Goal: Task Accomplishment & Management: Manage account settings

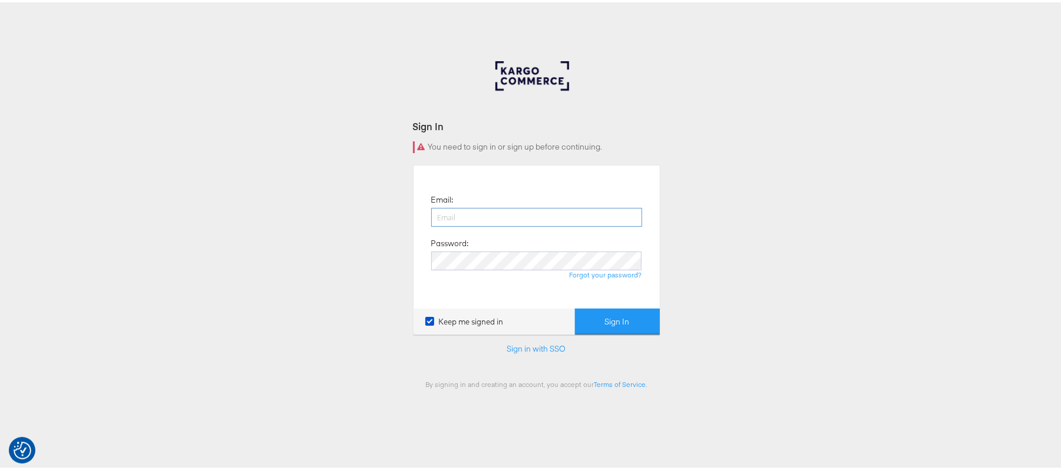
click at [444, 210] on input "email" at bounding box center [536, 215] width 211 height 19
type input "sanjana.pradhan@kargo.com"
click at [590, 326] on button "Sign In" at bounding box center [617, 319] width 85 height 27
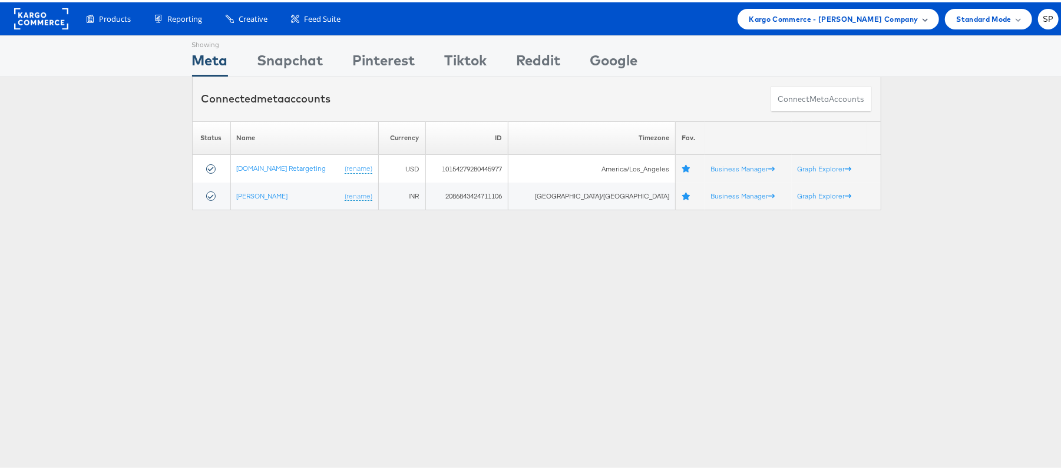
click at [832, 17] on span "Kargo Commerce - [PERSON_NAME] Company" at bounding box center [833, 17] width 169 height 12
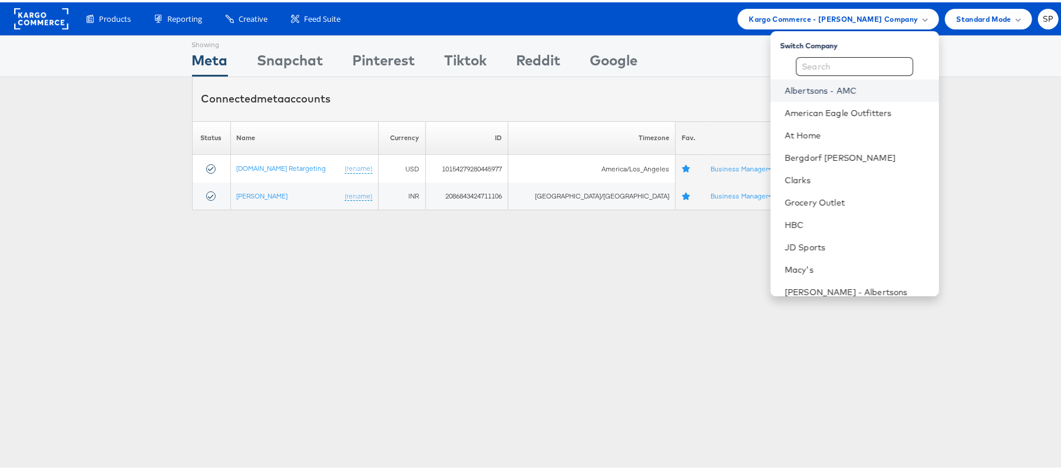
click at [842, 90] on link "Albertsons - AMC" at bounding box center [857, 88] width 145 height 12
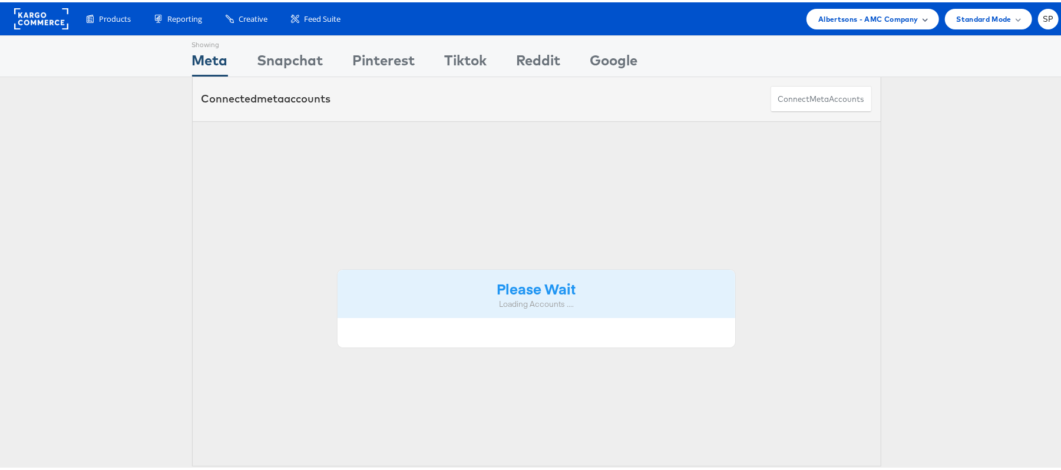
click at [880, 18] on span "Albertsons - AMC Company" at bounding box center [868, 17] width 100 height 12
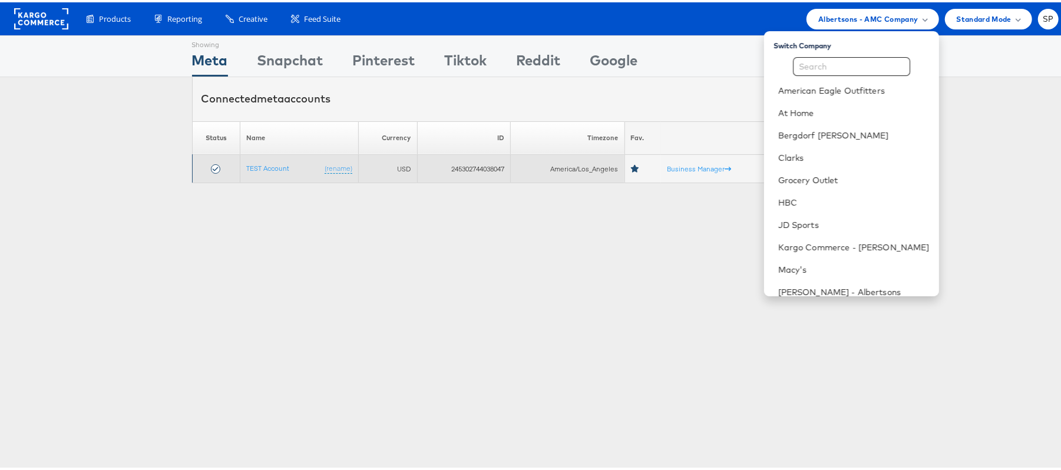
click at [631, 168] on icon at bounding box center [635, 167] width 9 height 8
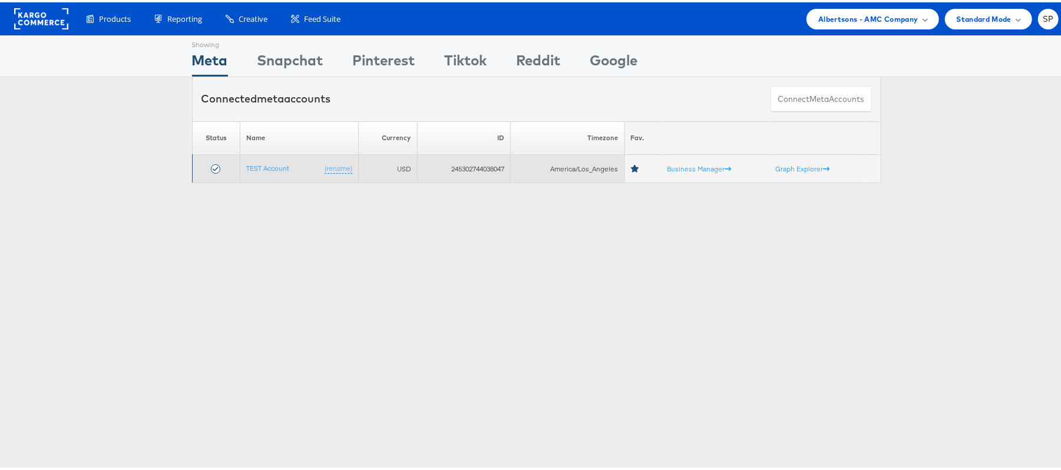
click at [633, 166] on icon at bounding box center [635, 167] width 9 height 8
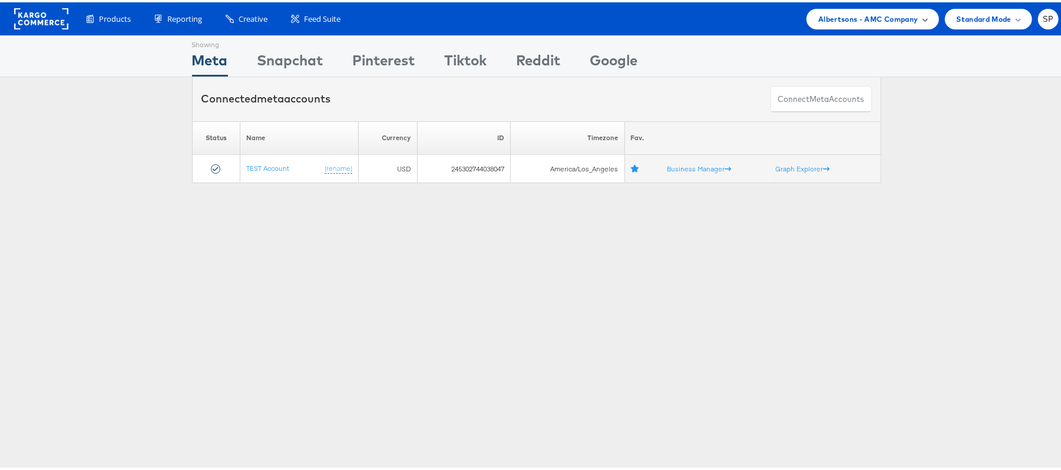
click at [894, 9] on div "Albertsons - AMC Company" at bounding box center [872, 16] width 132 height 21
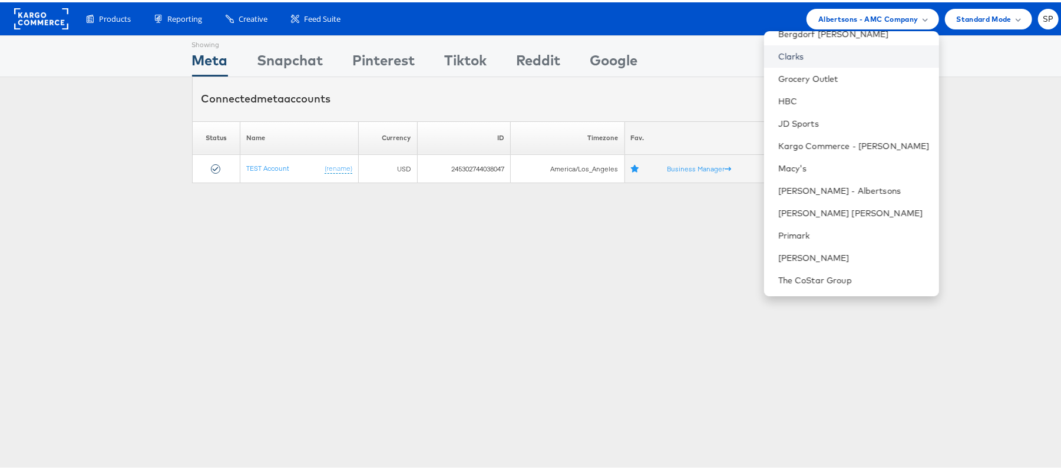
click at [780, 58] on link "Clarks" at bounding box center [853, 54] width 151 height 12
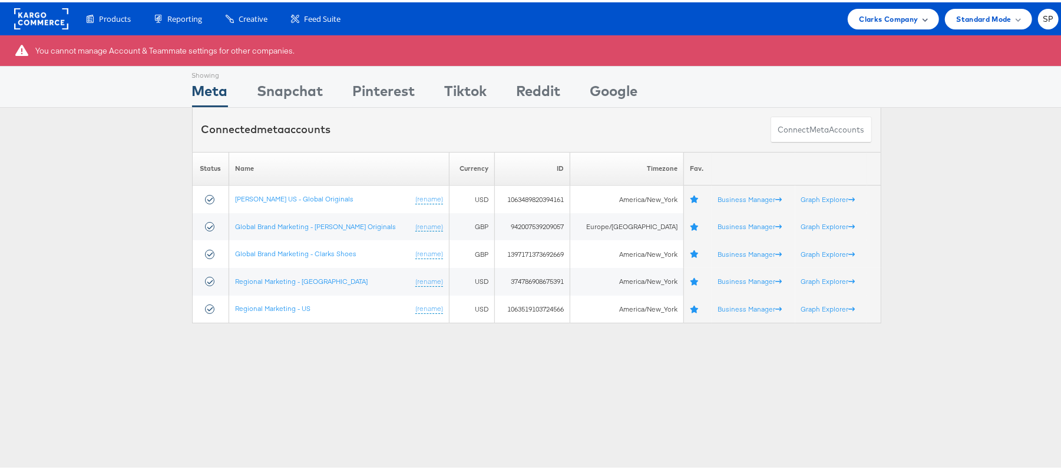
click at [889, 16] on span "Clarks Company" at bounding box center [888, 17] width 59 height 12
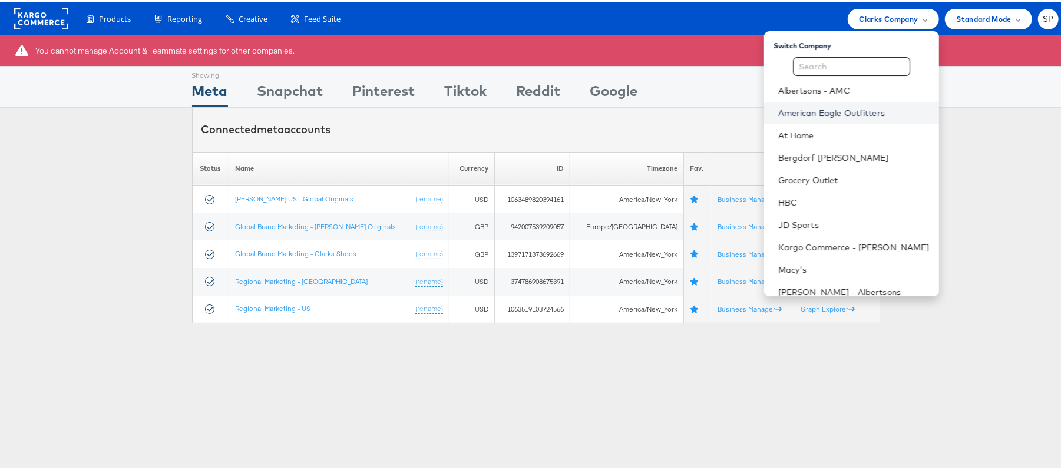
click at [835, 107] on link "American Eagle Outfitters" at bounding box center [853, 111] width 151 height 12
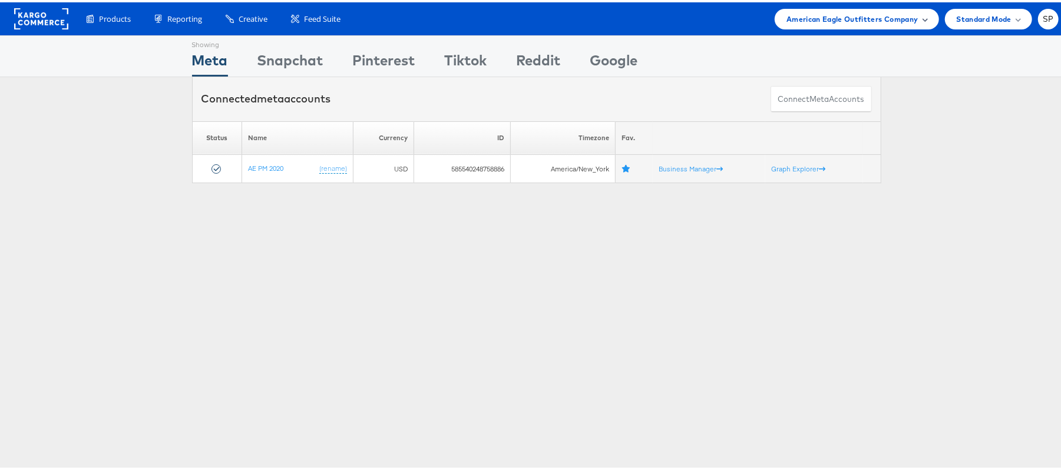
click at [884, 20] on span "American Eagle Outfitters Company" at bounding box center [851, 17] width 131 height 12
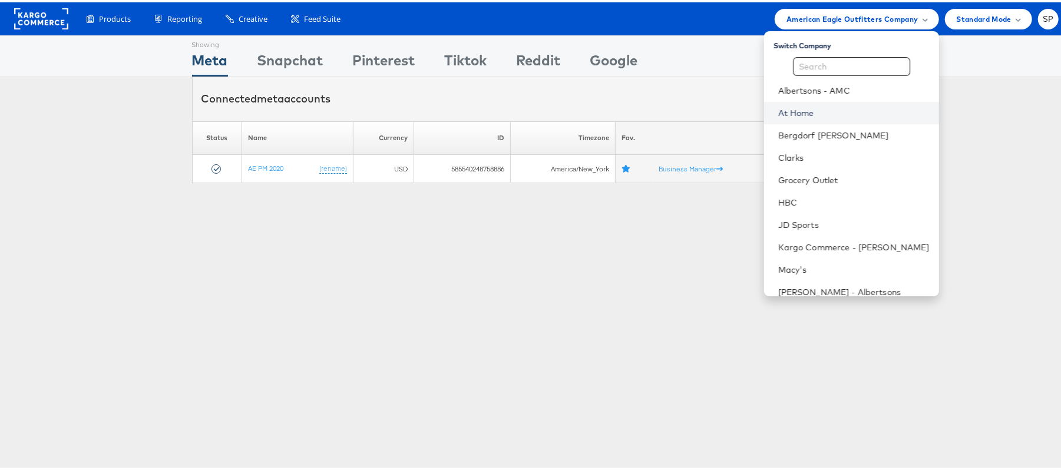
click at [828, 109] on link "At Home" at bounding box center [853, 111] width 151 height 12
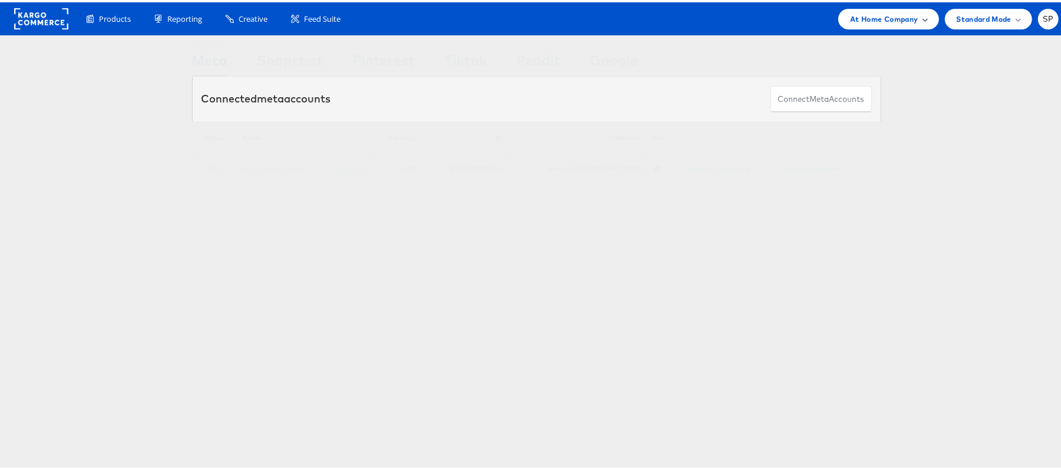
click at [876, 17] on span "At Home Company" at bounding box center [884, 17] width 68 height 12
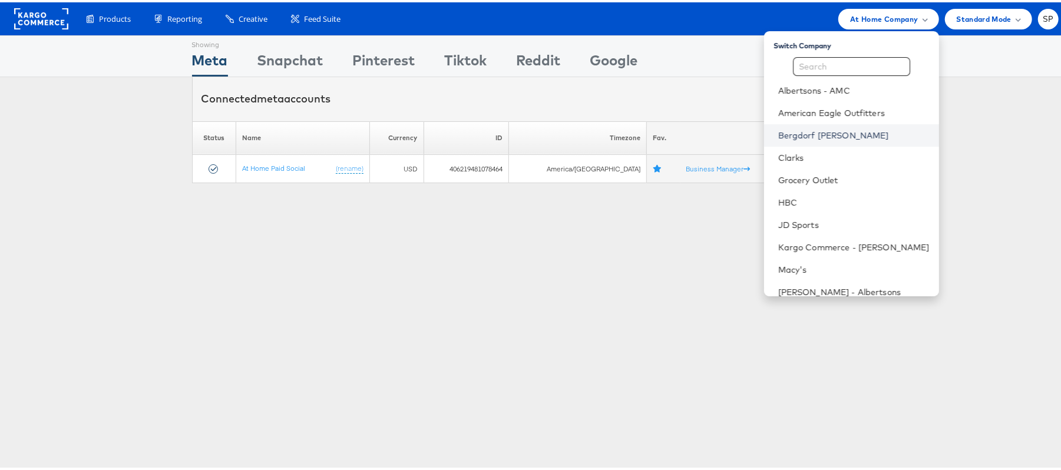
click at [840, 128] on link "Bergdorf [PERSON_NAME]" at bounding box center [853, 133] width 151 height 12
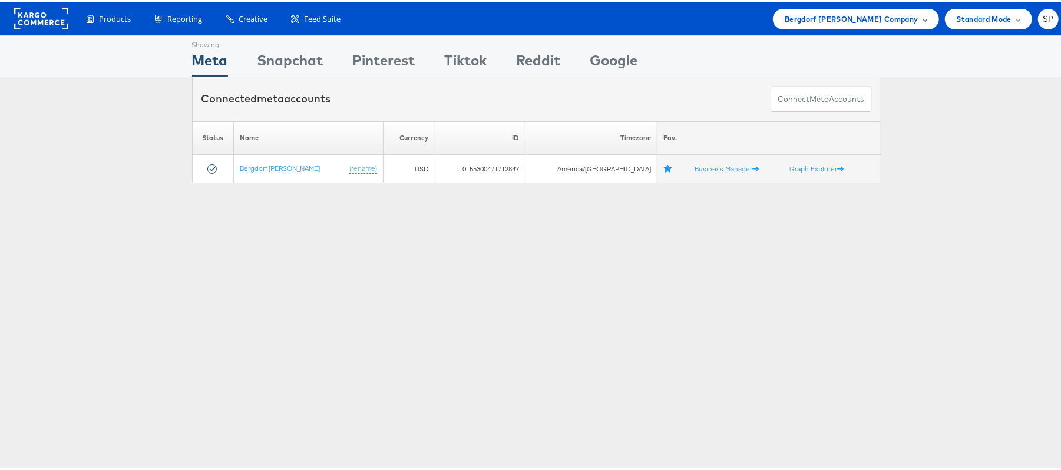
click at [832, 19] on span "Bergdorf [PERSON_NAME] Company" at bounding box center [851, 17] width 133 height 12
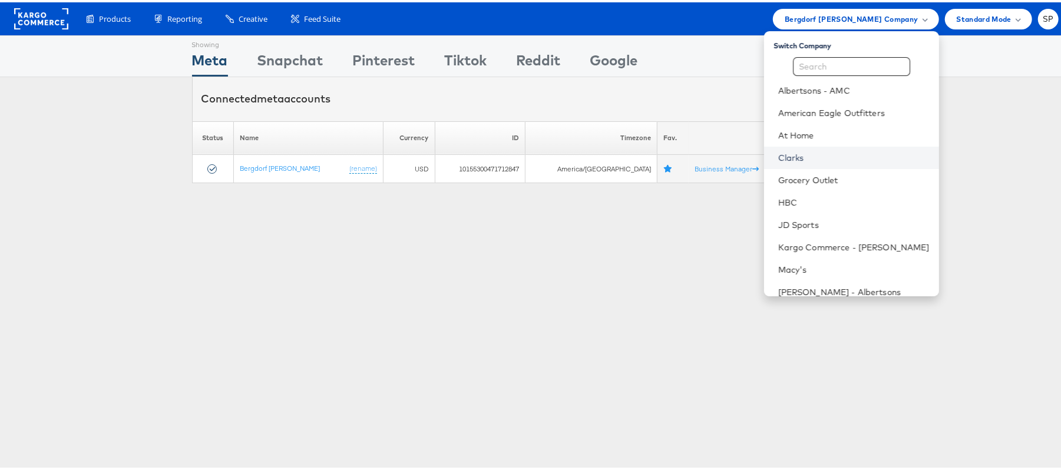
click at [786, 160] on link "Clarks" at bounding box center [853, 156] width 151 height 12
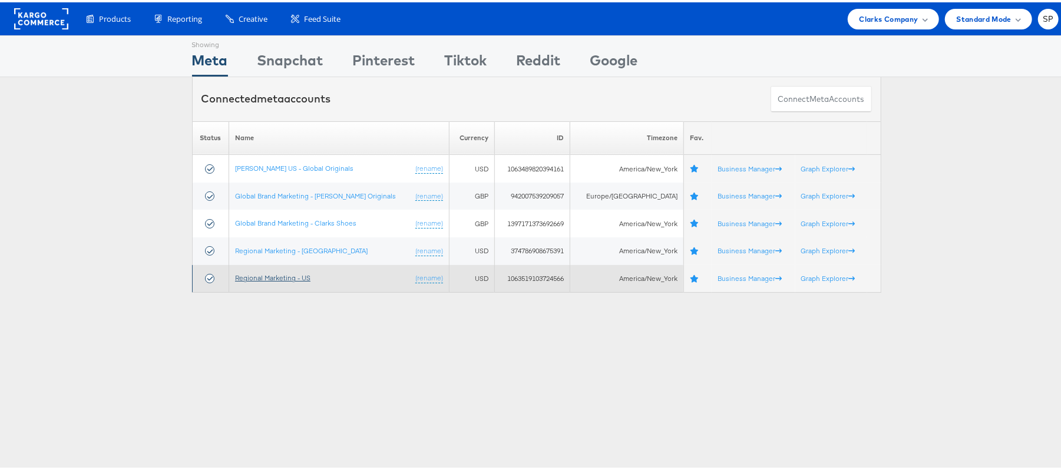
click at [271, 273] on link "Regional Marketing - US" at bounding box center [272, 275] width 75 height 9
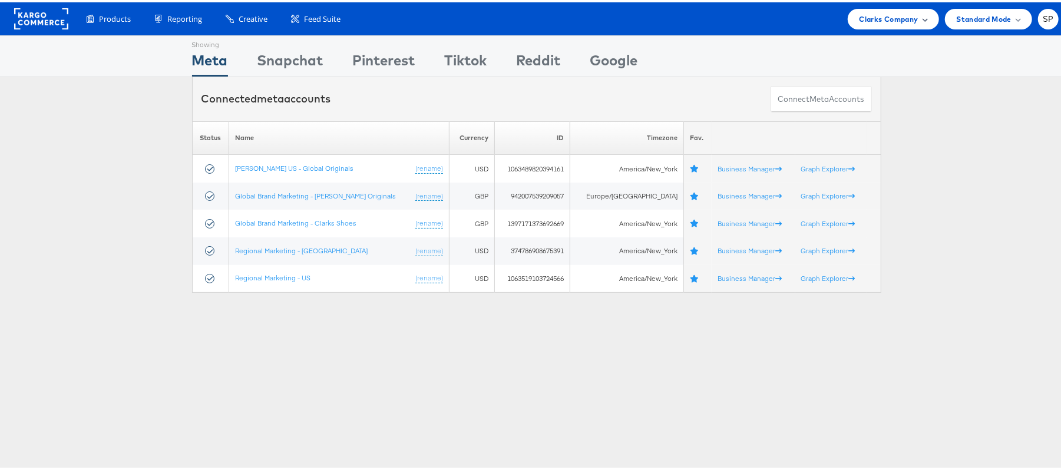
click at [875, 25] on div "Clarks Company" at bounding box center [893, 16] width 91 height 21
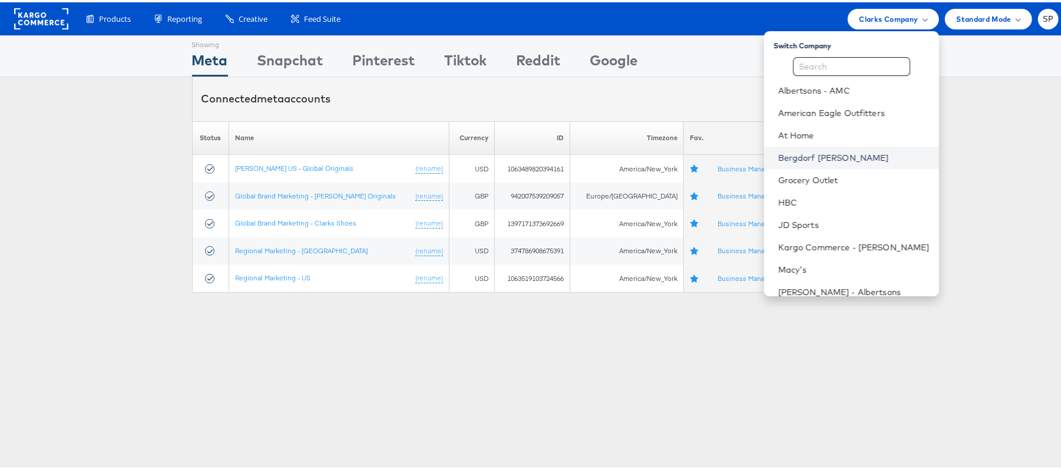
click at [798, 154] on link "Bergdorf [PERSON_NAME]" at bounding box center [853, 156] width 151 height 12
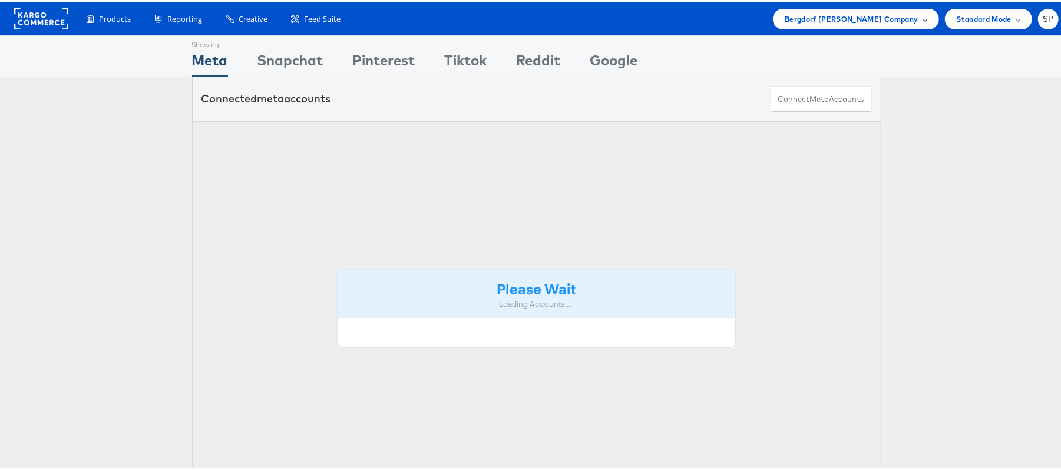
click at [869, 12] on span "Bergdorf [PERSON_NAME] Company" at bounding box center [851, 17] width 133 height 12
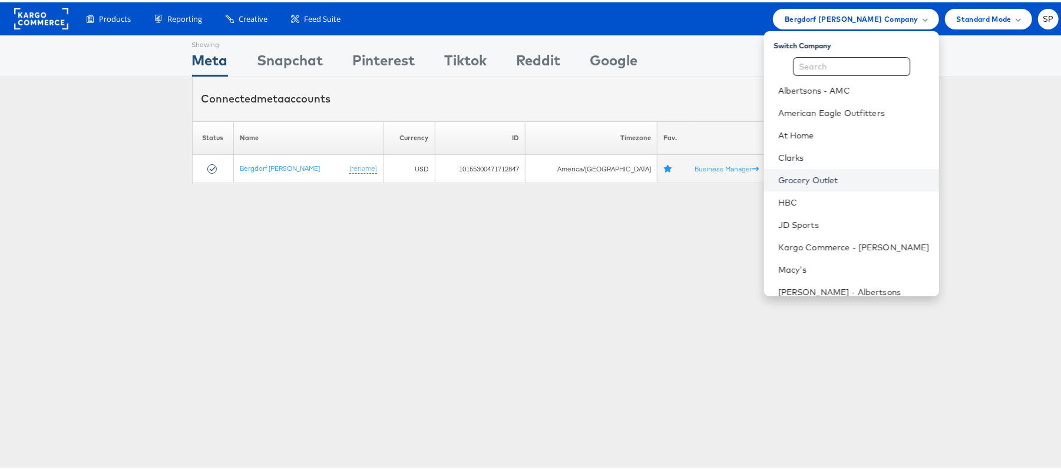
click at [810, 172] on link "Grocery Outlet" at bounding box center [853, 178] width 151 height 12
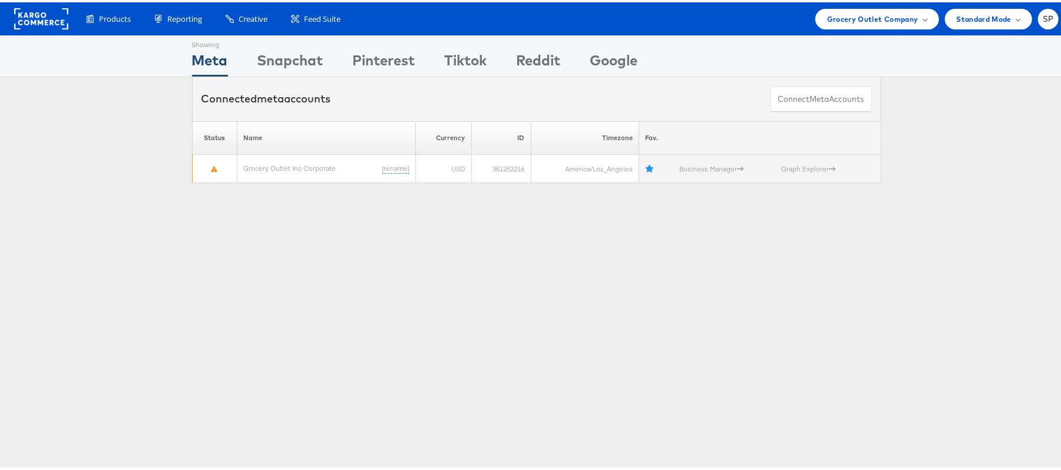
click at [849, 18] on span "Grocery Outlet Company" at bounding box center [872, 17] width 91 height 12
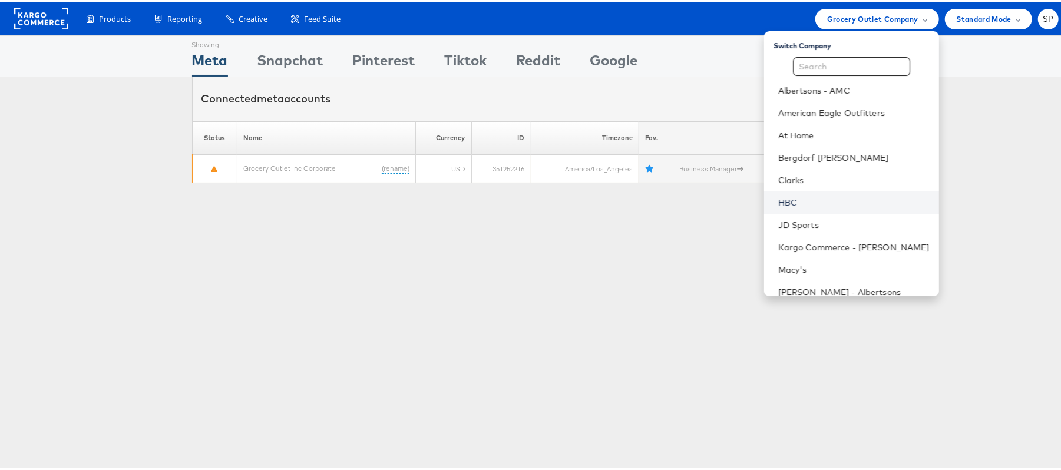
click at [805, 196] on link "HBC" at bounding box center [853, 200] width 151 height 12
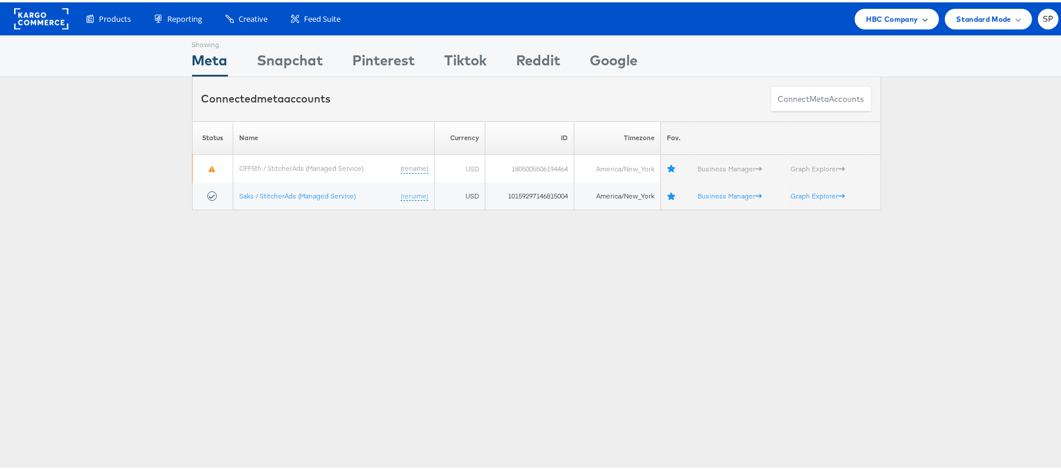
click at [884, 15] on span "HBC Company" at bounding box center [892, 17] width 52 height 12
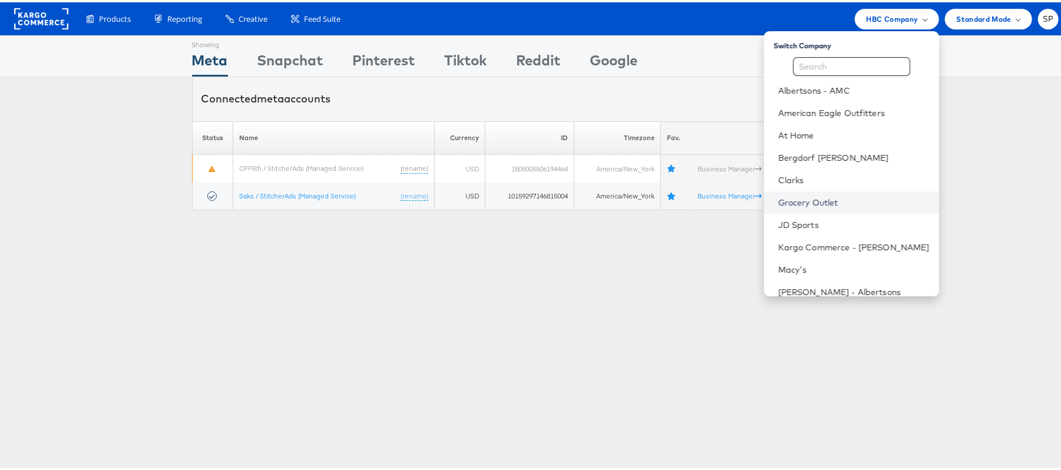
click at [778, 196] on link "Grocery Outlet" at bounding box center [853, 200] width 151 height 12
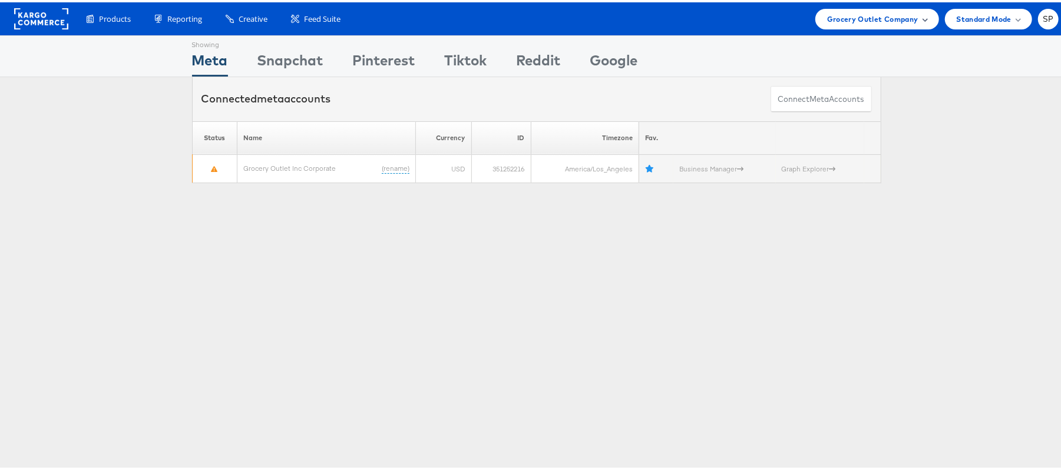
click at [832, 15] on span "Grocery Outlet Company" at bounding box center [872, 17] width 91 height 12
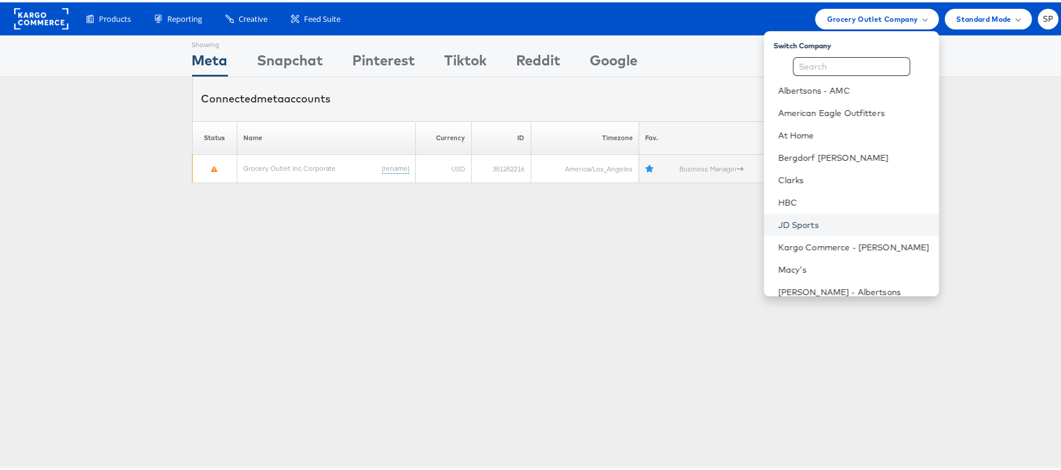
click at [778, 219] on link "JD Sports" at bounding box center [853, 223] width 151 height 12
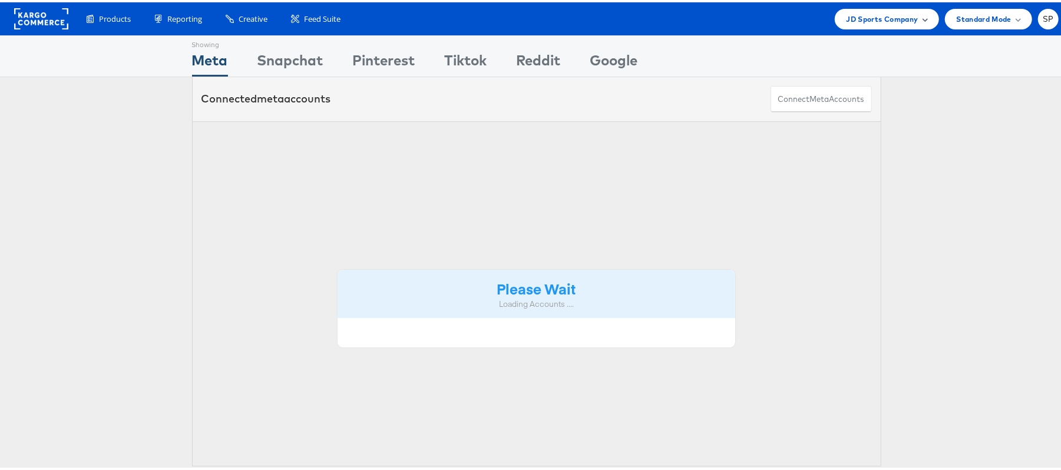
click at [875, 12] on span "JD Sports Company" at bounding box center [882, 17] width 72 height 12
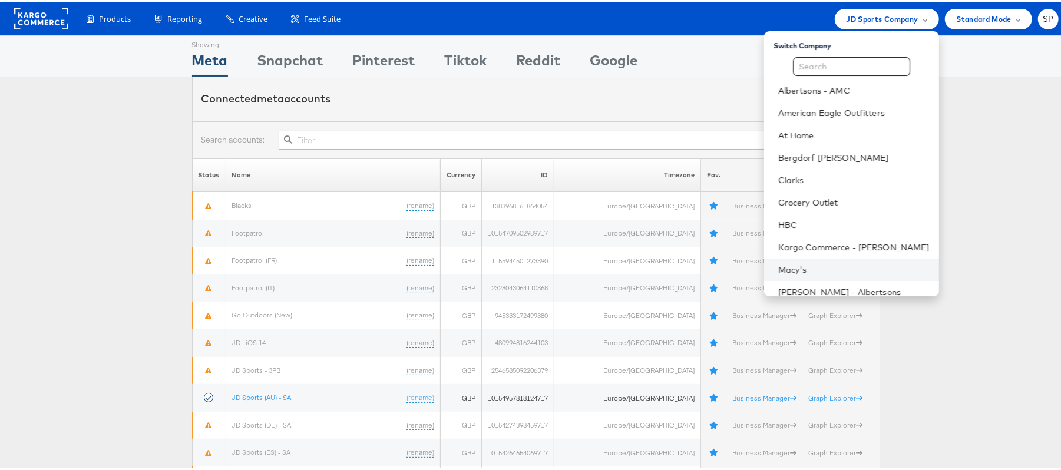
click at [799, 260] on li "Macy's" at bounding box center [851, 267] width 175 height 22
click at [778, 266] on link "Macy's" at bounding box center [853, 268] width 151 height 12
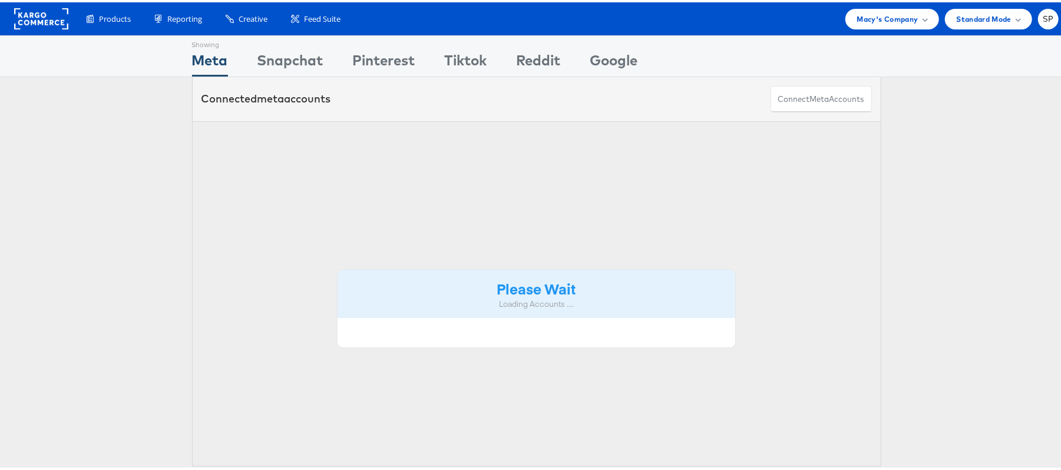
click at [853, 24] on div "Macy's Company" at bounding box center [892, 16] width 94 height 21
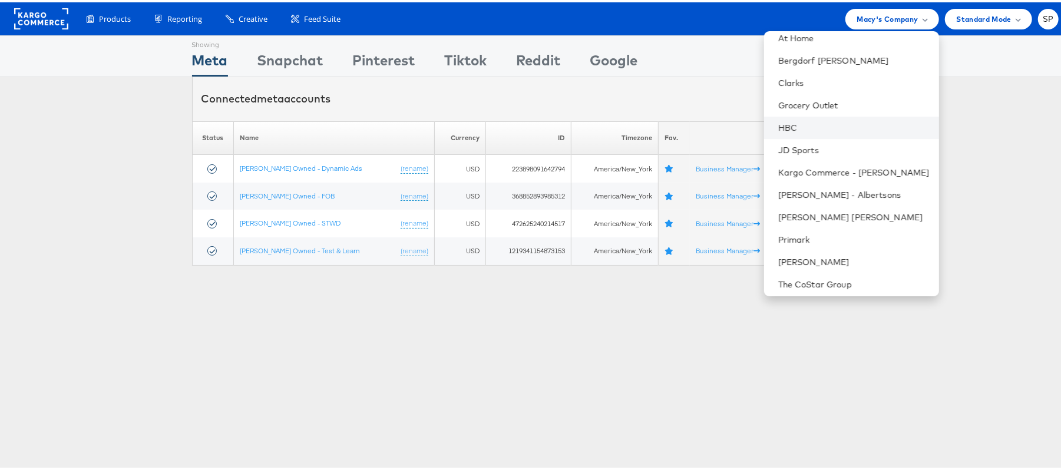
scroll to position [101, 0]
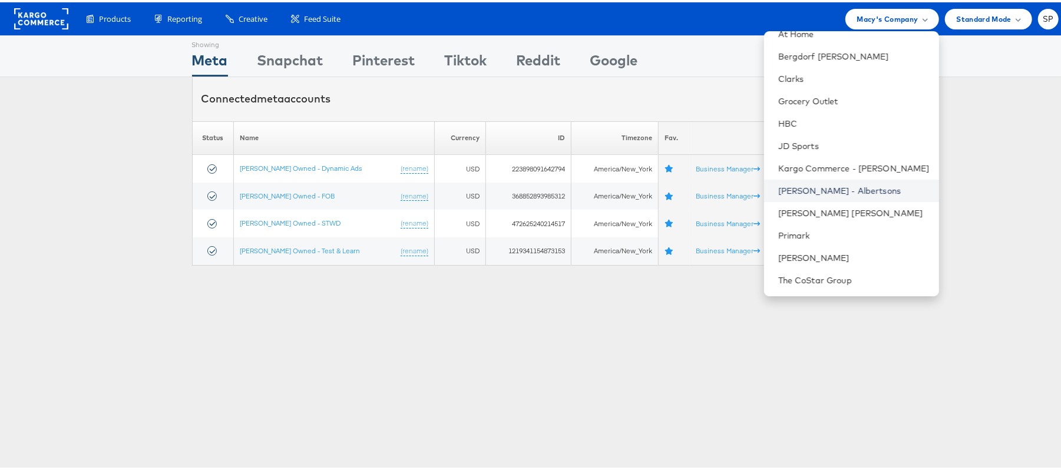
click at [835, 184] on link "[PERSON_NAME] - Albertsons" at bounding box center [853, 189] width 151 height 12
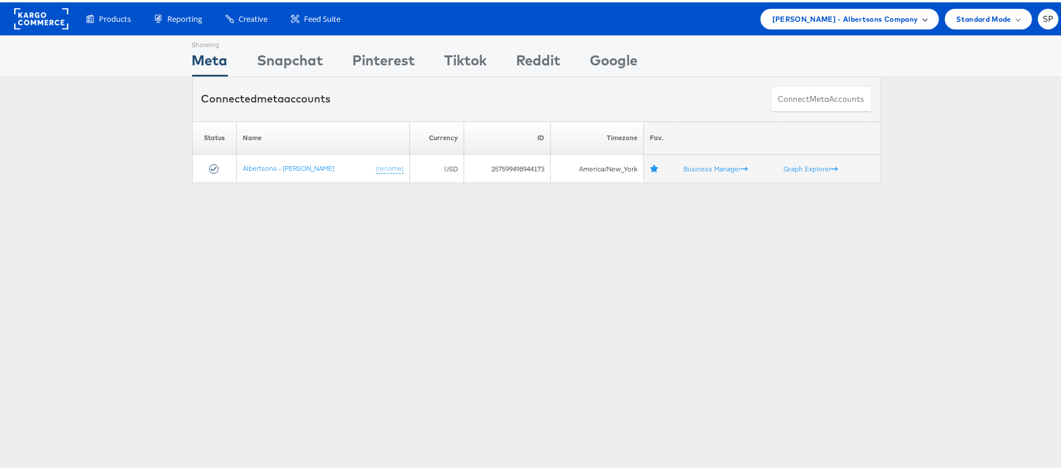
click at [873, 8] on div "Merkle - Albertsons Company" at bounding box center [849, 16] width 178 height 21
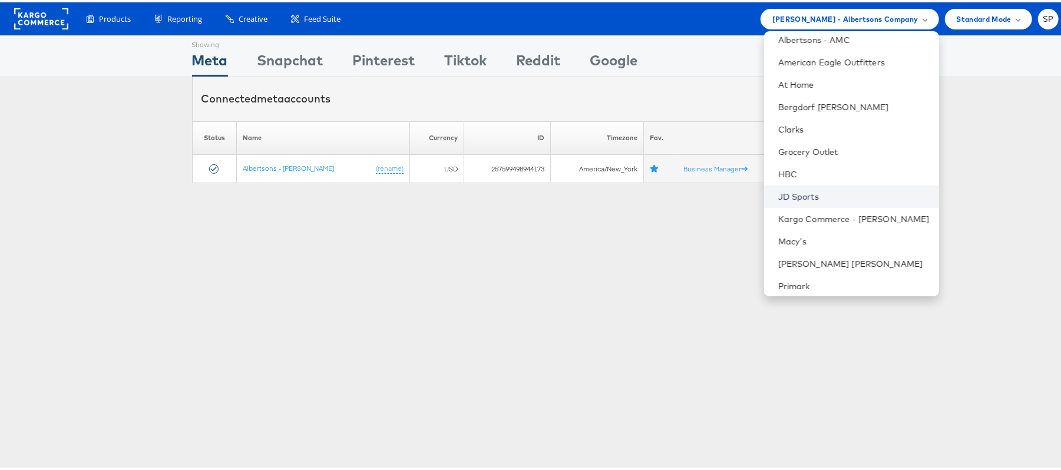
scroll to position [78, 0]
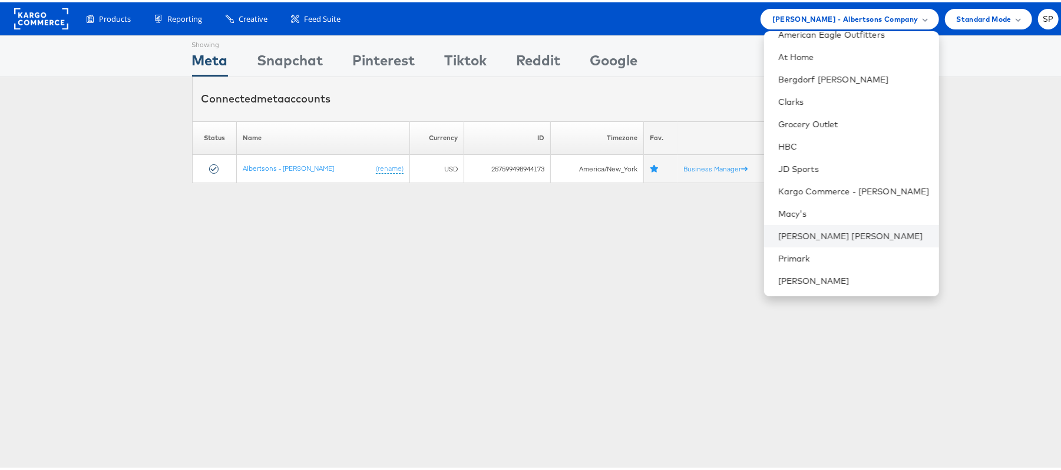
click at [816, 240] on li "[PERSON_NAME] [PERSON_NAME]" at bounding box center [851, 234] width 175 height 22
click at [797, 231] on link "[PERSON_NAME] [PERSON_NAME]" at bounding box center [853, 234] width 151 height 12
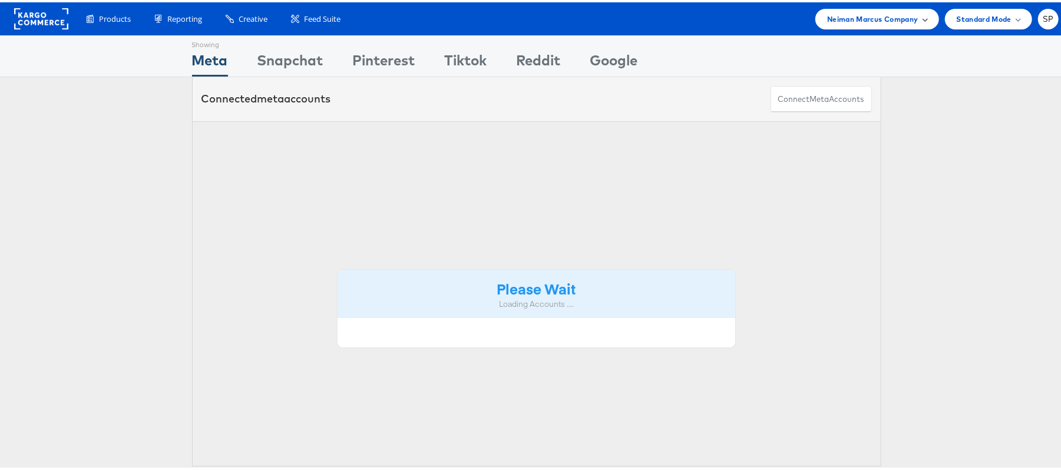
click at [858, 15] on span "Neiman Marcus Company" at bounding box center [872, 17] width 91 height 12
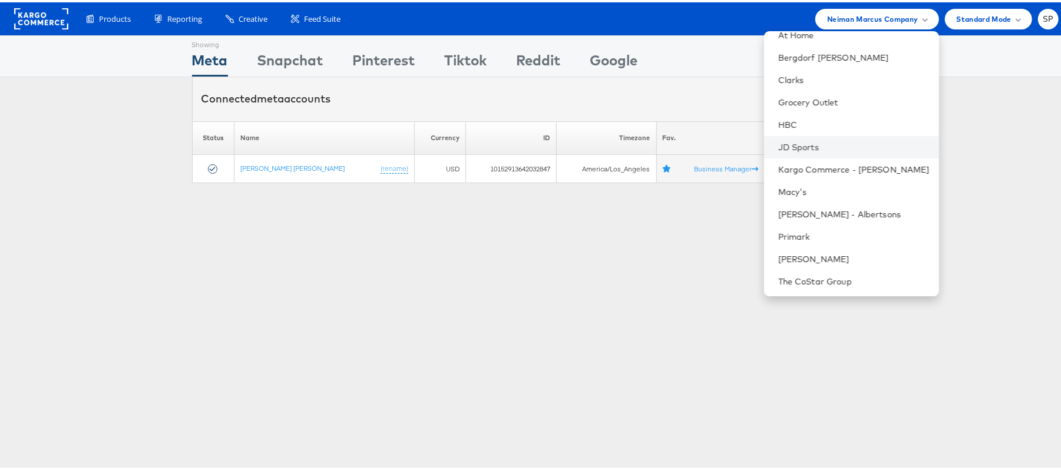
scroll to position [101, 0]
click at [822, 237] on link "Primark" at bounding box center [853, 233] width 151 height 12
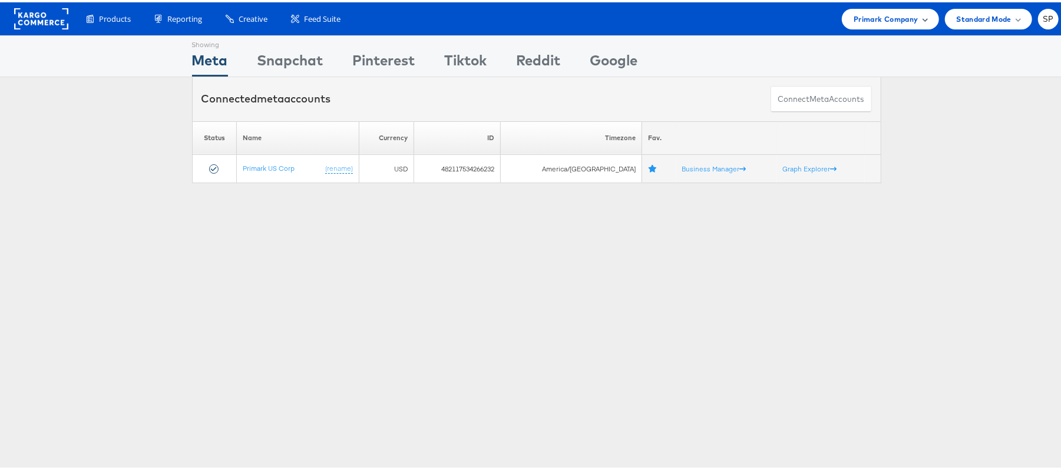
click at [866, 19] on span "Primark Company" at bounding box center [885, 17] width 64 height 12
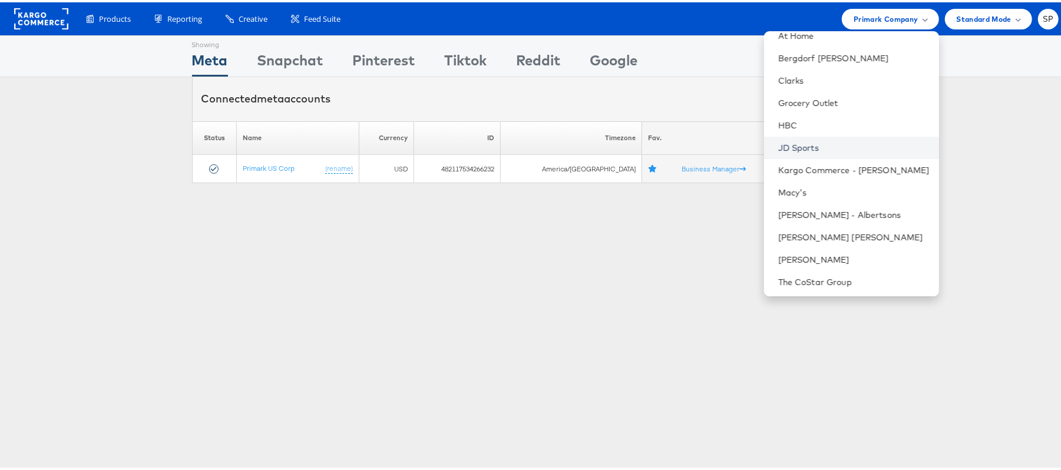
scroll to position [101, 0]
click at [837, 250] on link "[PERSON_NAME]" at bounding box center [853, 256] width 151 height 12
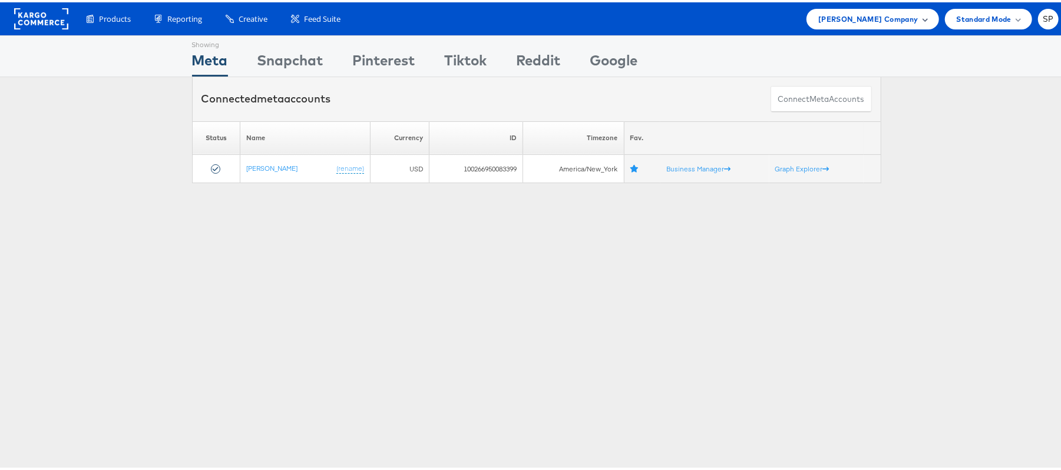
click at [861, 20] on span "Steve Madden Company" at bounding box center [868, 17] width 100 height 12
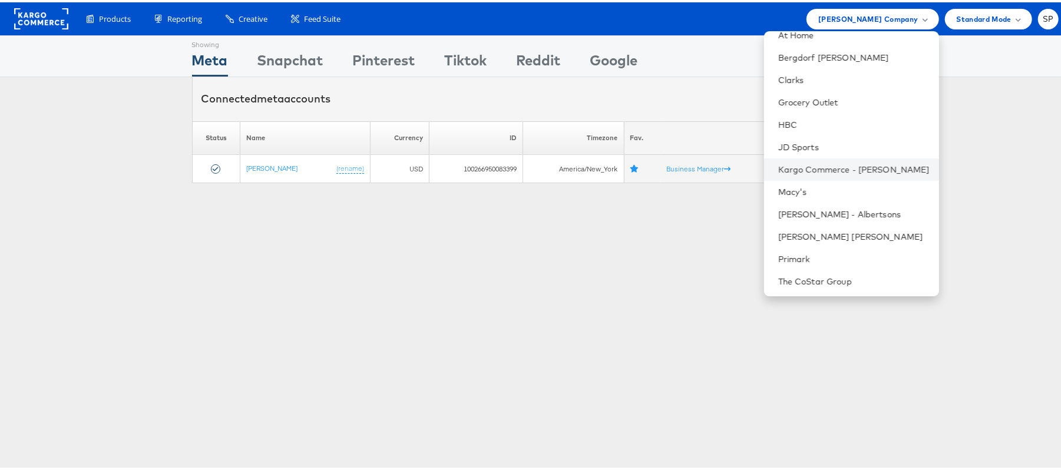
scroll to position [101, 0]
click at [796, 276] on link "The CoStar Group" at bounding box center [853, 278] width 151 height 12
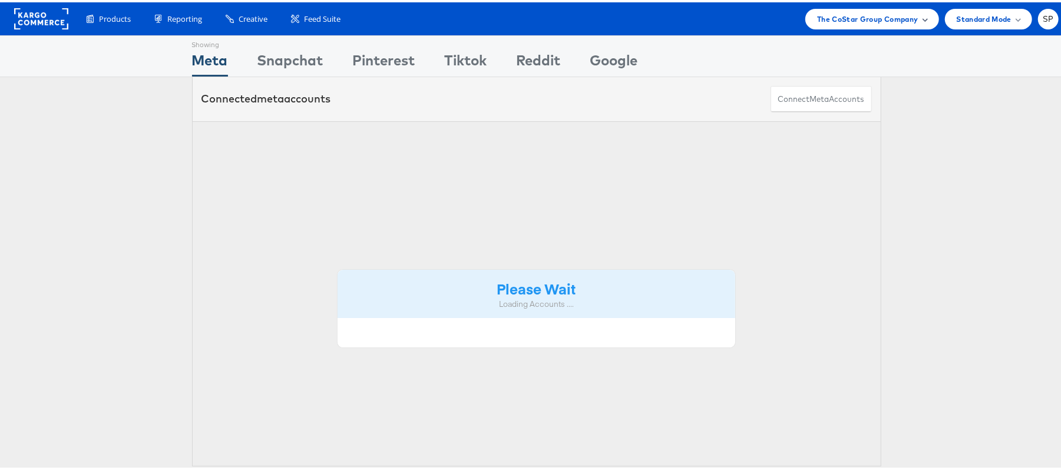
click at [879, 17] on span "The CoStar Group Company" at bounding box center [867, 17] width 101 height 12
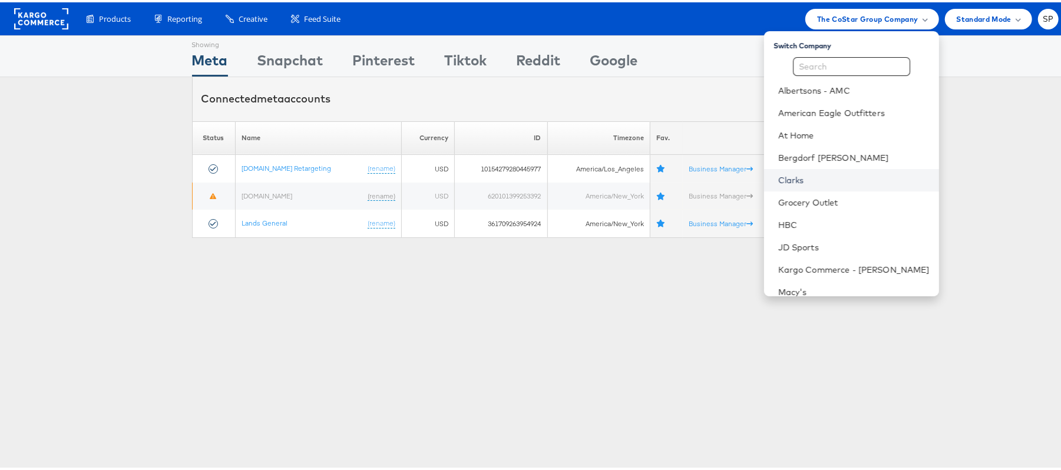
click at [821, 173] on link "Clarks" at bounding box center [853, 178] width 151 height 12
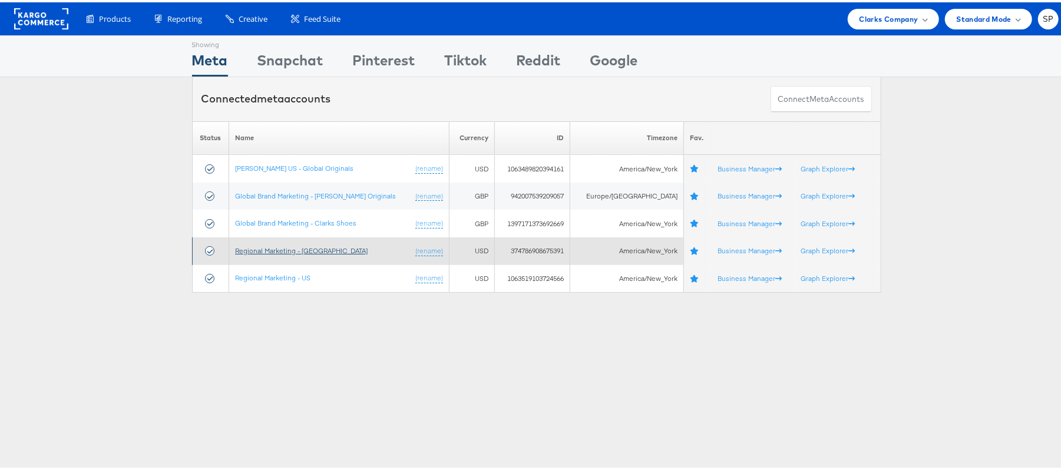
click at [297, 248] on link "Regional Marketing - CA" at bounding box center [301, 248] width 133 height 9
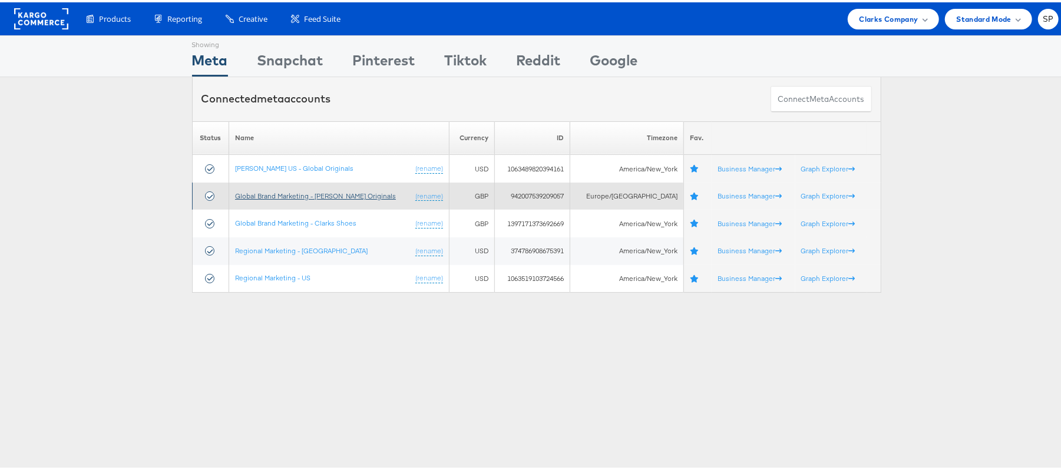
click at [283, 198] on link "Global Brand Marketing - Clarks Originals" at bounding box center [315, 193] width 161 height 9
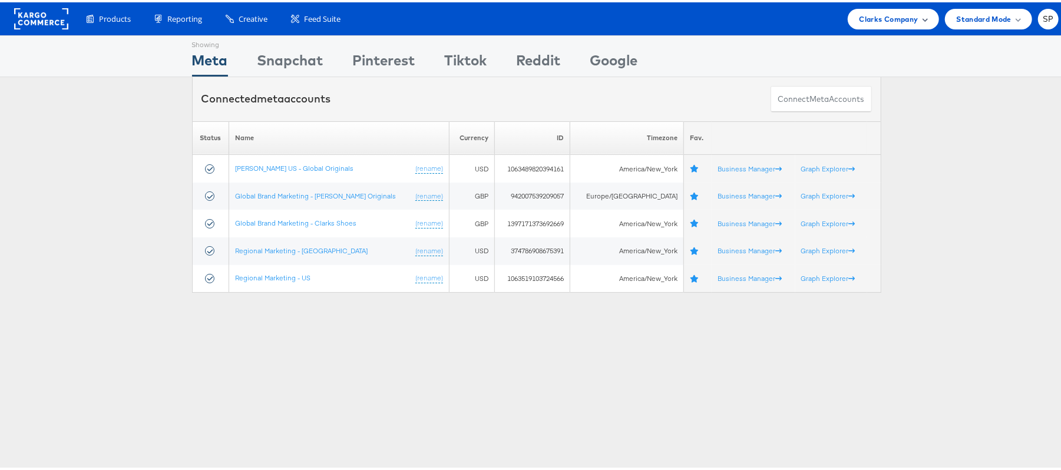
click at [875, 21] on span "Clarks Company" at bounding box center [888, 17] width 59 height 12
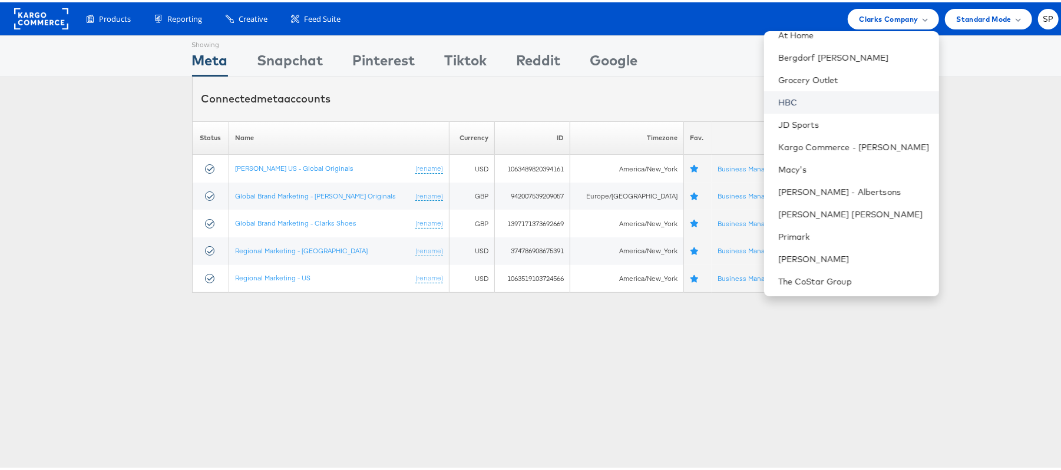
scroll to position [101, 0]
click at [811, 250] on link "[PERSON_NAME]" at bounding box center [853, 256] width 151 height 12
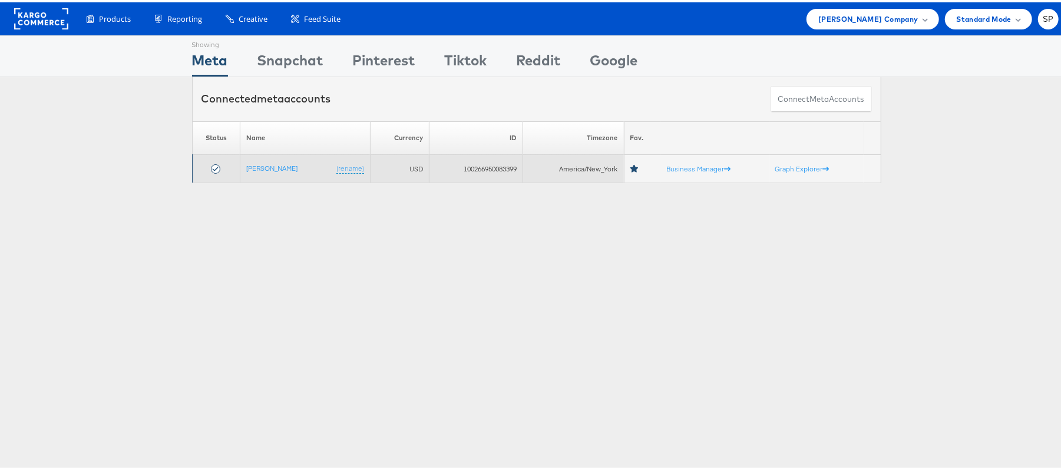
click at [630, 163] on icon at bounding box center [634, 167] width 9 height 8
click at [274, 168] on link "[PERSON_NAME]" at bounding box center [271, 165] width 51 height 9
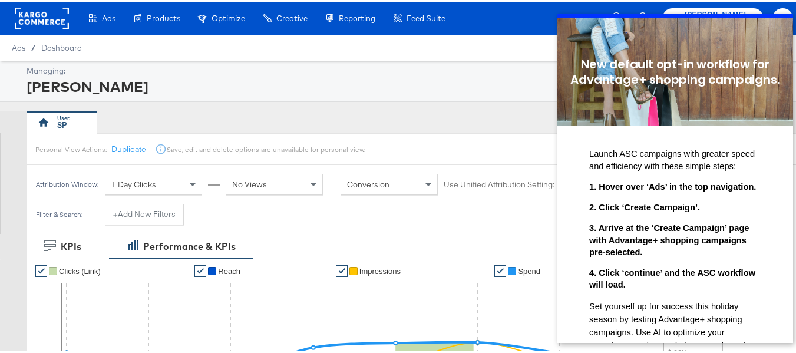
click at [435, 71] on div "Managing:" at bounding box center [408, 69] width 763 height 11
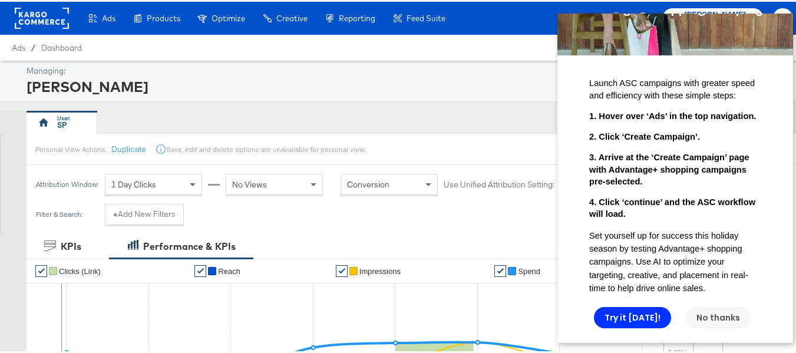
click at [705, 307] on link "No thanks" at bounding box center [718, 317] width 65 height 21
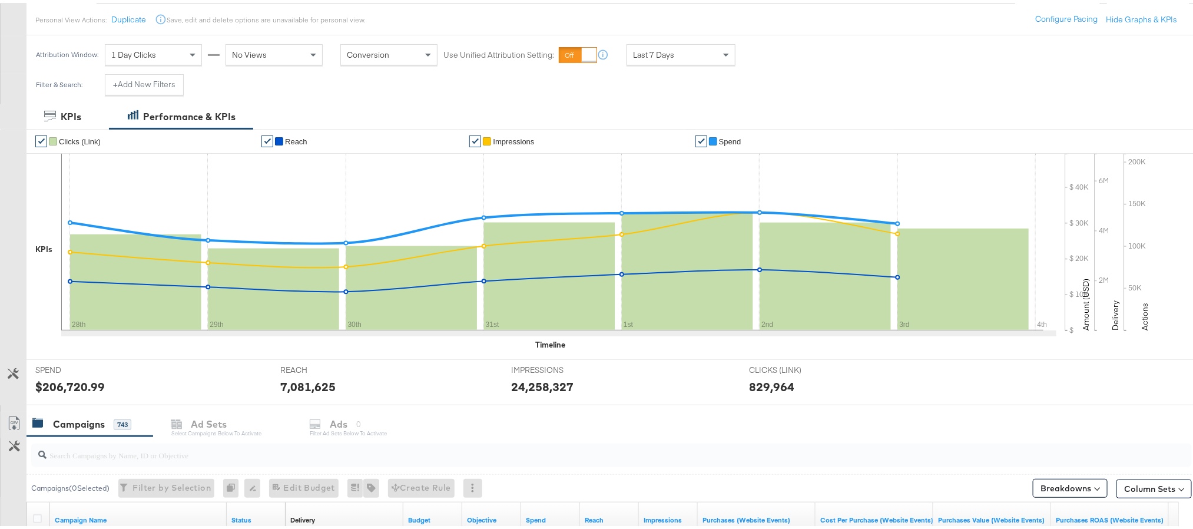
scroll to position [0, 0]
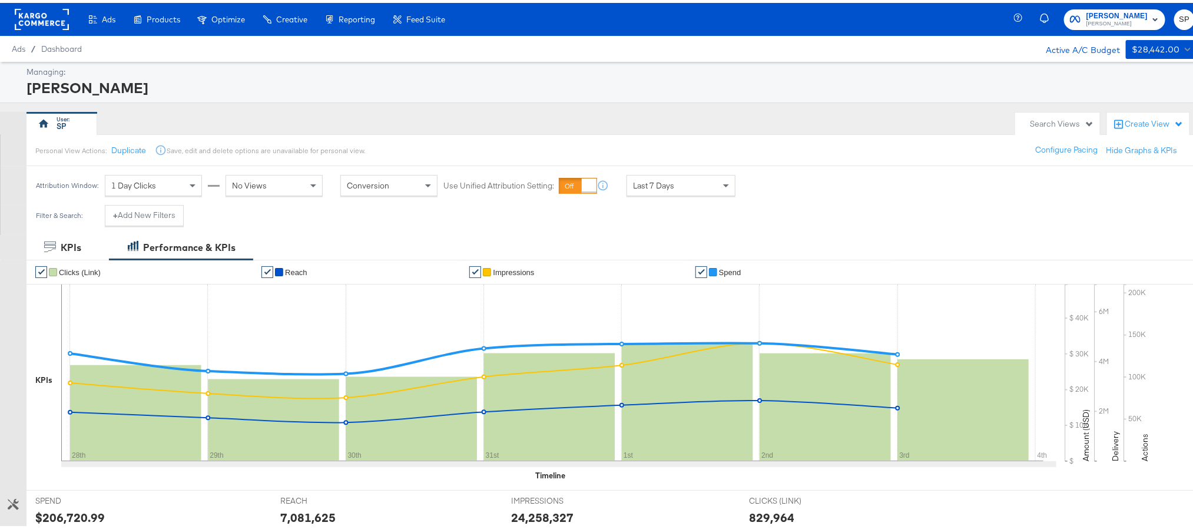
click at [29, 14] on rect at bounding box center [42, 16] width 54 height 21
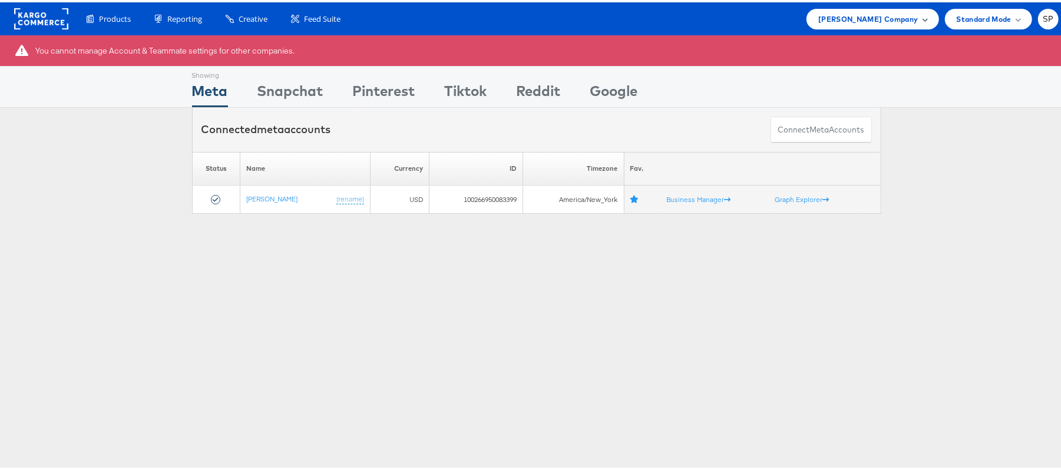
click at [896, 17] on span "[PERSON_NAME] Company" at bounding box center [868, 17] width 100 height 12
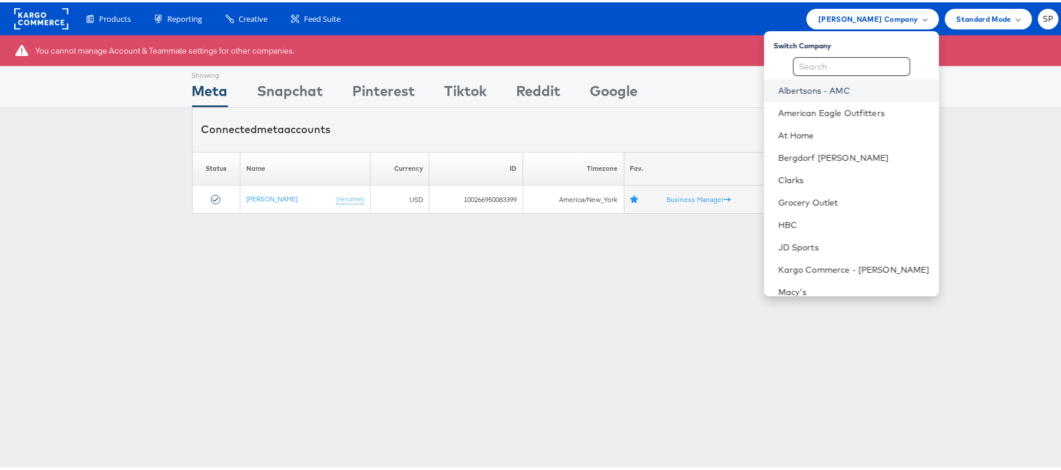
click at [780, 92] on link "Albertsons - AMC" at bounding box center [853, 88] width 151 height 12
click at [855, 17] on span "Steve Madden Company" at bounding box center [868, 17] width 100 height 12
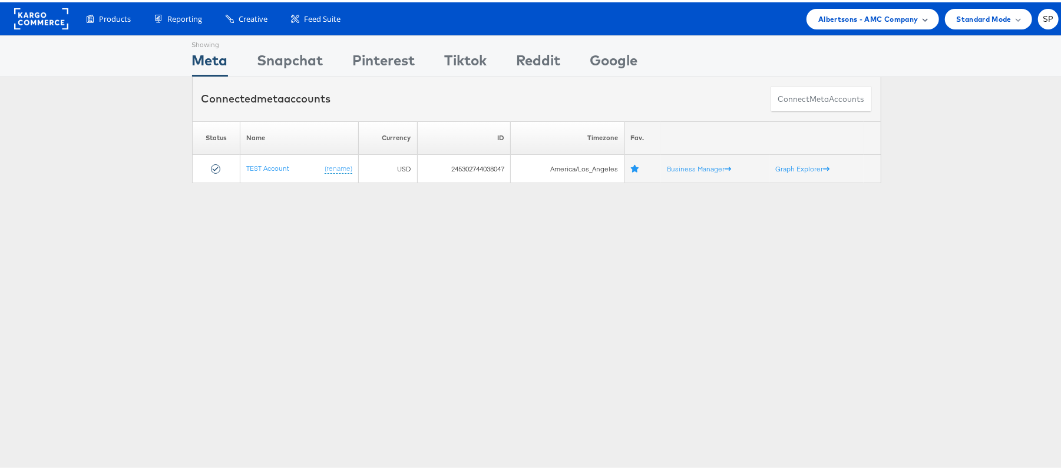
click at [862, 17] on span "Albertsons - AMC Company" at bounding box center [868, 17] width 100 height 12
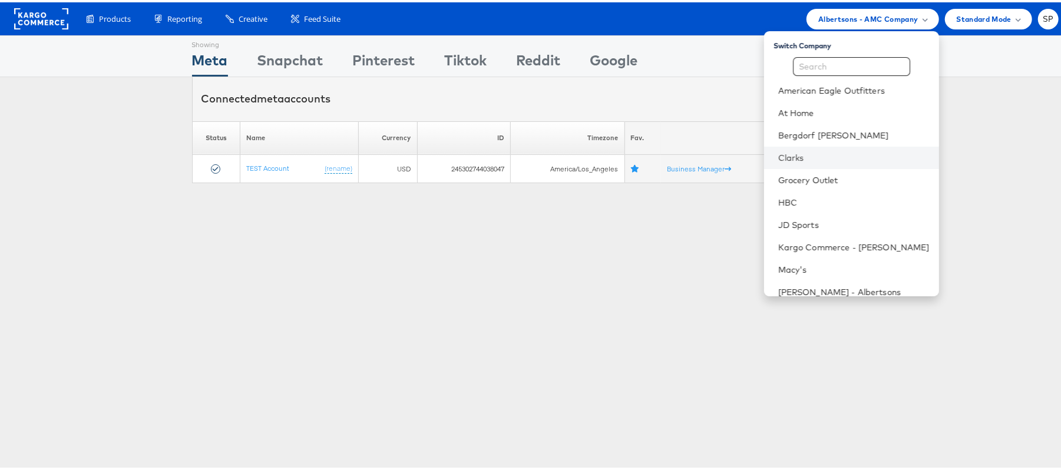
click at [799, 147] on li "Clarks" at bounding box center [851, 155] width 175 height 22
click at [779, 154] on link "Clarks" at bounding box center [853, 156] width 151 height 12
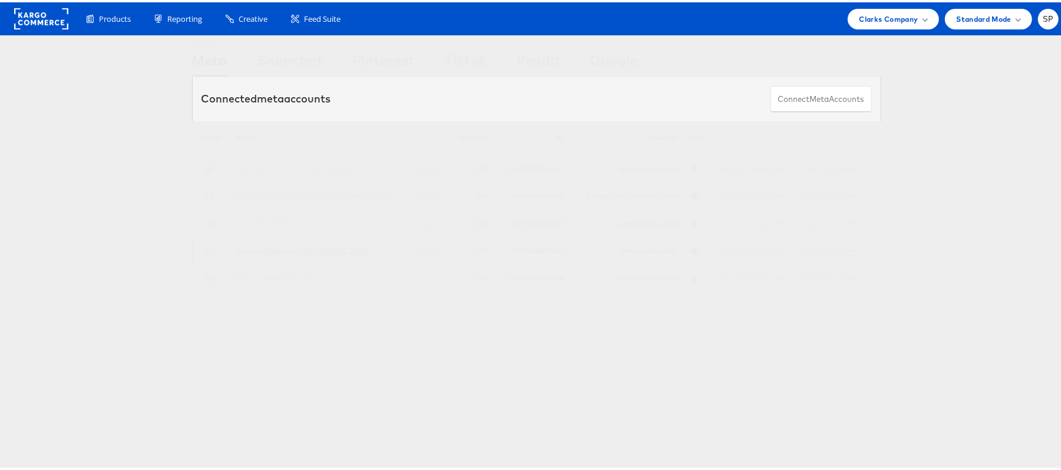
click at [274, 250] on link "Regional Marketing - [GEOGRAPHIC_DATA]" at bounding box center [301, 248] width 133 height 9
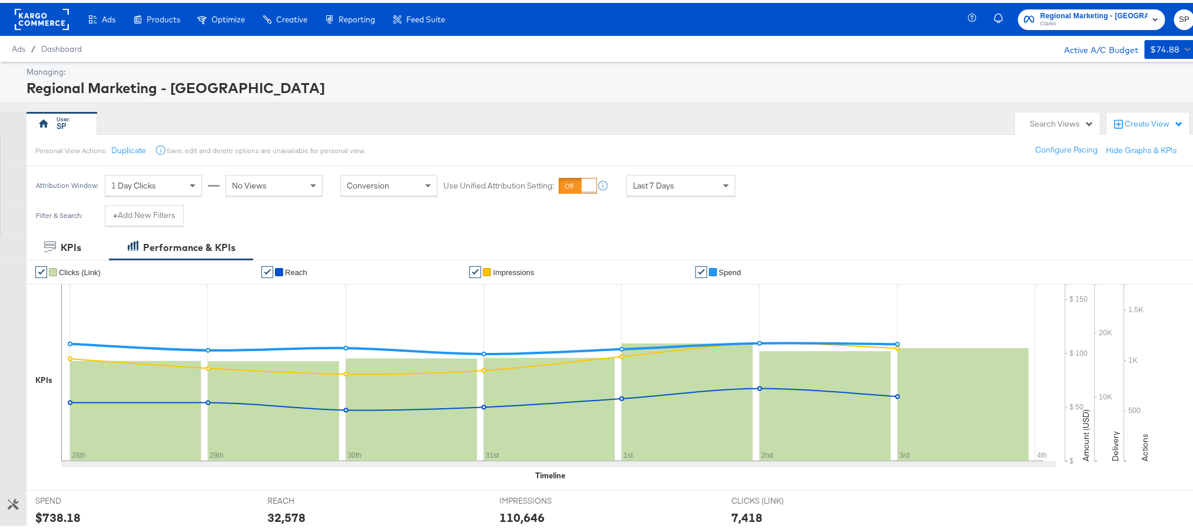
click at [1071, 117] on div "Search Views" at bounding box center [1062, 120] width 64 height 11
click at [962, 165] on input "Search:" at bounding box center [1012, 171] width 135 height 22
type input "te"
click at [1013, 214] on div "Clarks CA Team View" at bounding box center [1012, 218] width 117 height 8
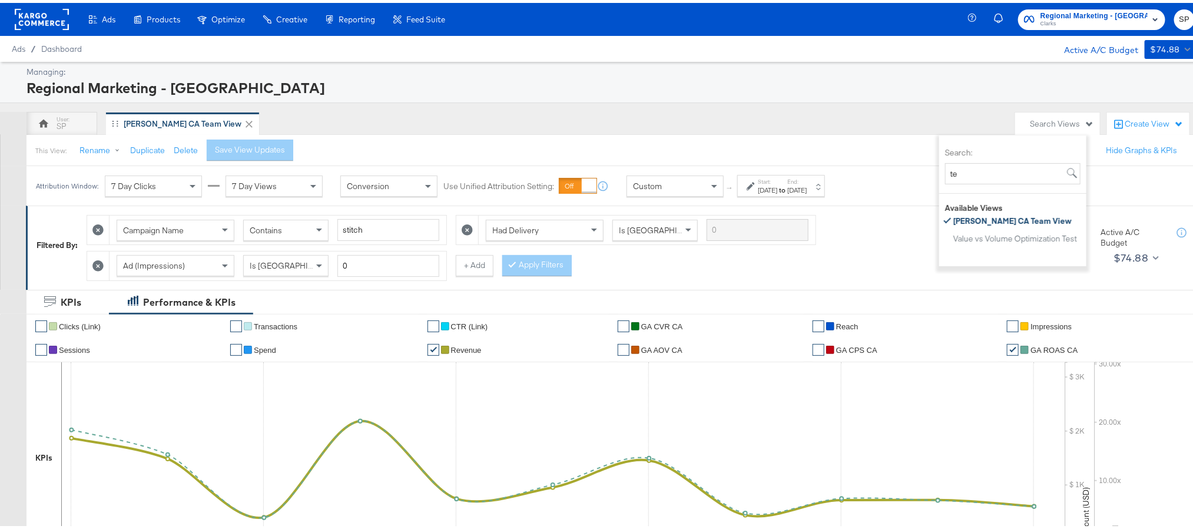
click at [58, 18] on rect at bounding box center [42, 16] width 54 height 21
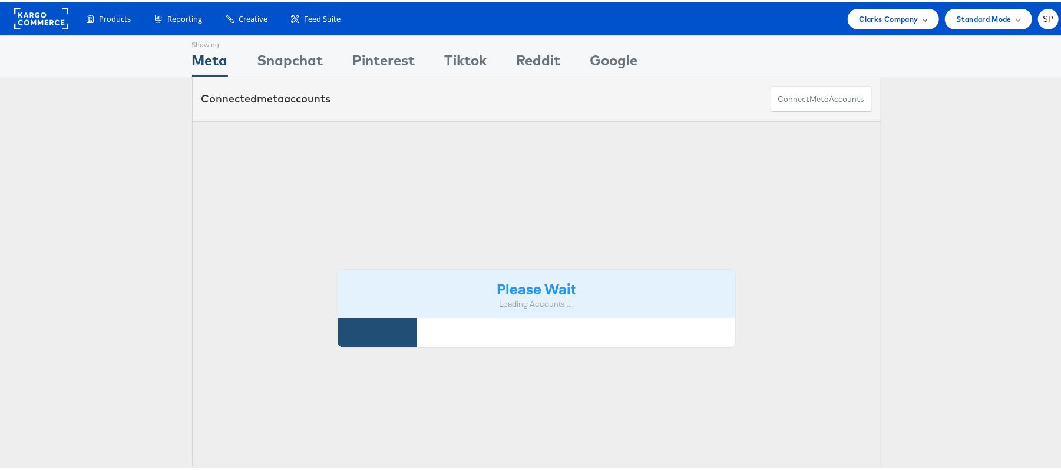
click at [865, 18] on span "Clarks Company" at bounding box center [888, 17] width 59 height 12
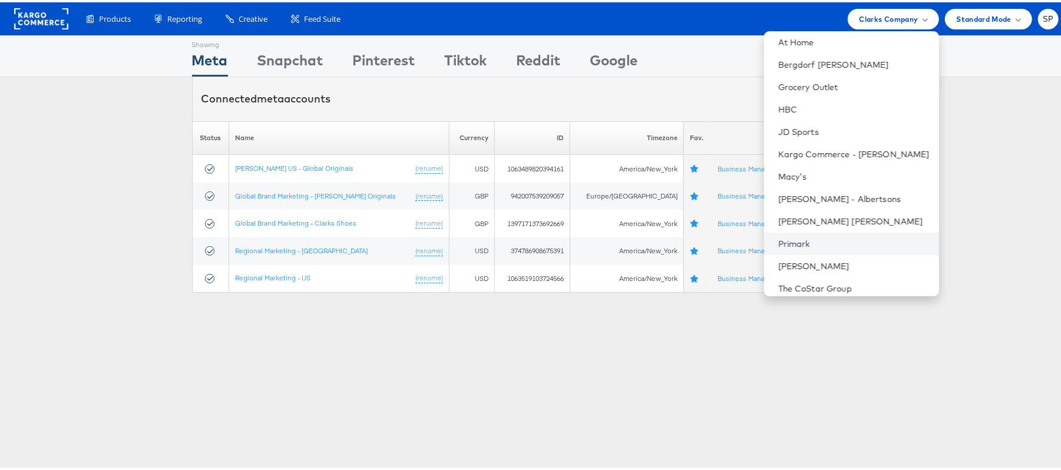
scroll to position [101, 0]
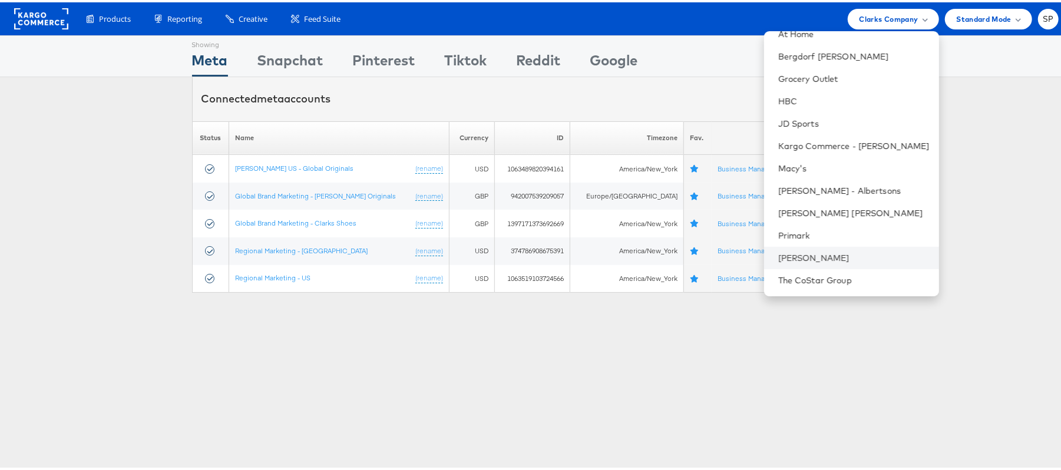
click at [806, 248] on li "[PERSON_NAME]" at bounding box center [851, 255] width 175 height 22
click at [808, 253] on link "[PERSON_NAME]" at bounding box center [853, 256] width 151 height 12
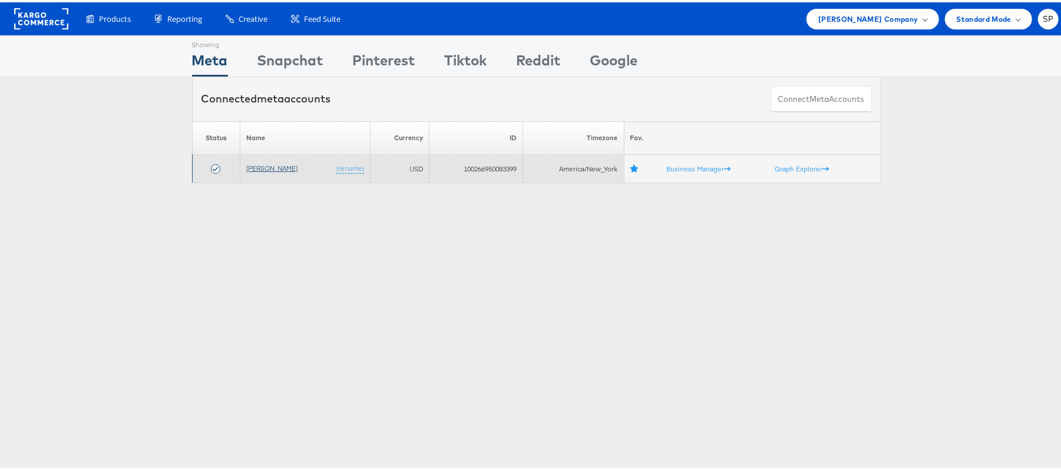
click at [274, 165] on link "[PERSON_NAME]" at bounding box center [271, 165] width 51 height 9
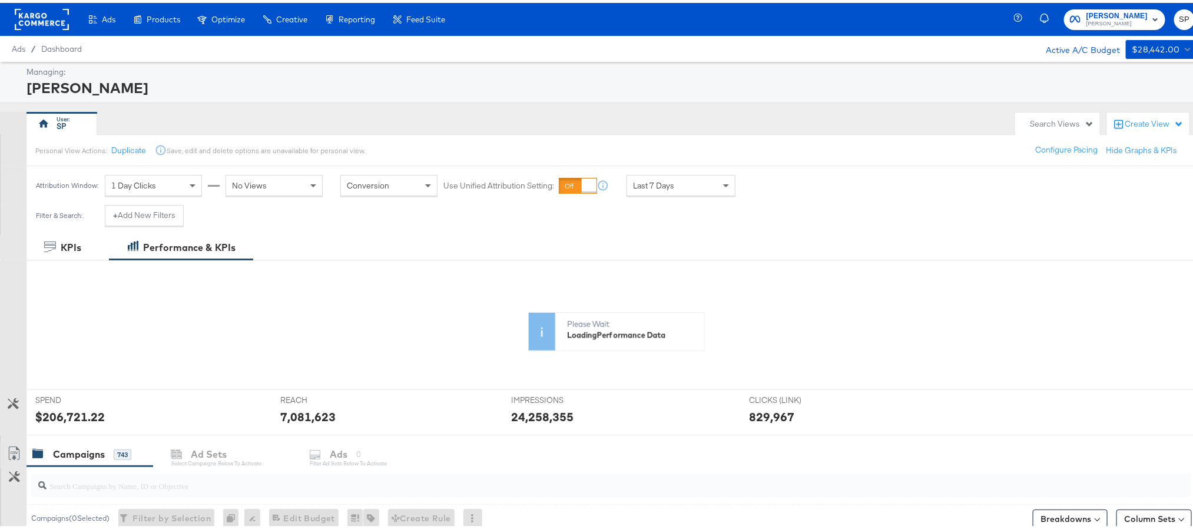
click at [1057, 122] on div "Search Views" at bounding box center [1062, 120] width 64 height 11
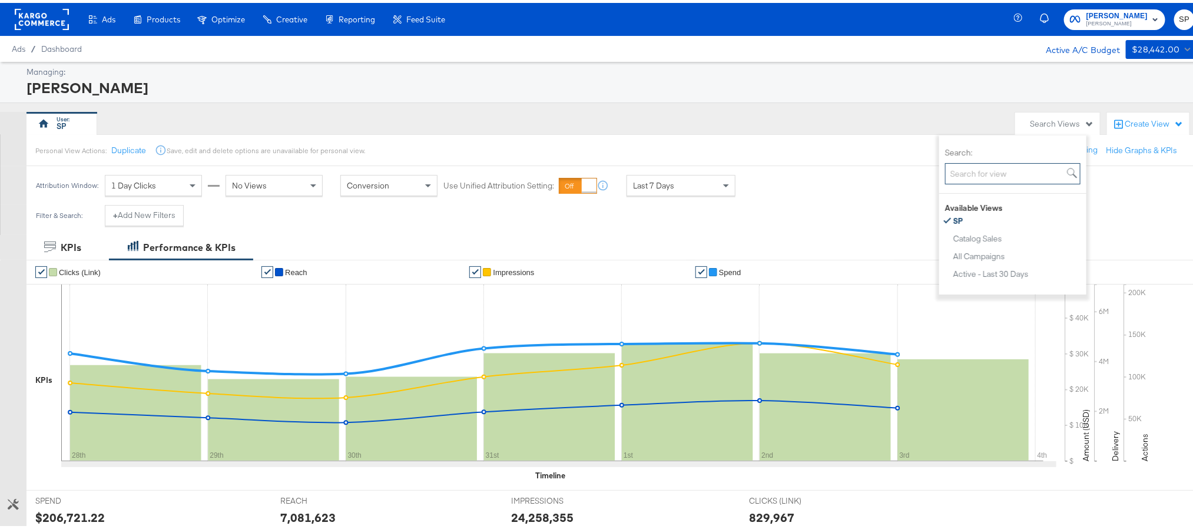
click at [998, 165] on input "Search:" at bounding box center [1012, 171] width 135 height 22
type input "tea"
drag, startPoint x: 988, startPoint y: 175, endPoint x: 926, endPoint y: 165, distance: 62.7
click at [926, 165] on body "Ads Products Optimize Creative Reporting Feed Suite Steve Madden Steve Madden S…" at bounding box center [603, 517] width 1207 height 1035
click at [1051, 124] on div "Search Views" at bounding box center [1062, 120] width 64 height 11
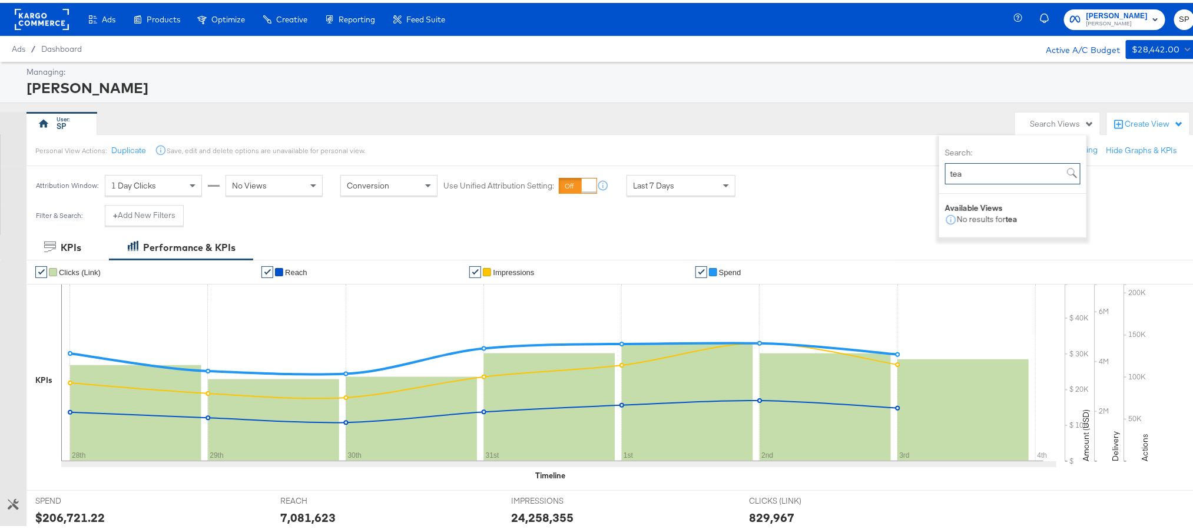
click at [1014, 176] on input "tea" at bounding box center [1012, 171] width 135 height 22
type input "t"
type input "p"
type input "mm"
click at [1002, 212] on button "Propescting - Reporting <> MM" at bounding box center [1017, 218] width 129 height 14
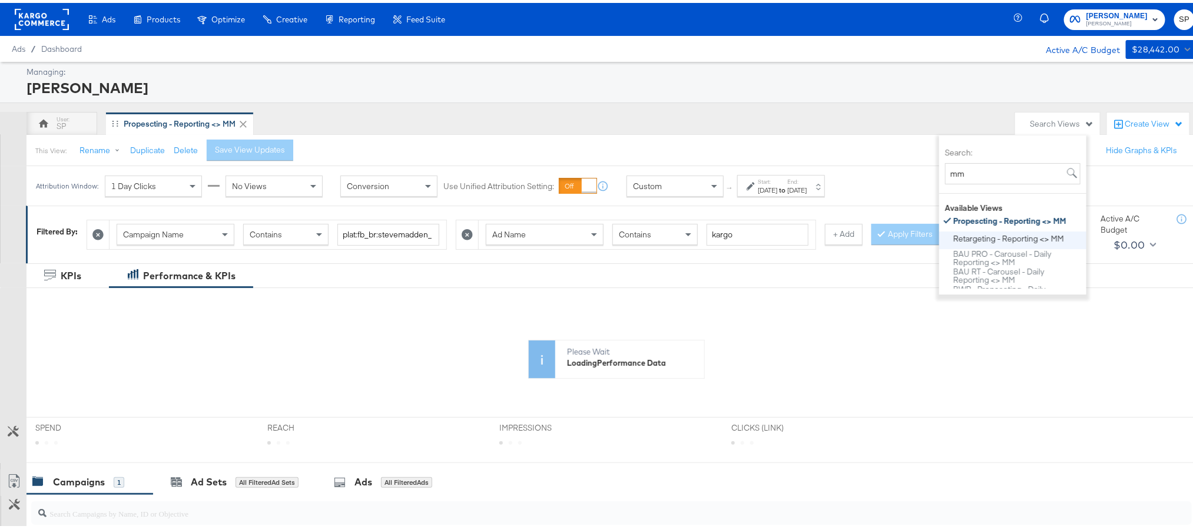
click at [999, 235] on div "Retargeting - Reporting <> MM" at bounding box center [1009, 235] width 111 height 8
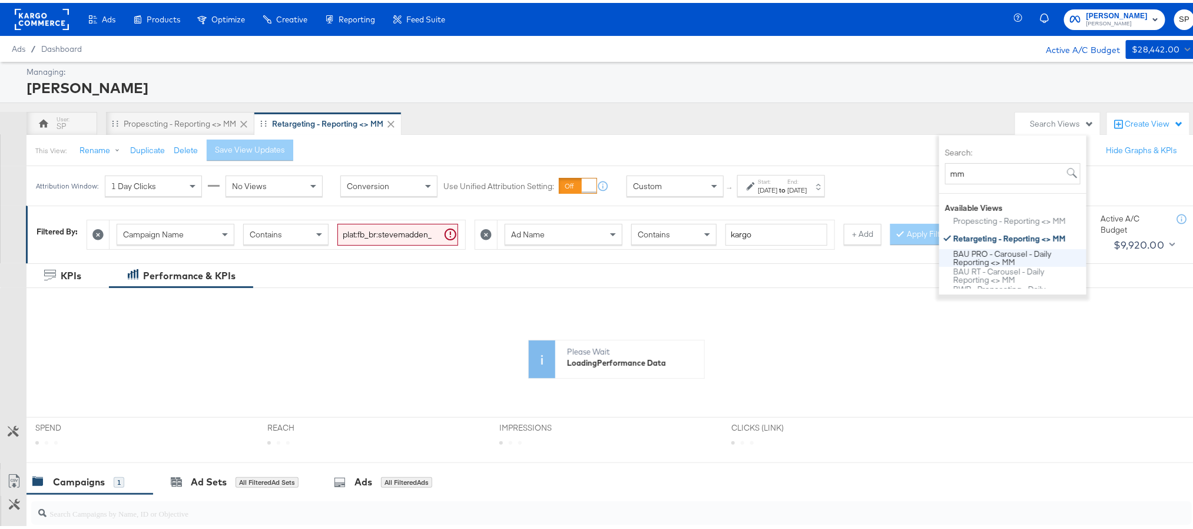
click at [999, 250] on div "BAU PRO - Carousel - Daily Reporting <> MM" at bounding box center [1018, 255] width 128 height 17
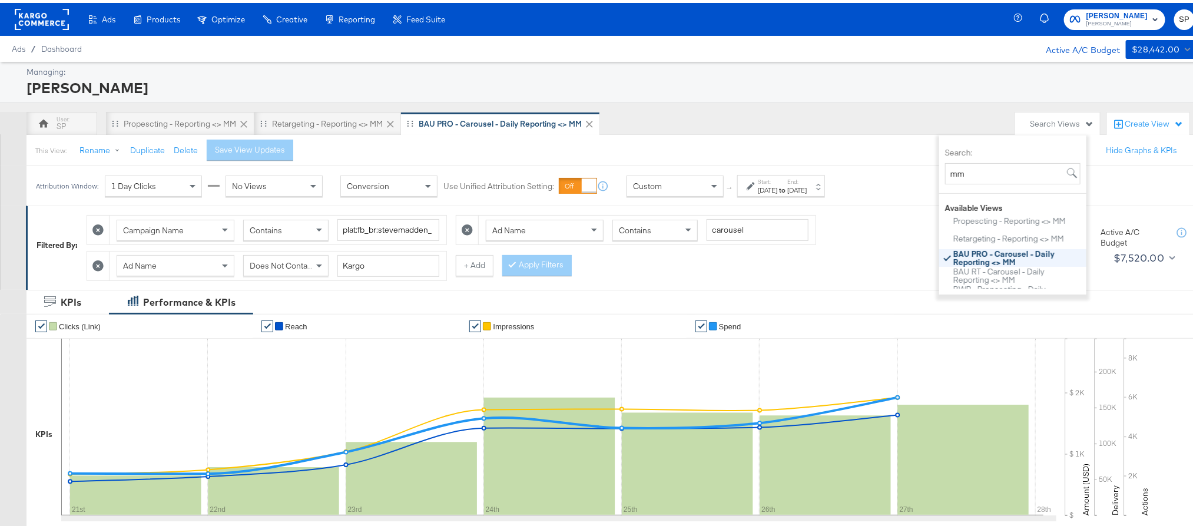
scroll to position [78, 0]
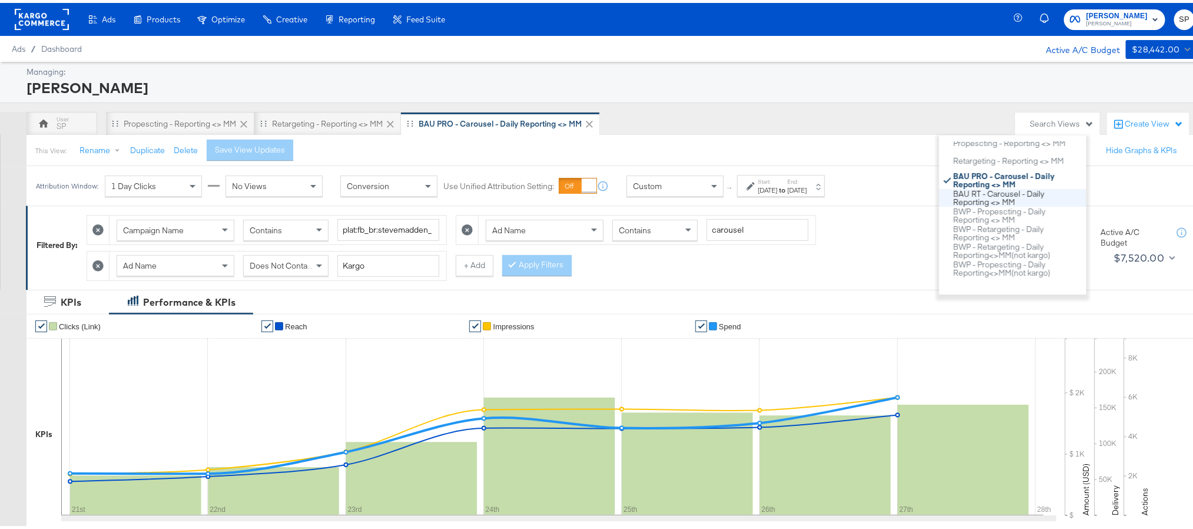
click at [991, 193] on div "BAU RT - Carousel - Daily Reporting <> MM" at bounding box center [1018, 195] width 128 height 17
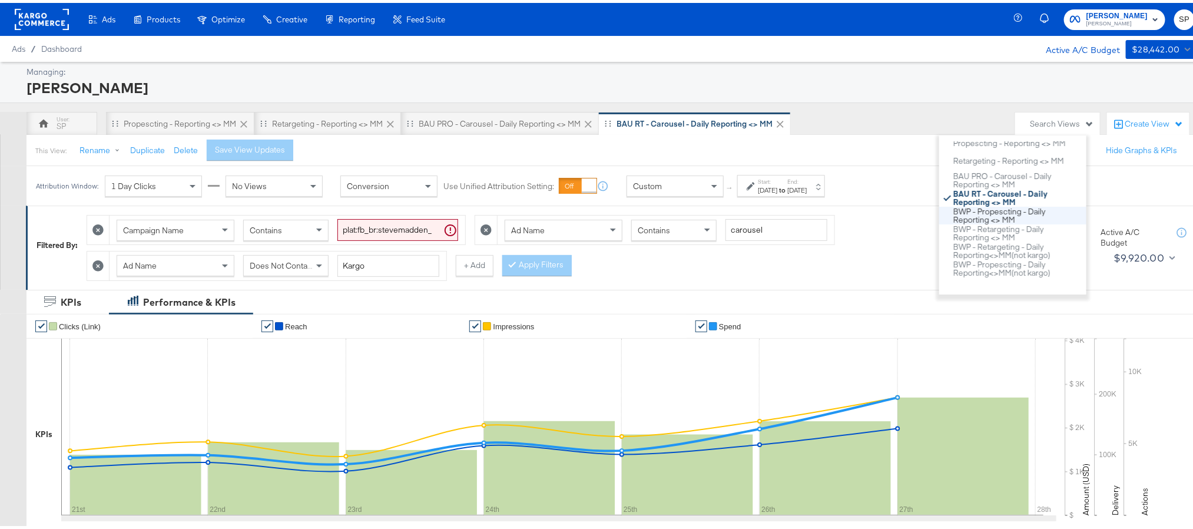
click at [992, 216] on div "BWP - Propescting - Daily Reporting <> MM" at bounding box center [1018, 212] width 128 height 17
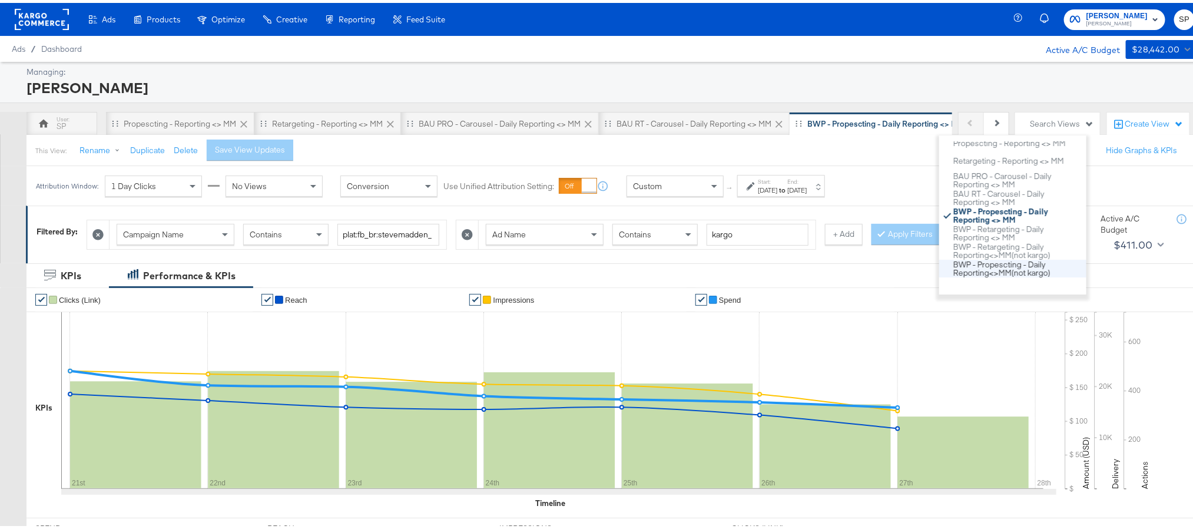
click at [1022, 269] on div "BWP - Propescting - Daily Reporting<>MM(not kargo)" at bounding box center [1018, 265] width 128 height 17
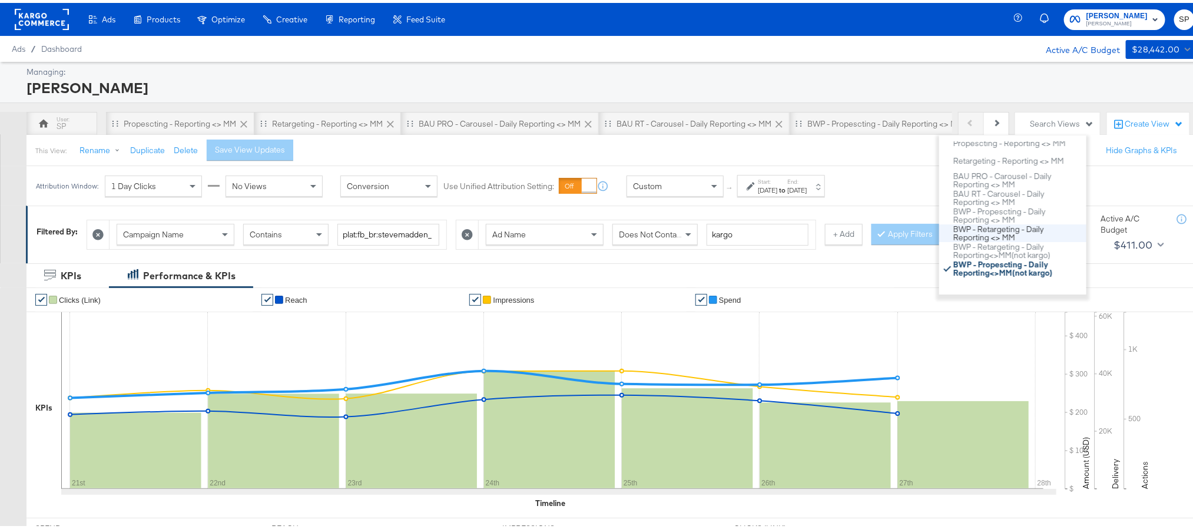
click at [1004, 230] on div "BWP - Retargeting - Daily Reporting <> MM" at bounding box center [1018, 230] width 128 height 17
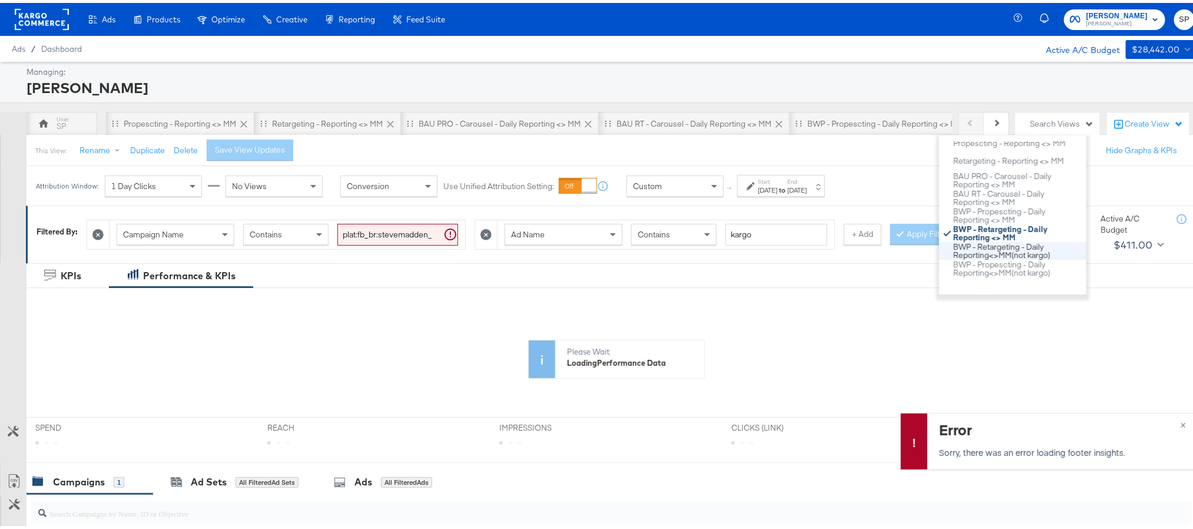
click at [1002, 244] on div "BWP - Retargeting - Daily Reporting<>MM(not kargo)" at bounding box center [1018, 248] width 128 height 17
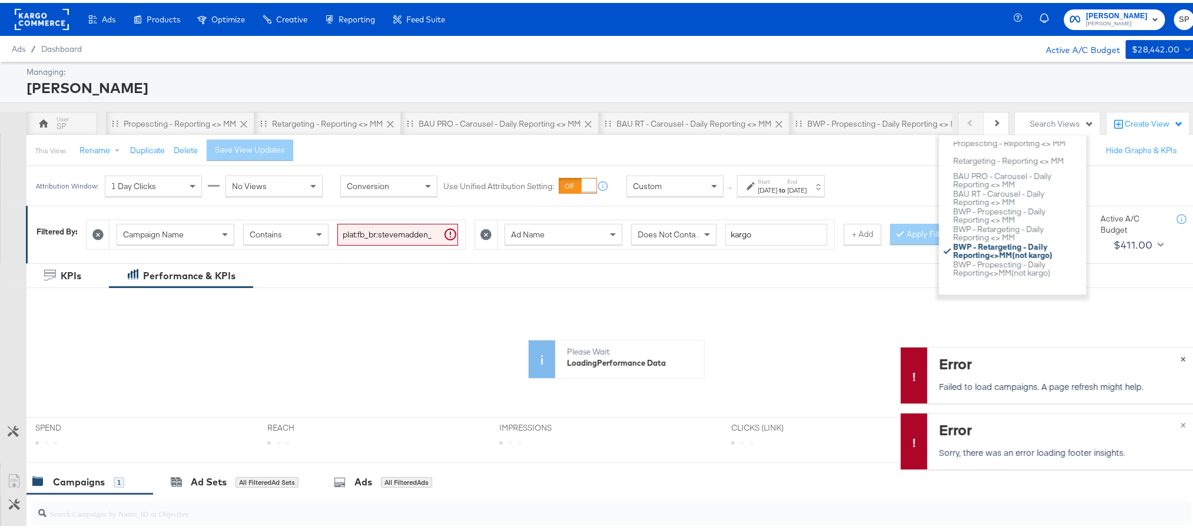
click at [1173, 356] on button "×" at bounding box center [1184, 355] width 22 height 21
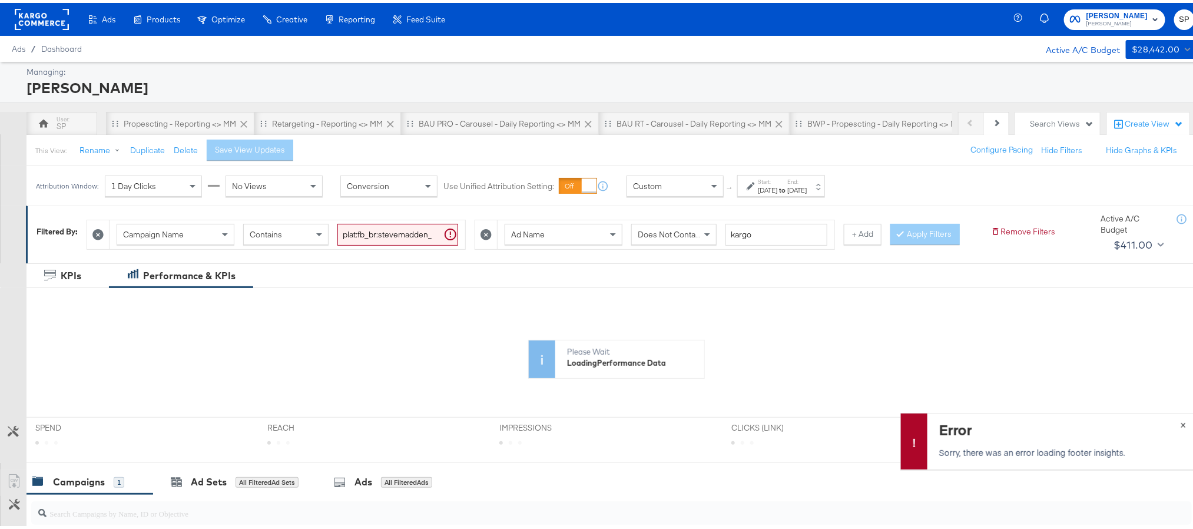
click at [1181, 417] on span "×" at bounding box center [1183, 421] width 5 height 14
click at [988, 120] on button "Next" at bounding box center [996, 121] width 25 height 24
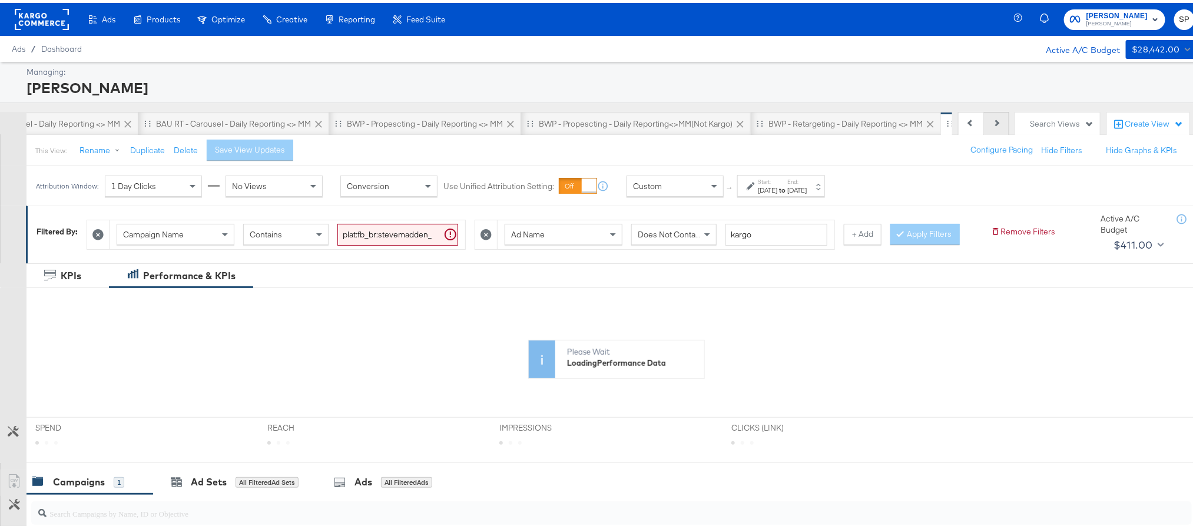
click at [988, 120] on button "Next" at bounding box center [996, 121] width 25 height 24
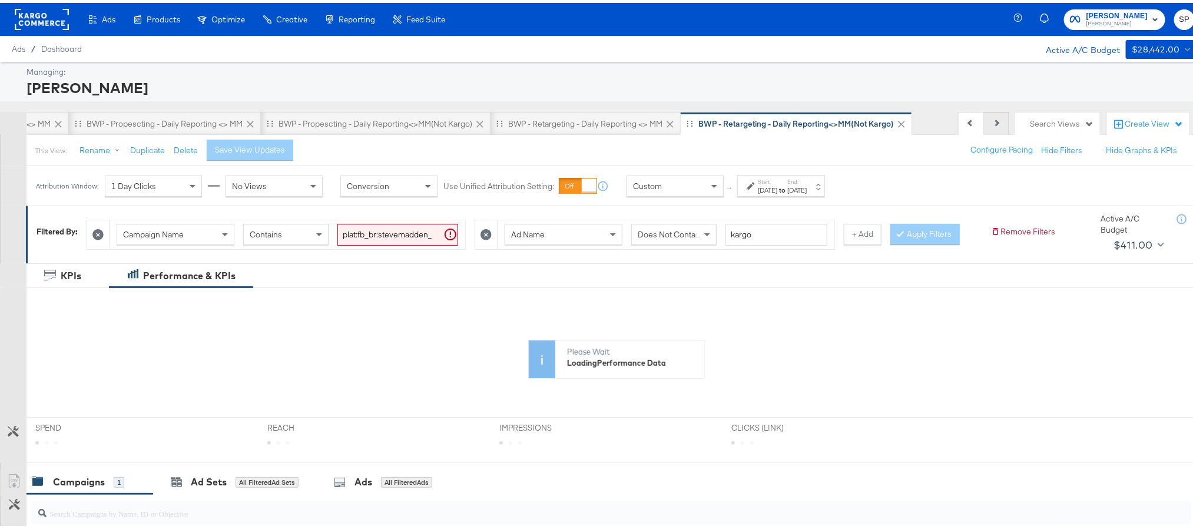
click at [988, 120] on button "Next" at bounding box center [996, 121] width 25 height 24
click at [54, 18] on rect at bounding box center [42, 16] width 54 height 21
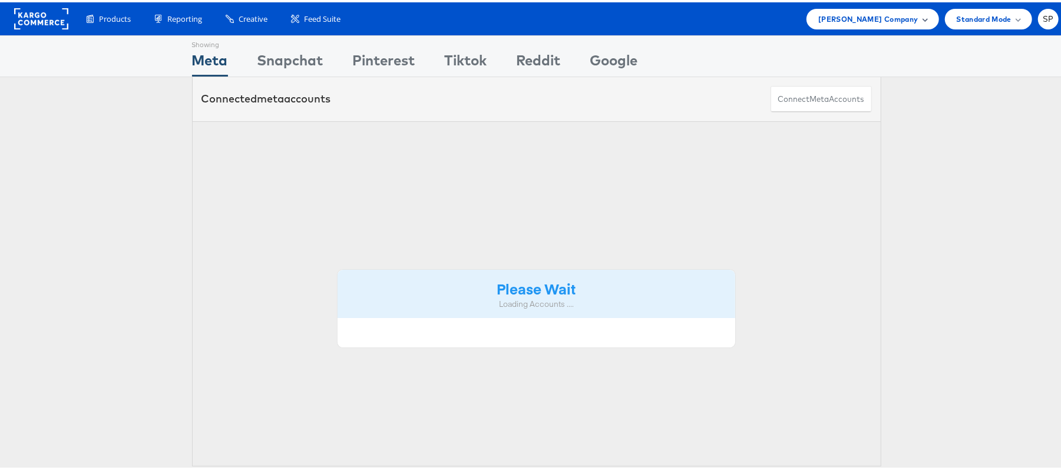
click at [846, 22] on span "[PERSON_NAME] Company" at bounding box center [868, 17] width 100 height 12
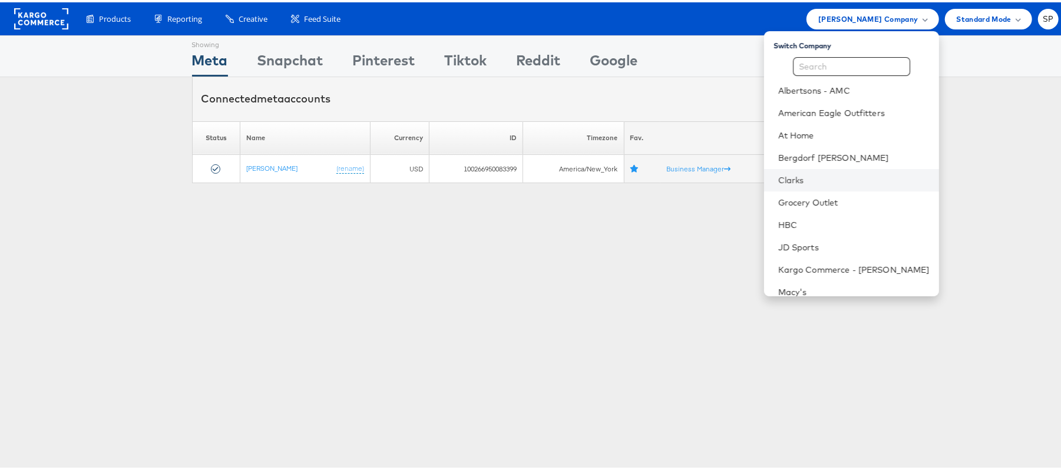
click at [810, 170] on li "Clarks" at bounding box center [851, 178] width 175 height 22
click at [783, 176] on link "Clarks" at bounding box center [853, 178] width 151 height 12
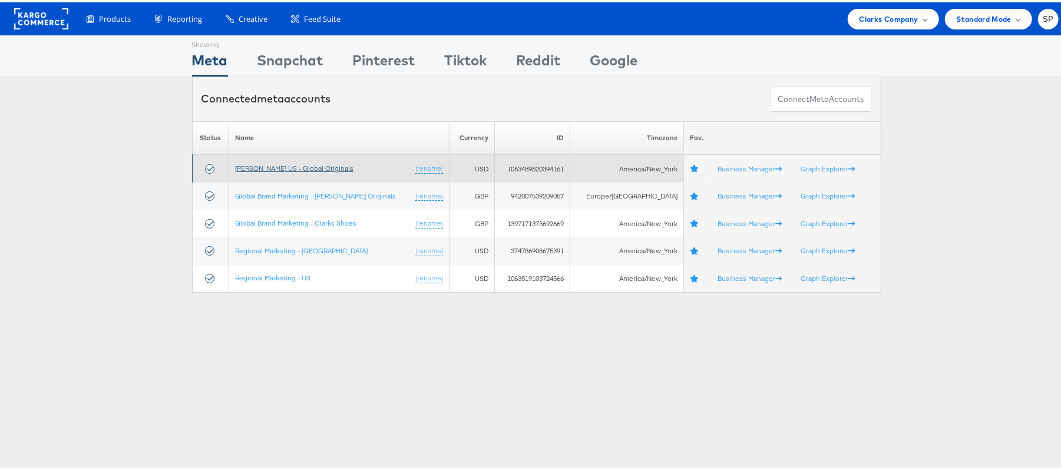
click at [290, 166] on link "[PERSON_NAME] US - Global Originals" at bounding box center [294, 165] width 118 height 9
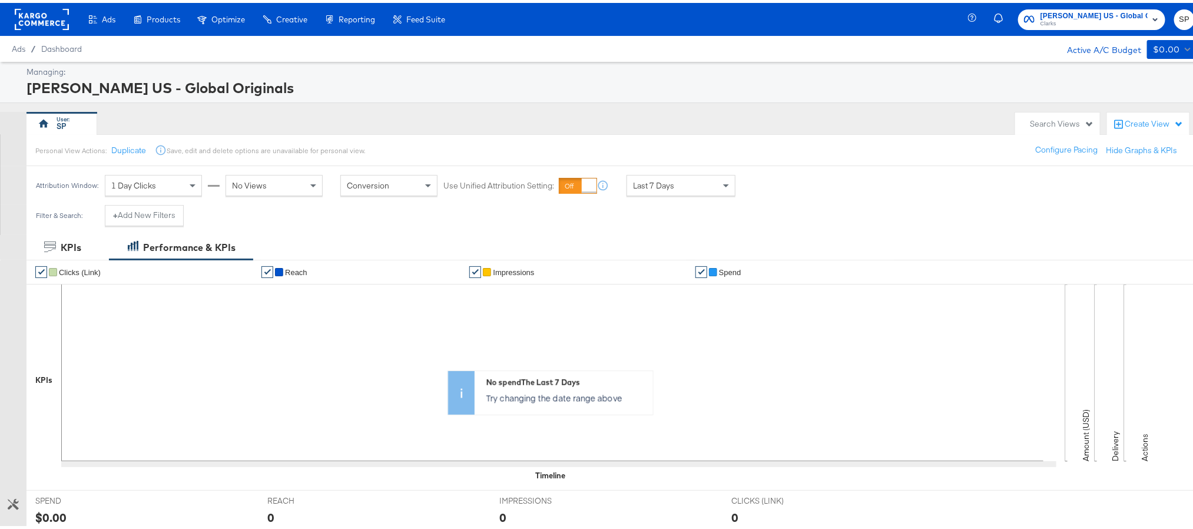
click at [1062, 123] on div "Search Views" at bounding box center [1062, 120] width 64 height 11
click at [995, 167] on input "Search:" at bounding box center [1012, 171] width 135 height 22
type input "30"
click at [1034, 223] on button "Active - Last 30 Days" at bounding box center [1017, 218] width 129 height 14
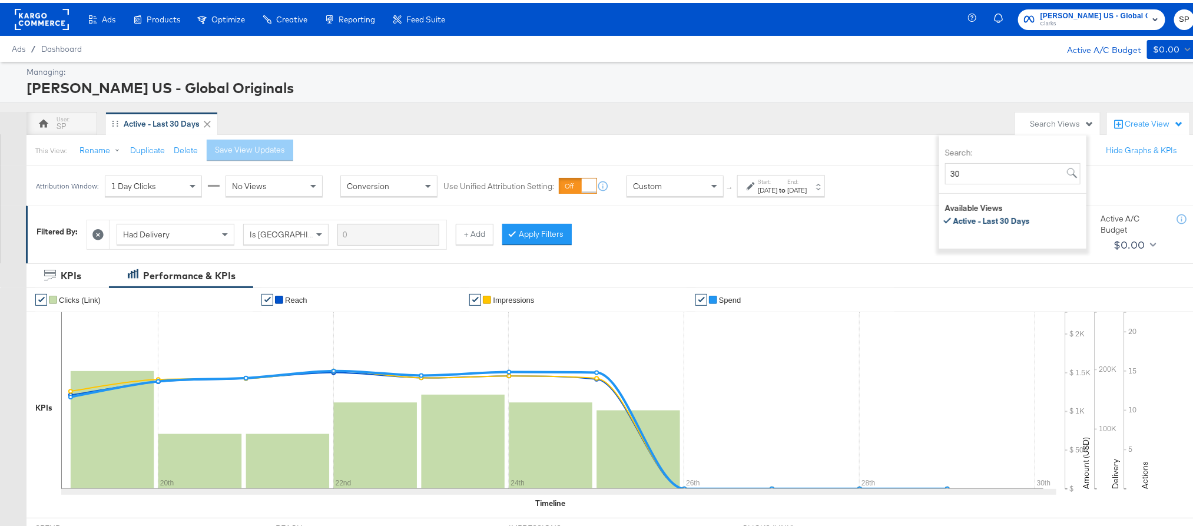
click at [1050, 14] on span "[PERSON_NAME] US - Global Originals" at bounding box center [1094, 13] width 107 height 12
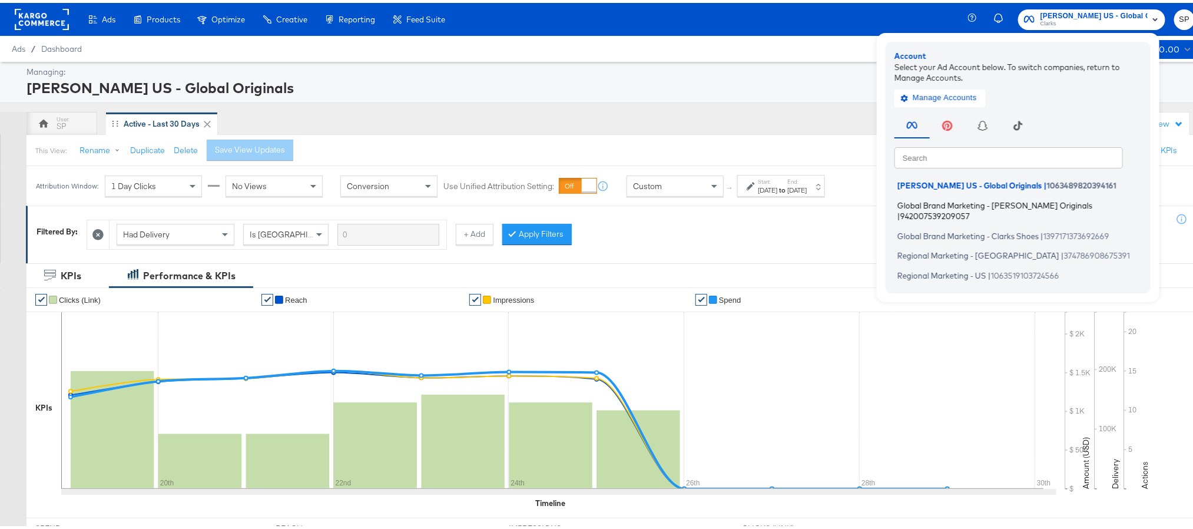
click at [963, 200] on span "Global Brand Marketing - [PERSON_NAME] Originals" at bounding box center [995, 201] width 195 height 9
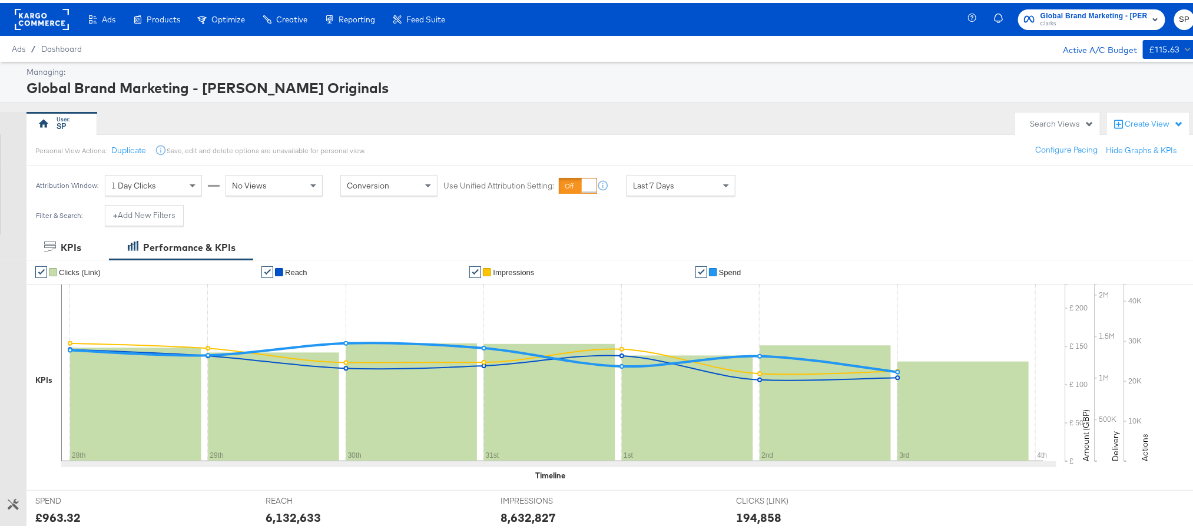
click at [1040, 115] on div "Search Views" at bounding box center [1062, 120] width 64 height 11
click at [1017, 171] on input "Search:" at bounding box center [1012, 171] width 135 height 22
type input "orig"
click at [1023, 226] on li "Clarks Originals Team View" at bounding box center [1012, 220] width 147 height 18
click at [983, 214] on div "Clarks Originals Team View" at bounding box center [1018, 219] width 128 height 17
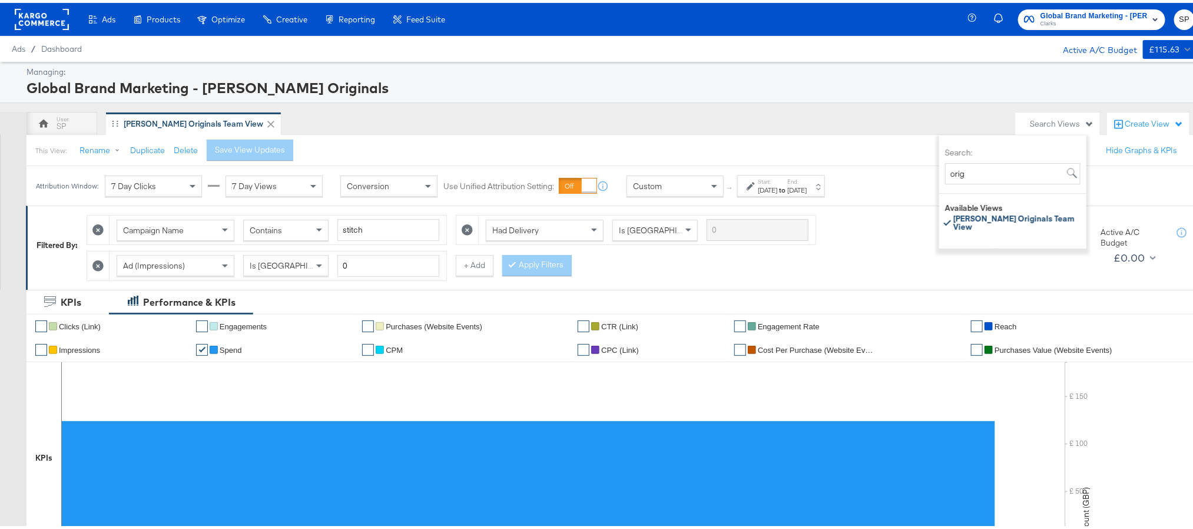
click at [1101, 19] on span "Clarks" at bounding box center [1094, 20] width 107 height 9
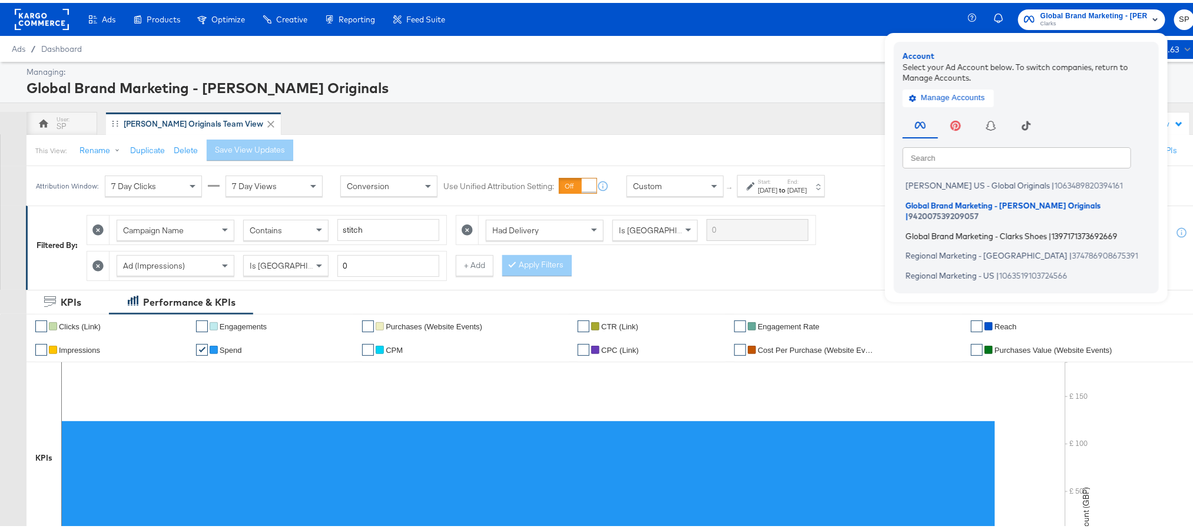
click at [981, 228] on span "Global Brand Marketing - Clarks Shoes" at bounding box center [976, 232] width 141 height 9
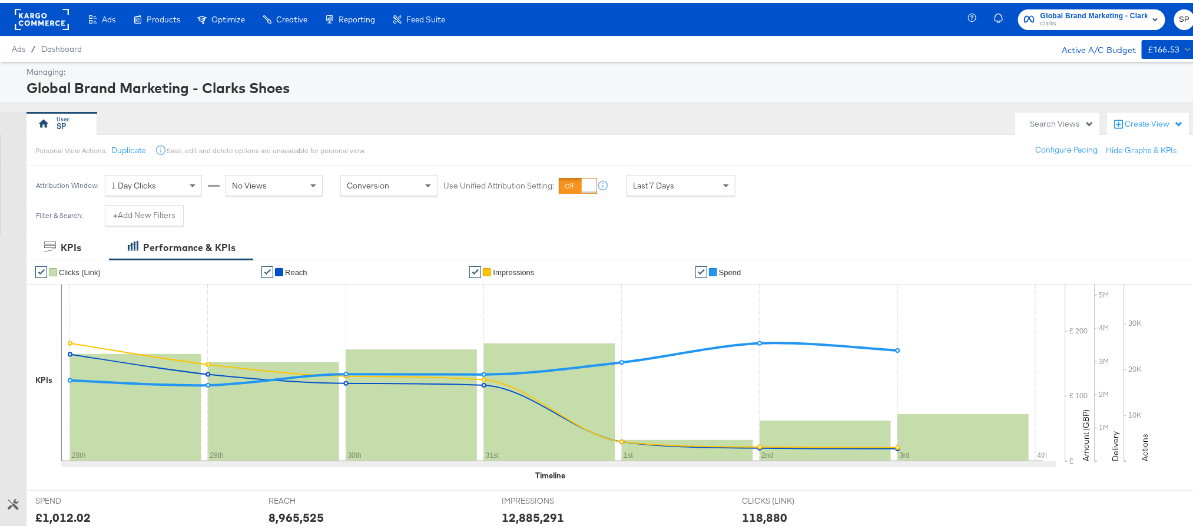
click at [1047, 122] on div "Search Views" at bounding box center [1062, 120] width 64 height 11
click at [1013, 171] on input "Search:" at bounding box center [1012, 171] width 135 height 22
type input "cla"
click at [1010, 214] on div "Clarks Global Team View" at bounding box center [999, 218] width 90 height 8
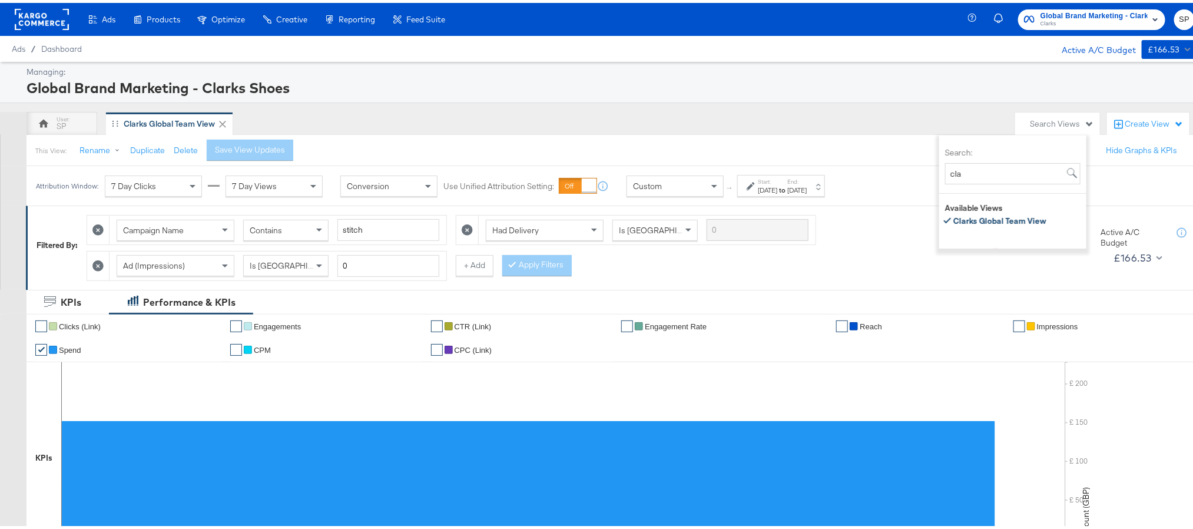
click at [1076, 13] on span "Global Brand Marketing - Clarks Shoes" at bounding box center [1094, 13] width 107 height 12
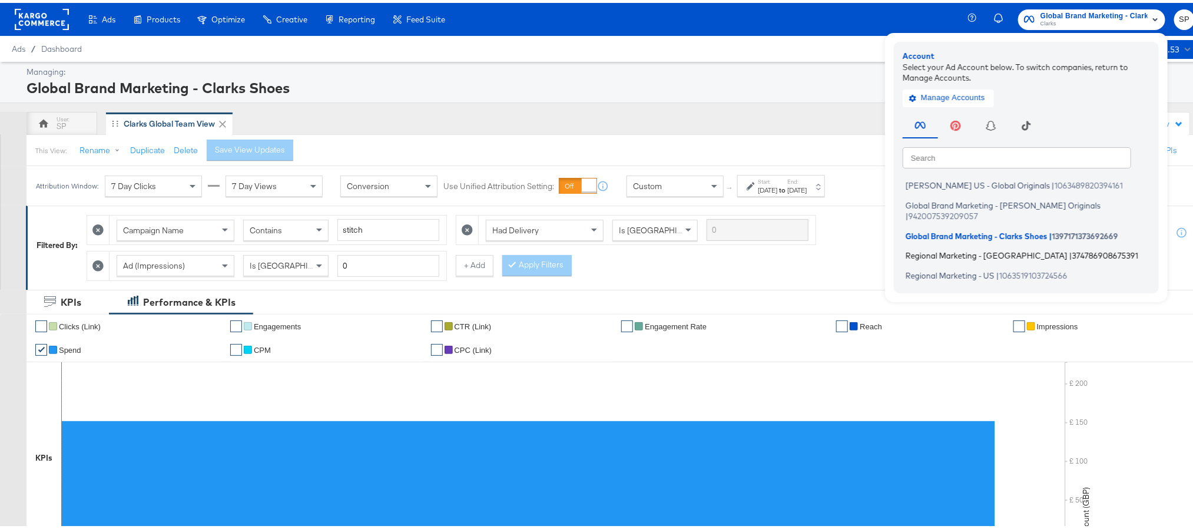
click at [992, 244] on li "Regional Marketing - CA | 374786908675391" at bounding box center [1029, 252] width 253 height 17
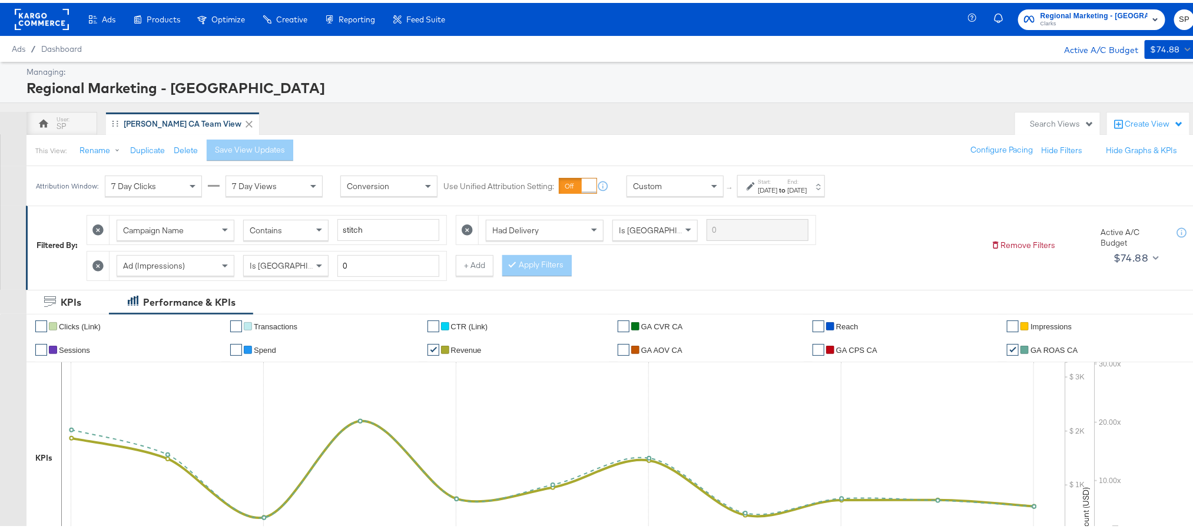
click at [1089, 13] on span "Regional Marketing - [GEOGRAPHIC_DATA]" at bounding box center [1094, 13] width 107 height 12
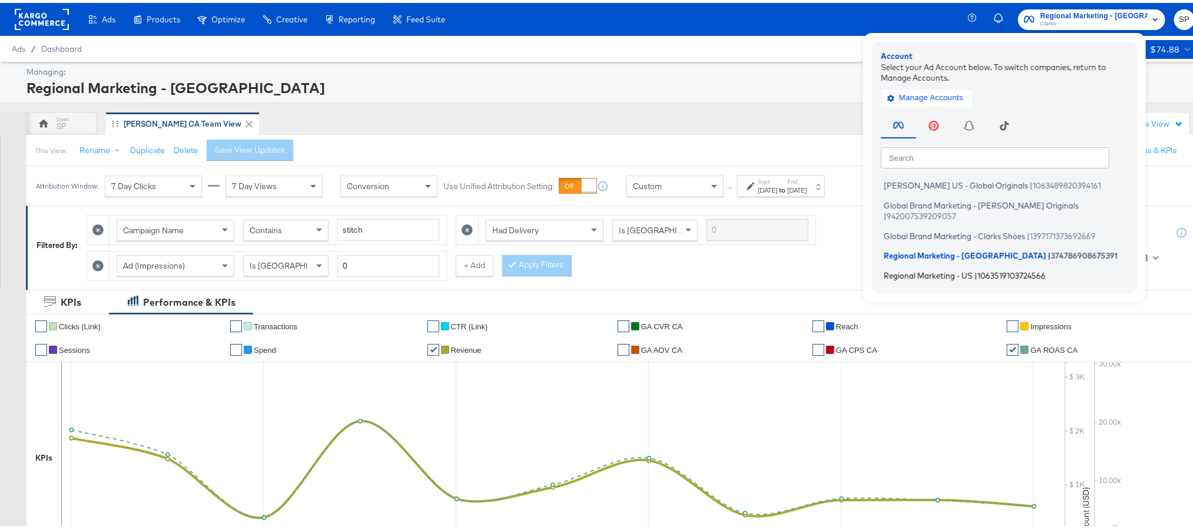
click at [973, 267] on span "Regional Marketing - US" at bounding box center [928, 271] width 89 height 9
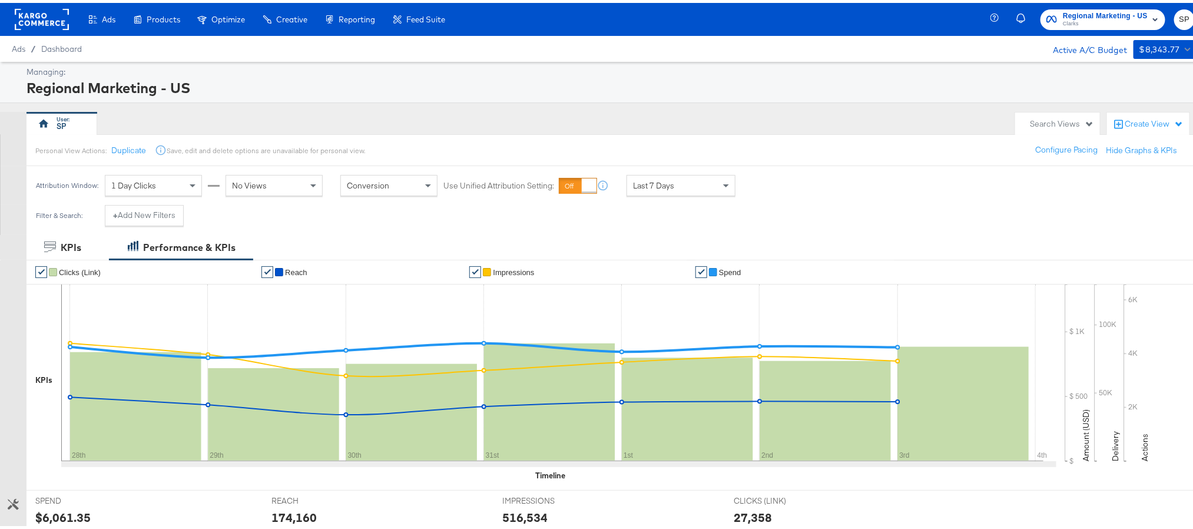
click at [1041, 119] on div "Search Views" at bounding box center [1062, 120] width 64 height 11
click at [1020, 176] on input "Search:" at bounding box center [1012, 171] width 135 height 22
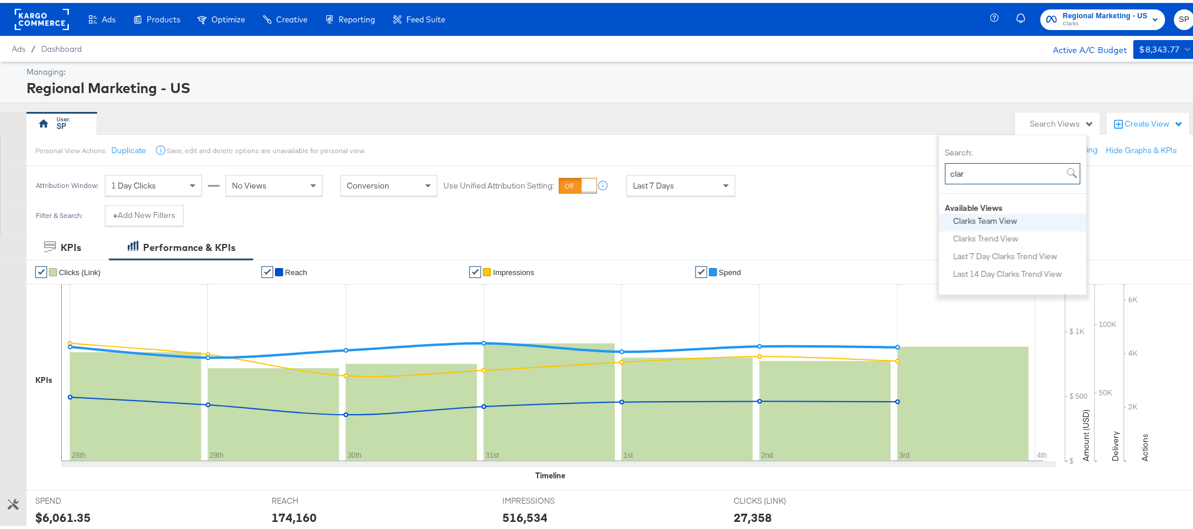
type input "clar"
click at [1009, 214] on div "Clarks Team View" at bounding box center [986, 218] width 64 height 8
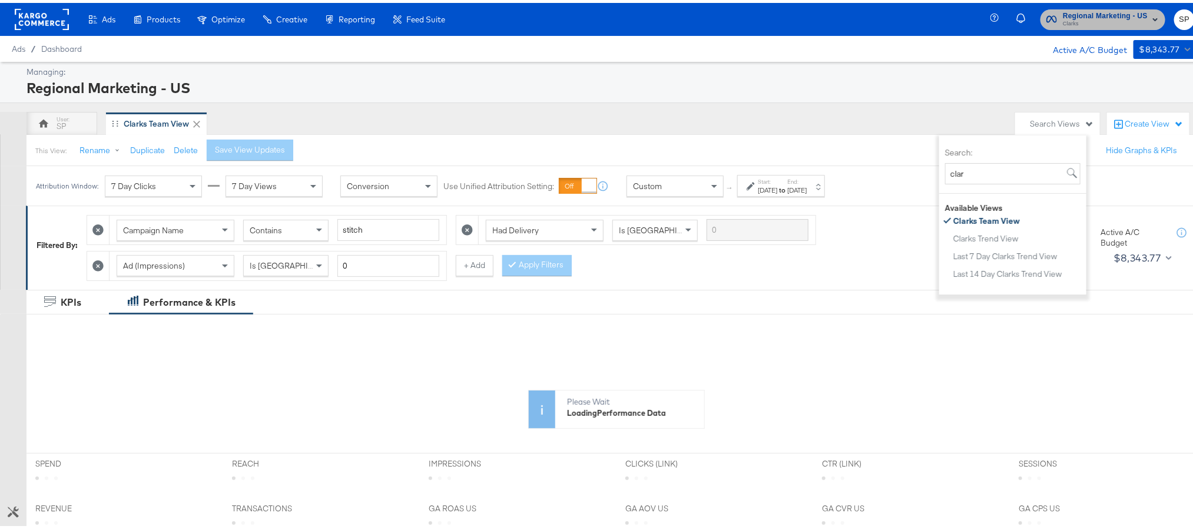
click at [1083, 25] on span "Clarks" at bounding box center [1105, 20] width 85 height 9
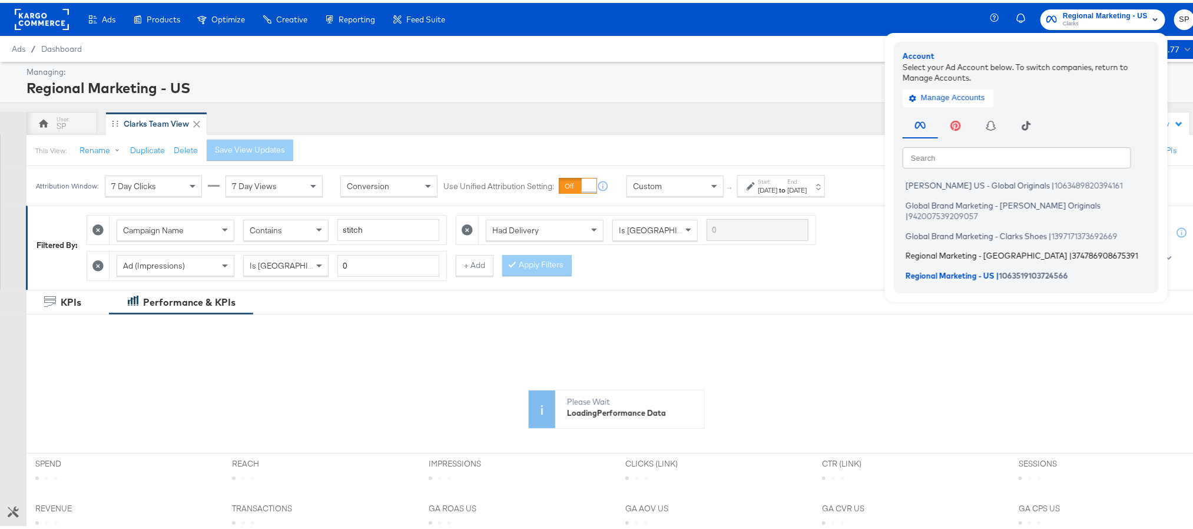
click at [995, 244] on li "Regional Marketing - CA | 374786908675391" at bounding box center [1029, 252] width 253 height 17
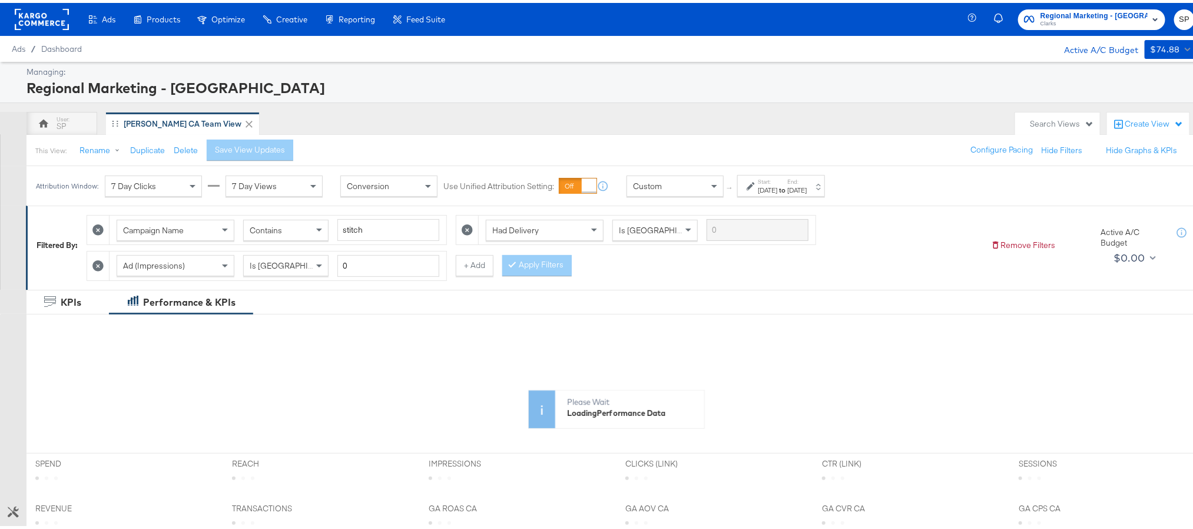
click at [1096, 15] on span "Regional Marketing - [GEOGRAPHIC_DATA]" at bounding box center [1094, 13] width 107 height 12
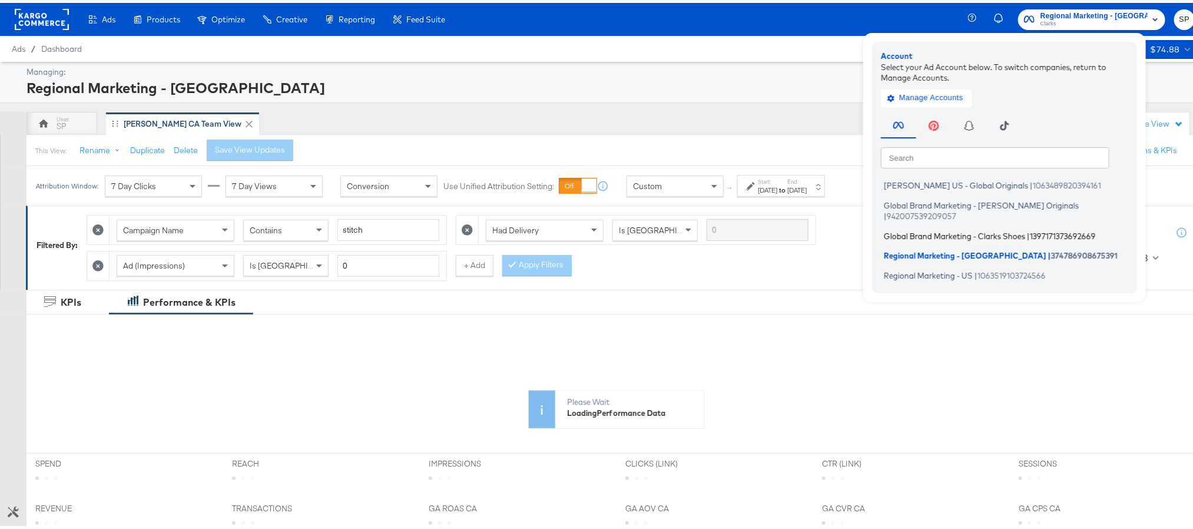
click at [1032, 224] on li "Global Brand Marketing - Clarks Shoes | 1397171373692669" at bounding box center [1007, 232] width 253 height 17
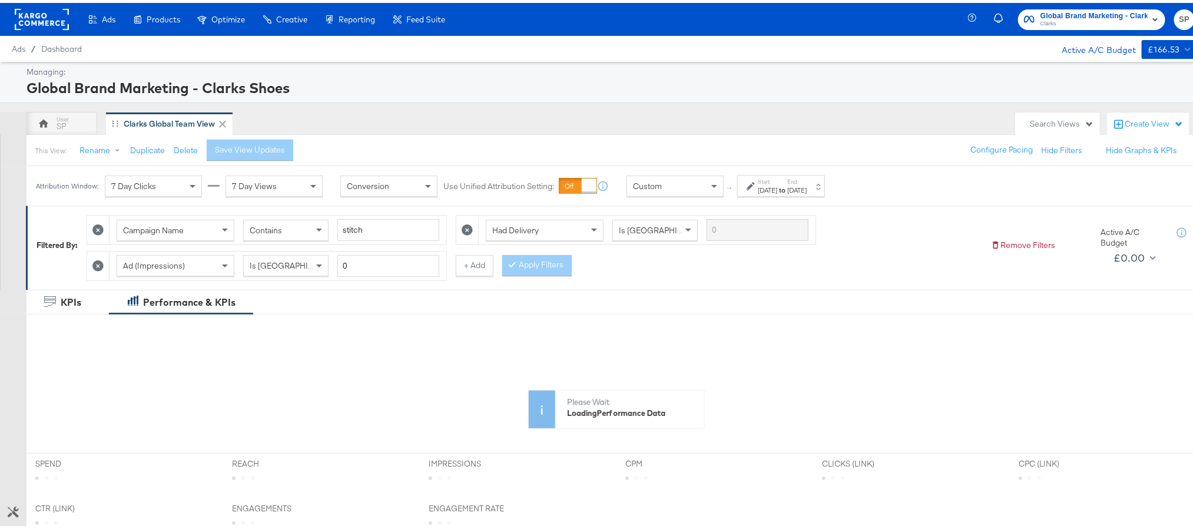
click at [1063, 22] on span "Clarks" at bounding box center [1094, 20] width 107 height 9
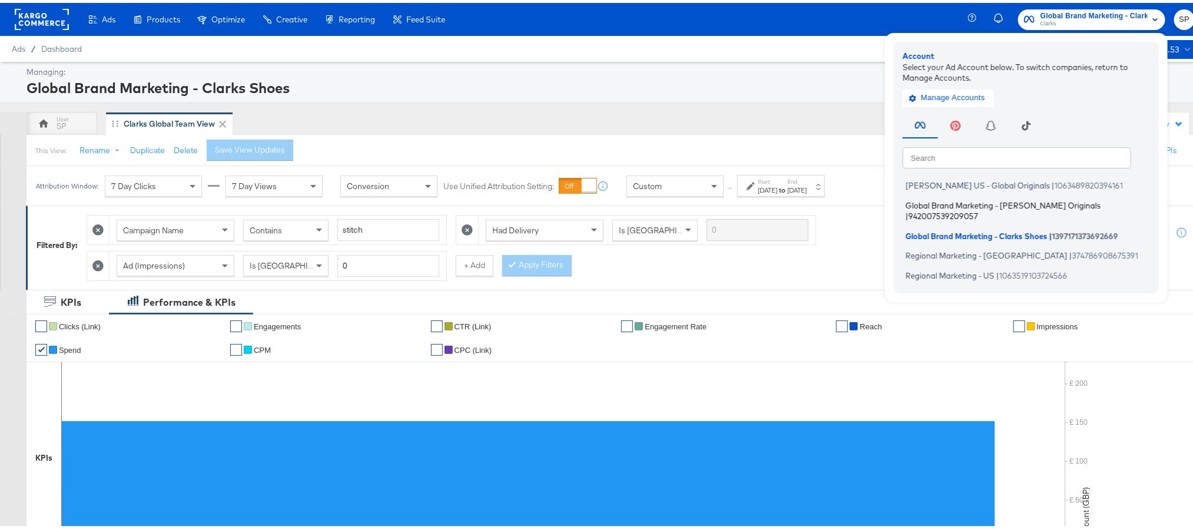
click at [1020, 204] on span "Global Brand Marketing - [PERSON_NAME] Originals" at bounding box center [1003, 201] width 195 height 9
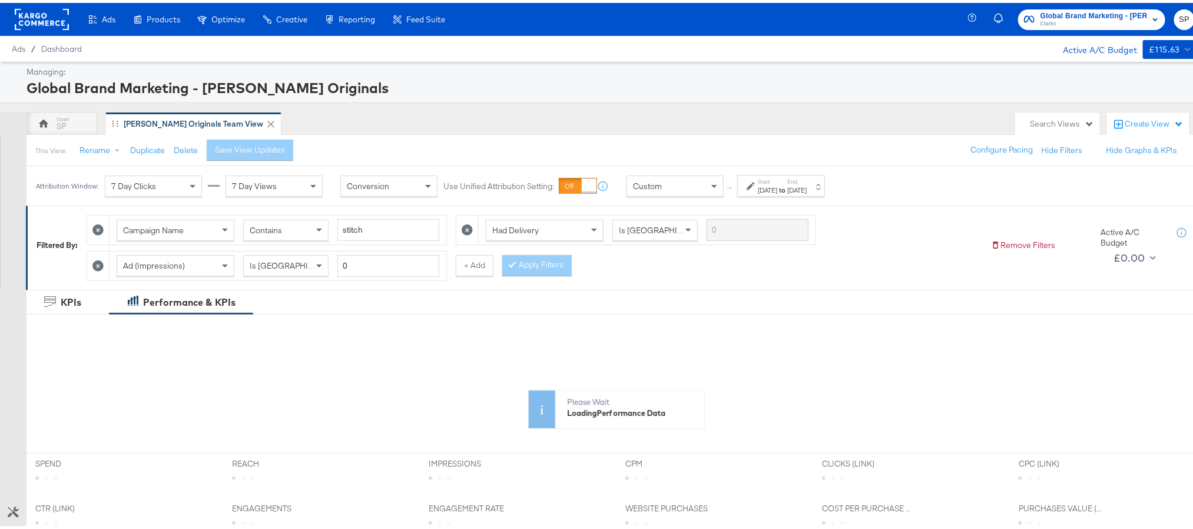
click at [39, 16] on rect at bounding box center [42, 16] width 54 height 21
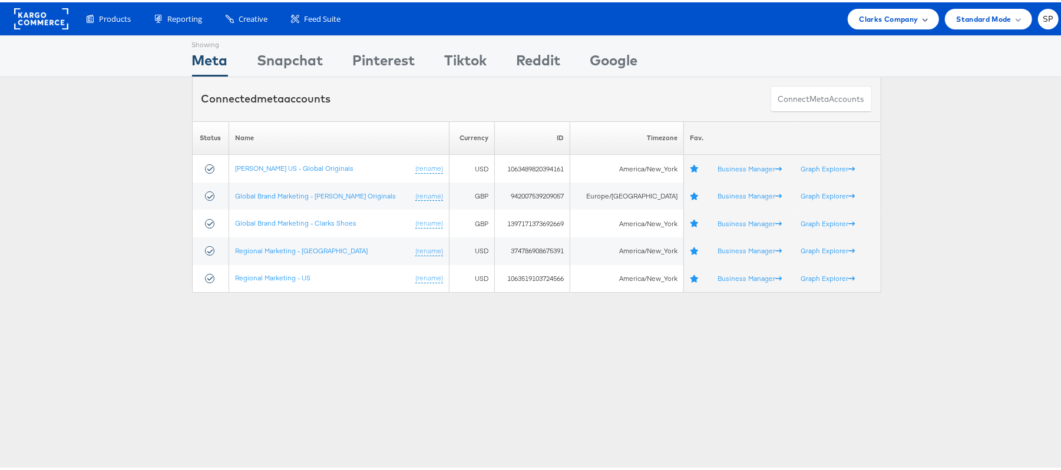
click at [882, 19] on span "Clarks Company" at bounding box center [888, 17] width 59 height 12
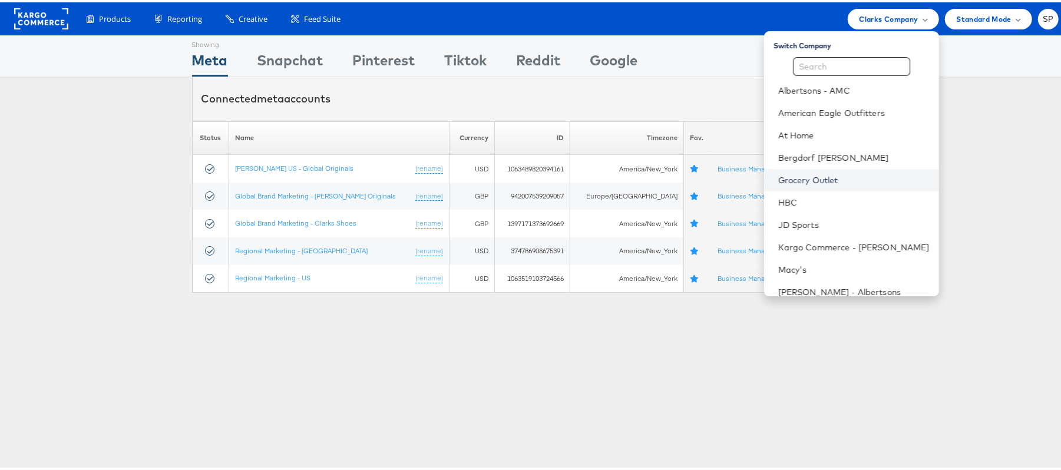
click at [840, 174] on link "Grocery Outlet" at bounding box center [853, 178] width 151 height 12
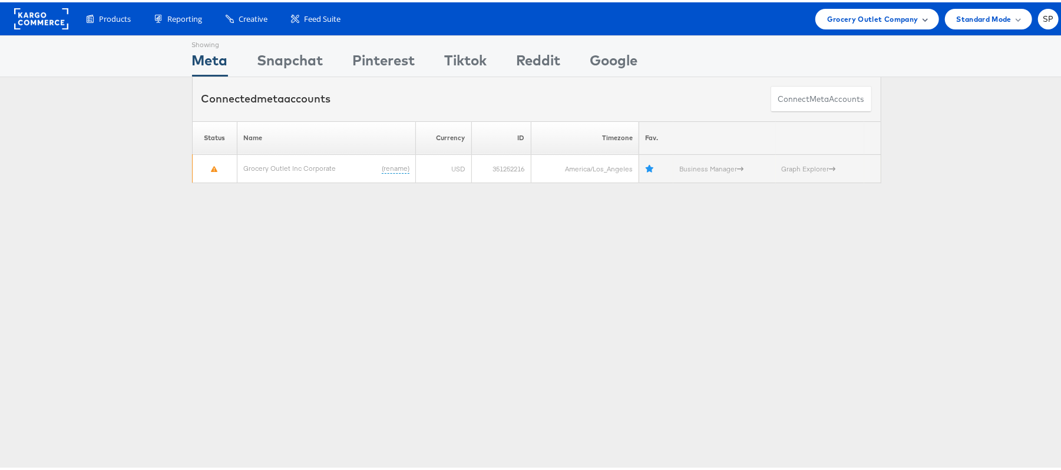
click at [834, 15] on span "Grocery Outlet Company" at bounding box center [872, 17] width 91 height 12
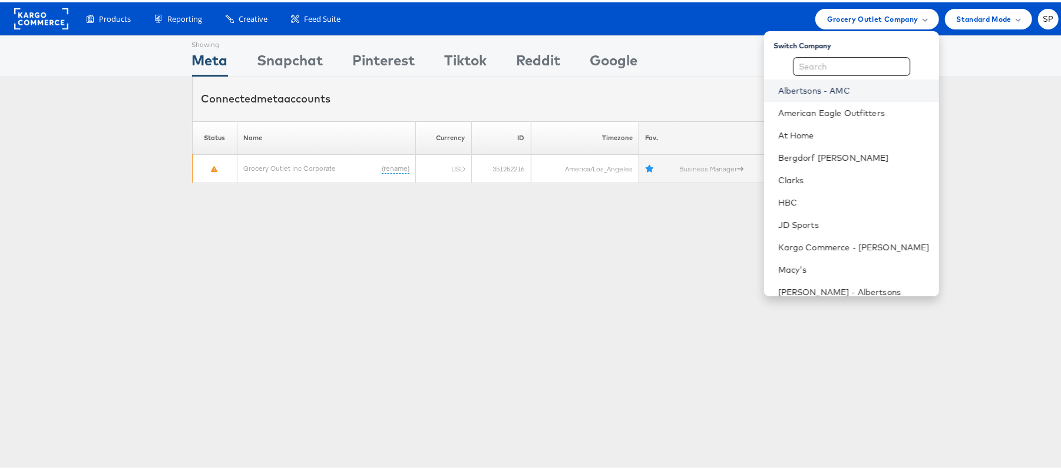
click at [821, 87] on link "Albertsons - AMC" at bounding box center [853, 88] width 151 height 12
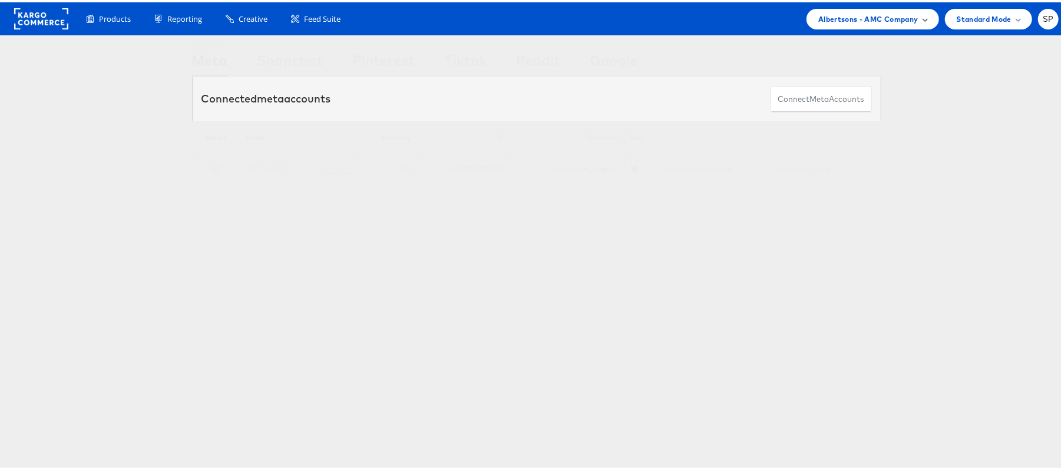
click at [856, 15] on span "Albertsons - AMC Company" at bounding box center [868, 17] width 100 height 12
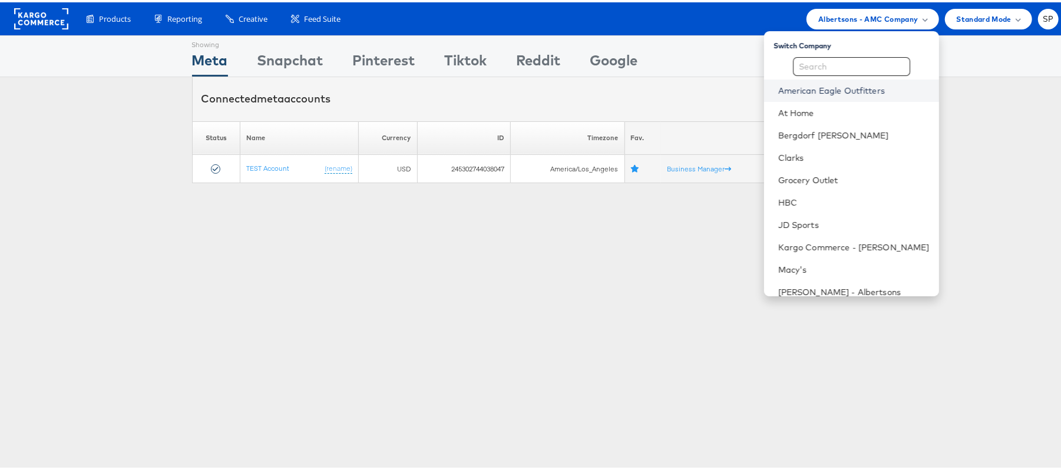
click at [787, 90] on link "American Eagle Outfitters" at bounding box center [853, 88] width 151 height 12
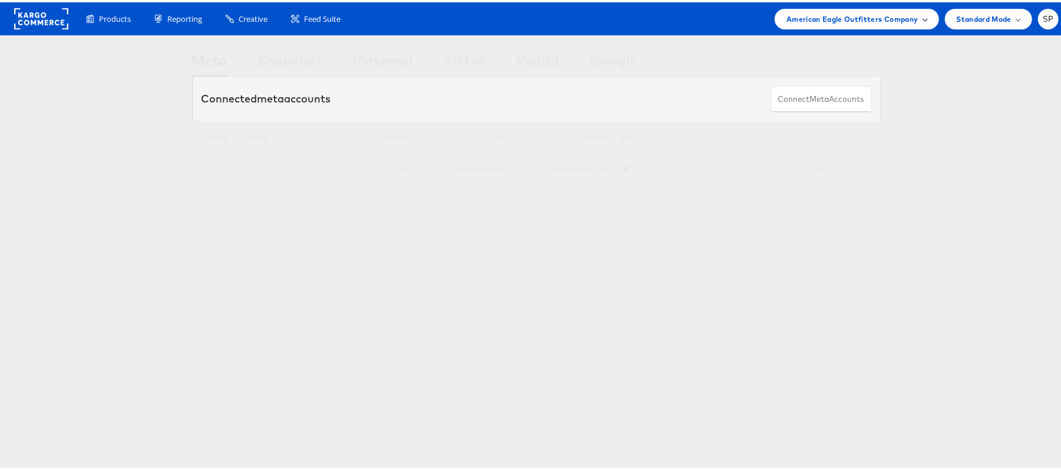
click at [851, 12] on span "American Eagle Outfitters Company" at bounding box center [851, 17] width 131 height 12
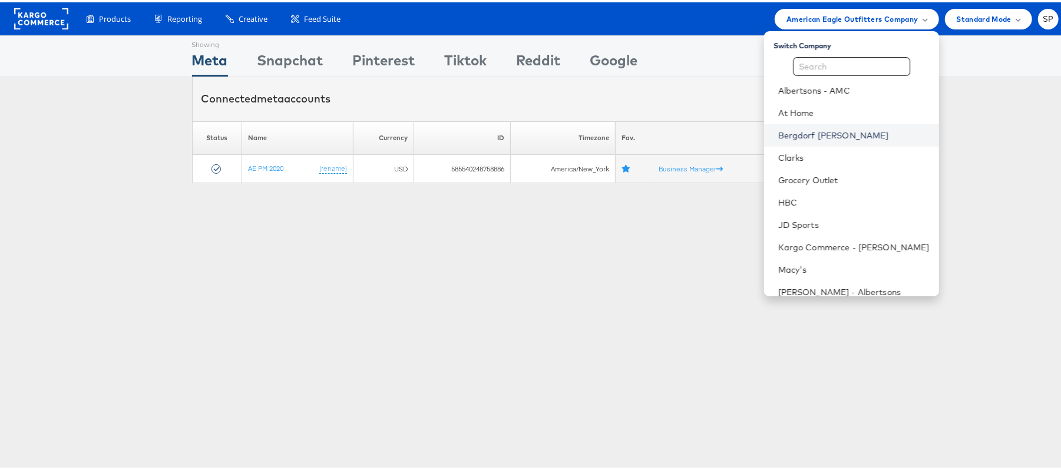
click at [808, 133] on link "Bergdorf [PERSON_NAME]" at bounding box center [853, 133] width 151 height 12
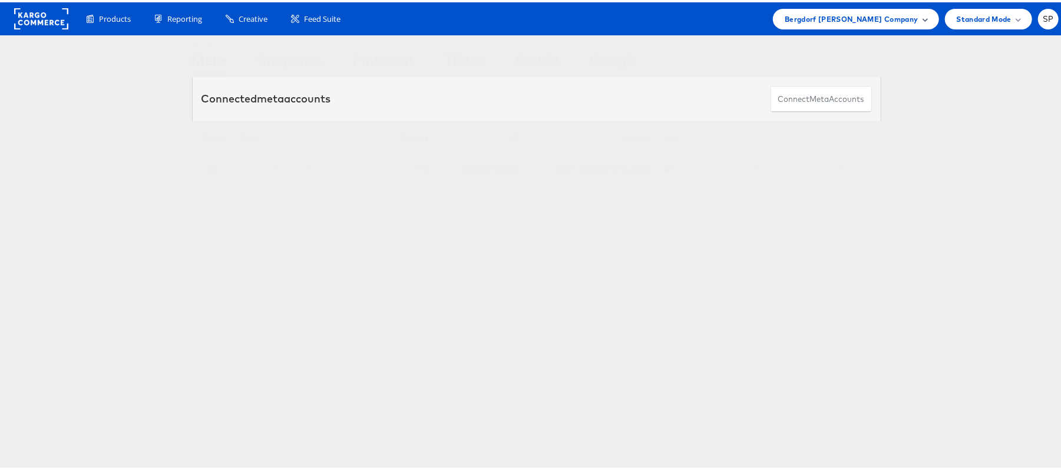
click at [868, 15] on span "Bergdorf Goodman Company" at bounding box center [851, 17] width 133 height 12
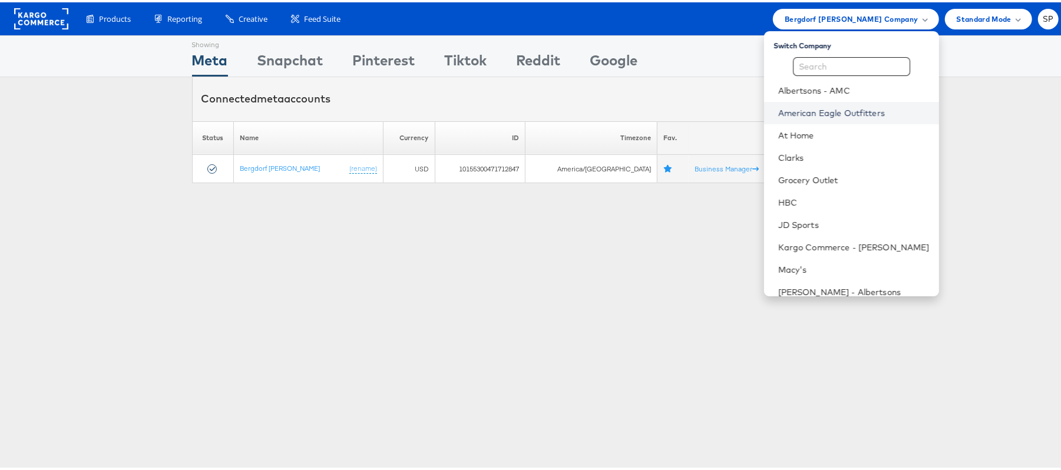
click at [798, 114] on link "American Eagle Outfitters" at bounding box center [853, 111] width 151 height 12
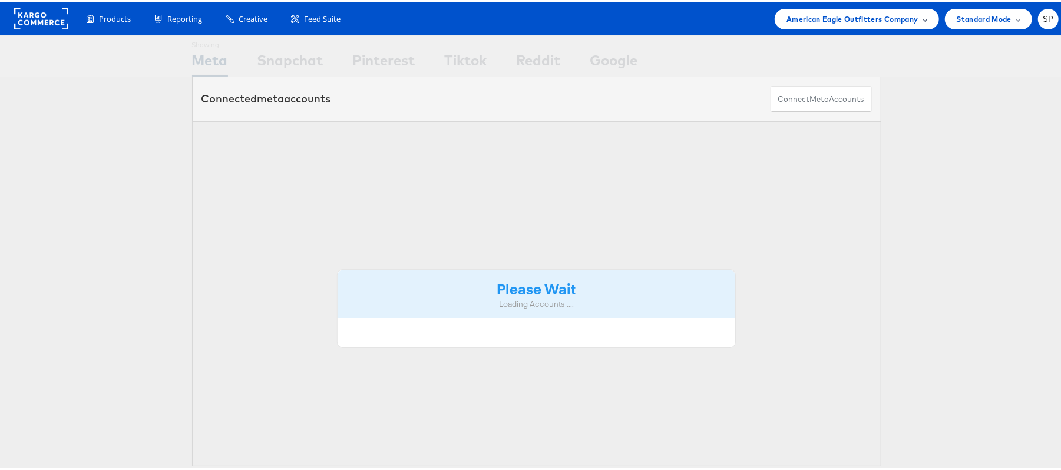
click at [869, 12] on span "American Eagle Outfitters Company" at bounding box center [851, 17] width 131 height 12
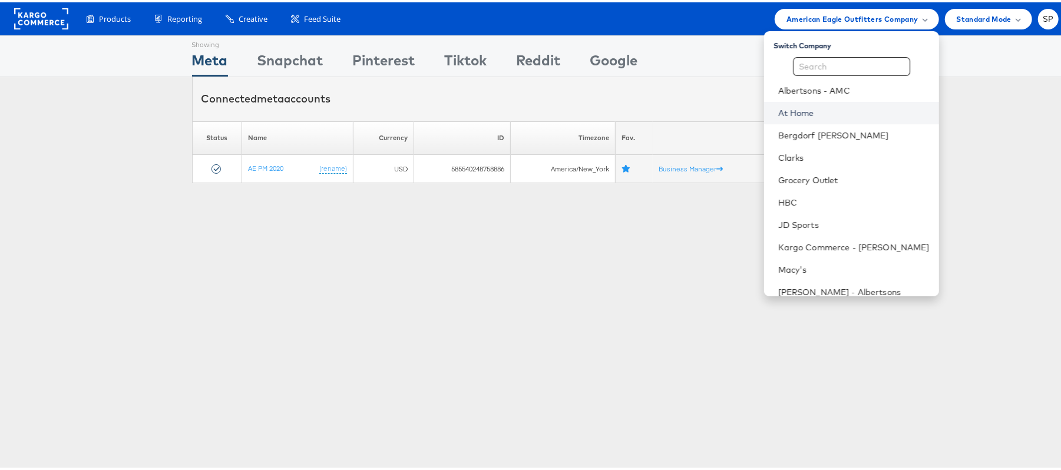
click at [802, 110] on link "At Home" at bounding box center [853, 111] width 151 height 12
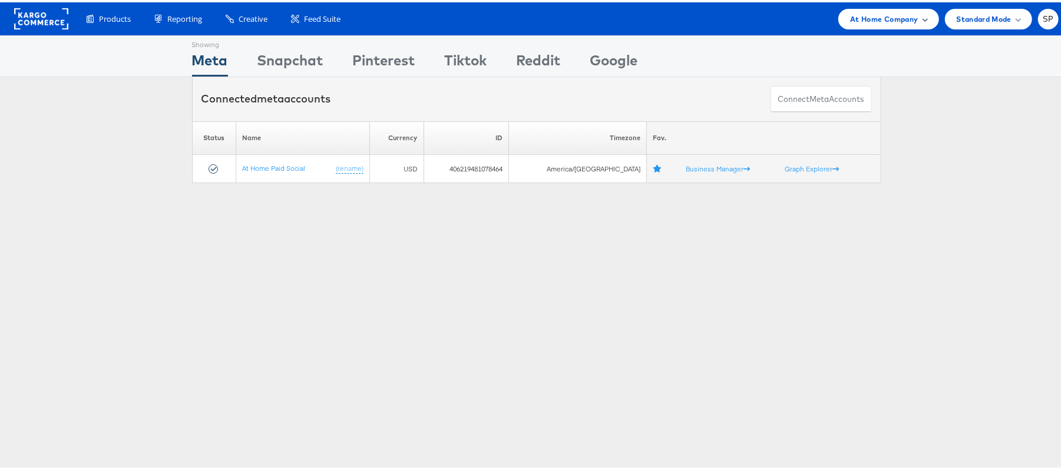
click at [871, 15] on span "At Home Company" at bounding box center [884, 17] width 68 height 12
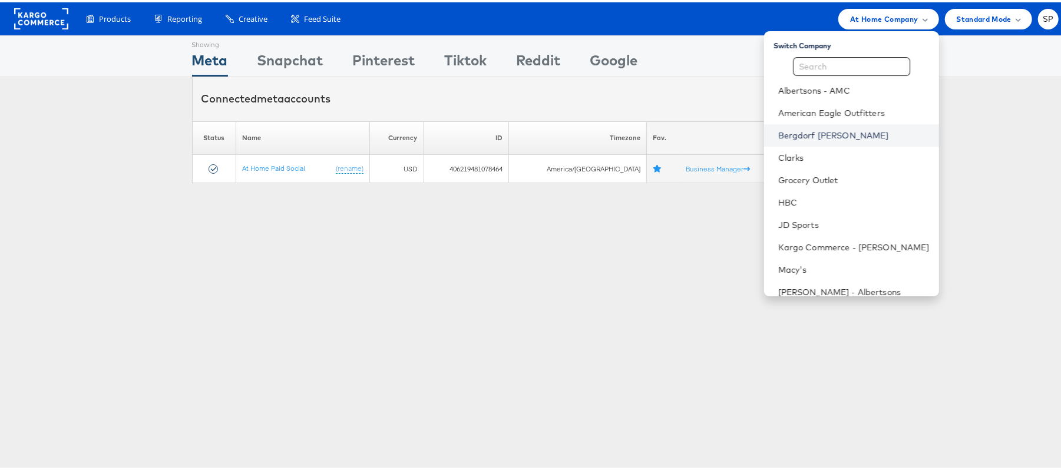
click at [814, 135] on link "Bergdorf [PERSON_NAME]" at bounding box center [853, 133] width 151 height 12
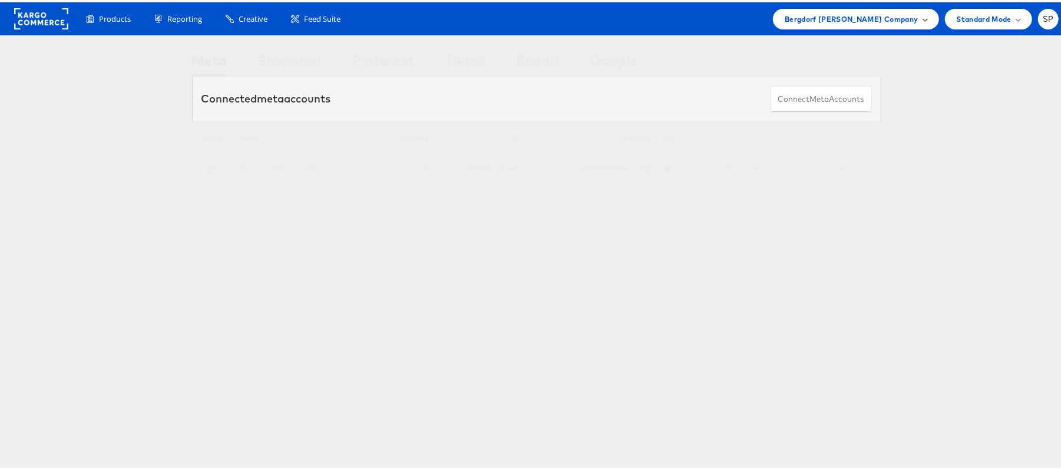
click at [842, 15] on span "Bergdorf [PERSON_NAME] Company" at bounding box center [851, 17] width 133 height 12
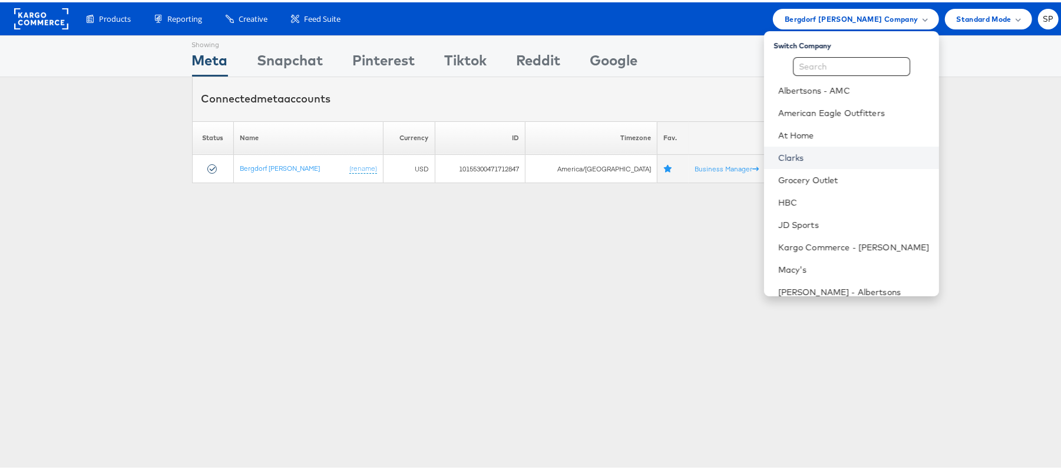
click at [797, 159] on link "Clarks" at bounding box center [853, 156] width 151 height 12
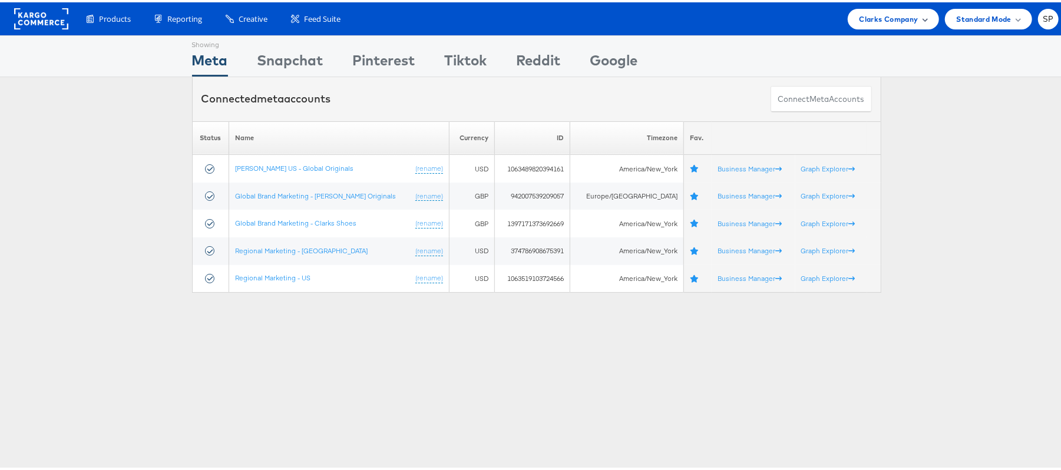
click at [882, 15] on span "Clarks Company" at bounding box center [888, 17] width 59 height 12
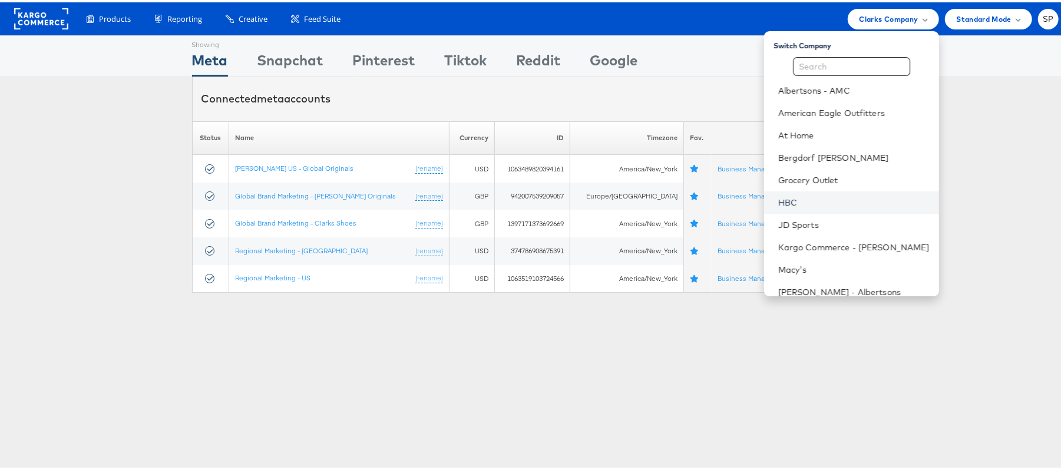
click at [788, 204] on link "HBC" at bounding box center [853, 200] width 151 height 12
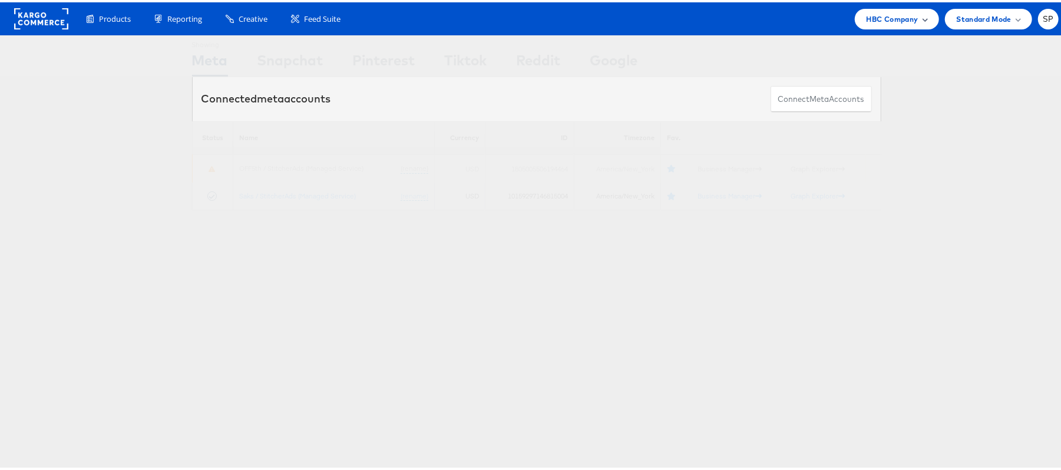
click at [884, 19] on span "HBC Company" at bounding box center [892, 17] width 52 height 12
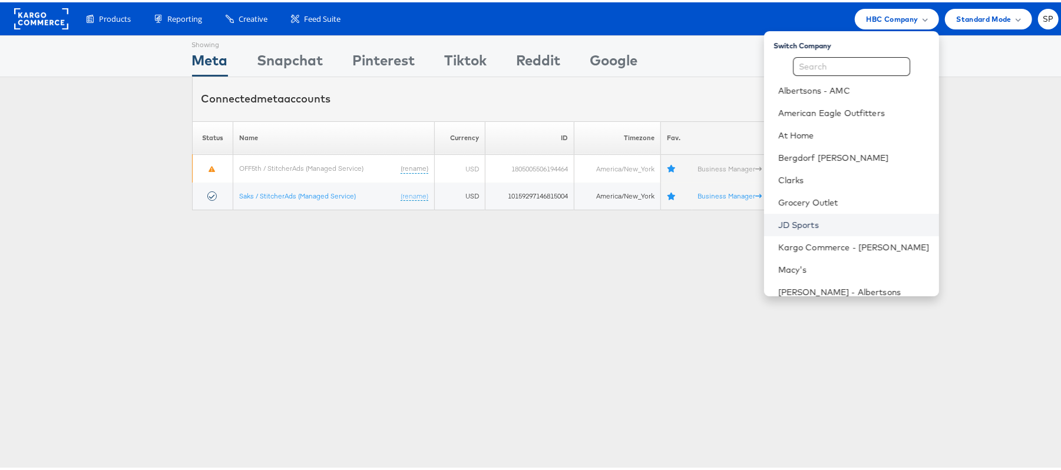
click at [806, 217] on link "JD Sports" at bounding box center [853, 223] width 151 height 12
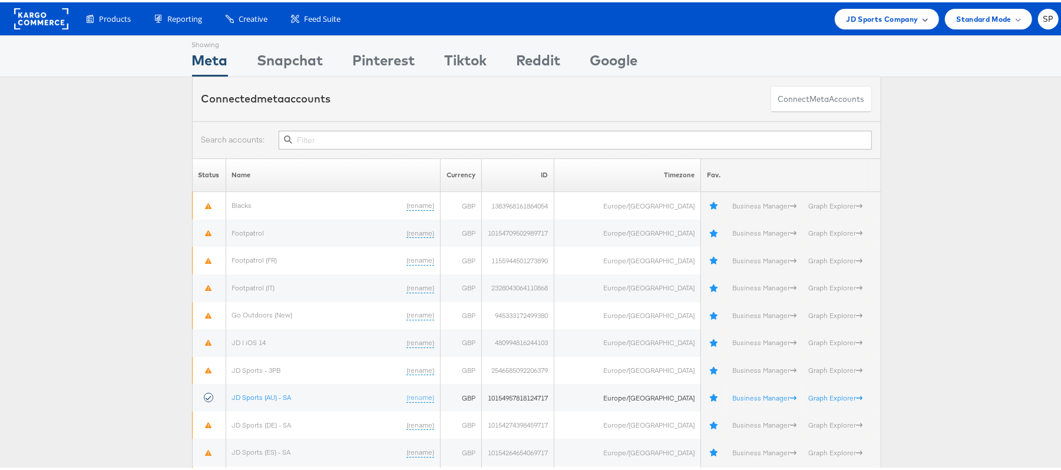
click at [895, 18] on span "JD Sports Company" at bounding box center [882, 17] width 72 height 12
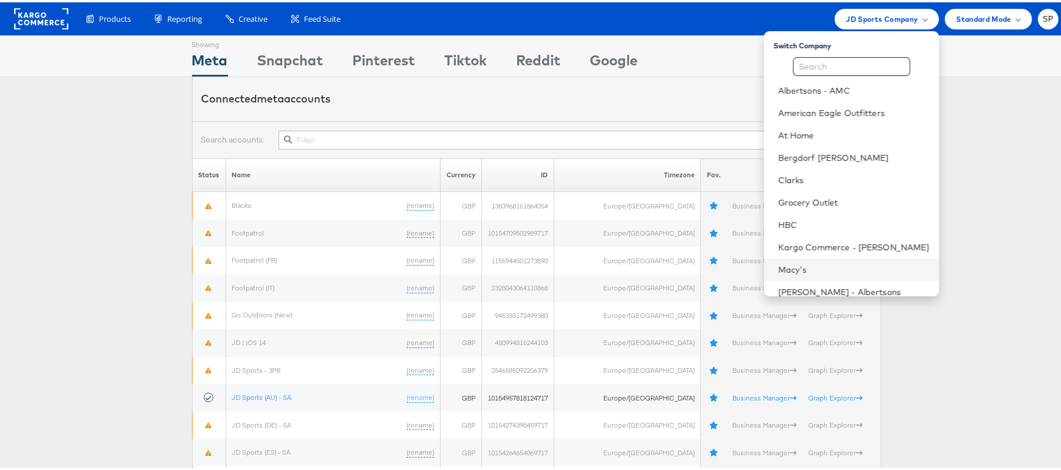
click at [811, 257] on li "Macy's" at bounding box center [851, 267] width 175 height 22
click at [782, 264] on link "Macy's" at bounding box center [853, 268] width 151 height 12
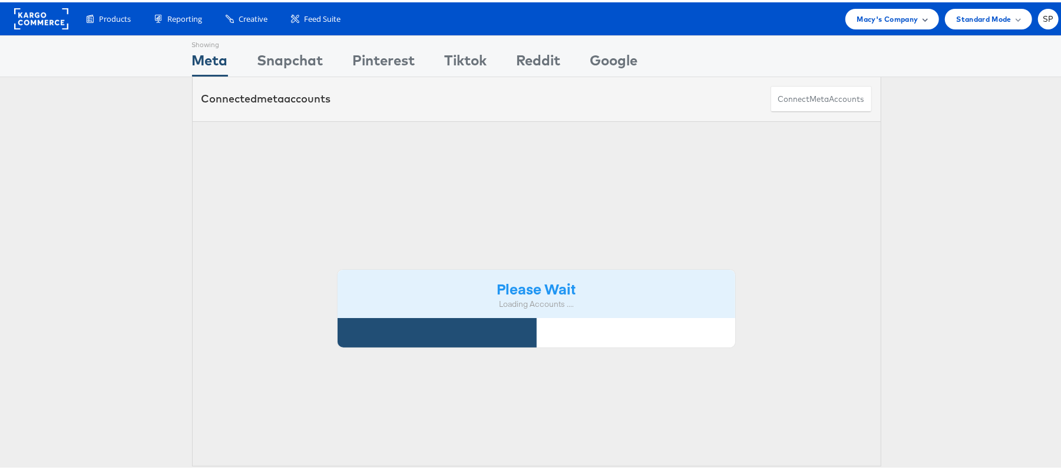
click at [862, 21] on span "Macy's Company" at bounding box center [887, 17] width 61 height 12
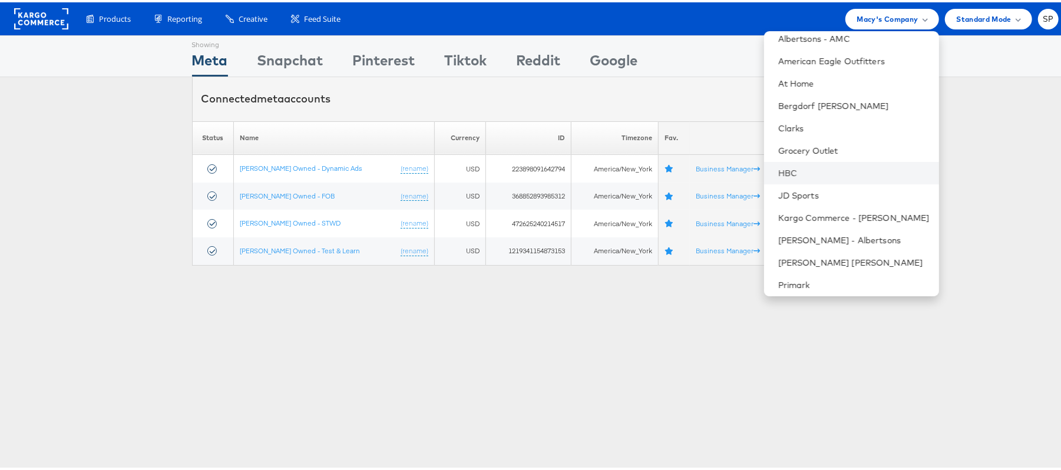
scroll to position [78, 0]
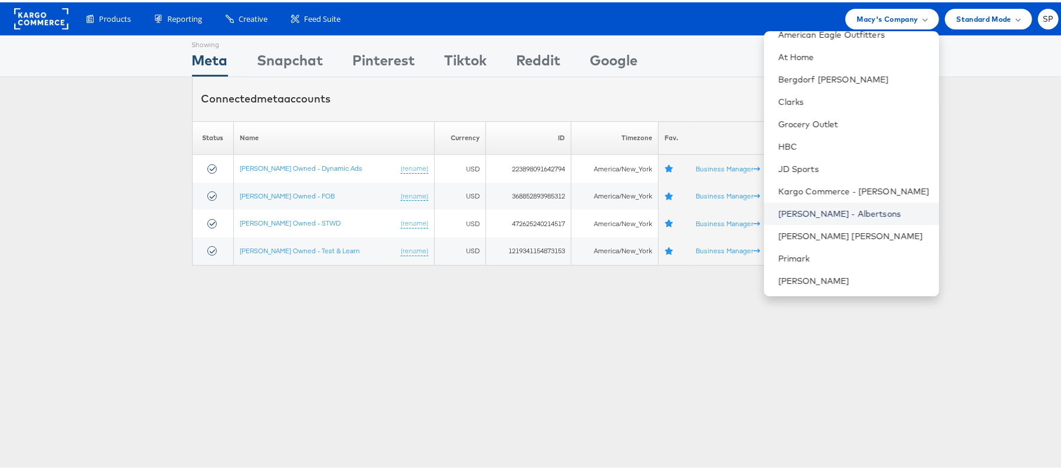
click at [823, 206] on link "Merkle - Albertsons" at bounding box center [853, 212] width 151 height 12
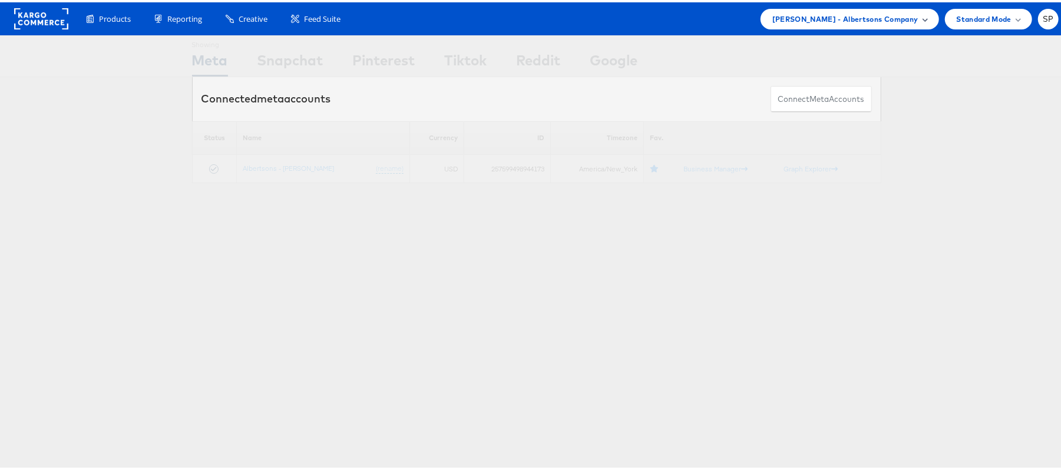
click at [839, 19] on span "[PERSON_NAME] - Albertsons Company" at bounding box center [845, 17] width 146 height 12
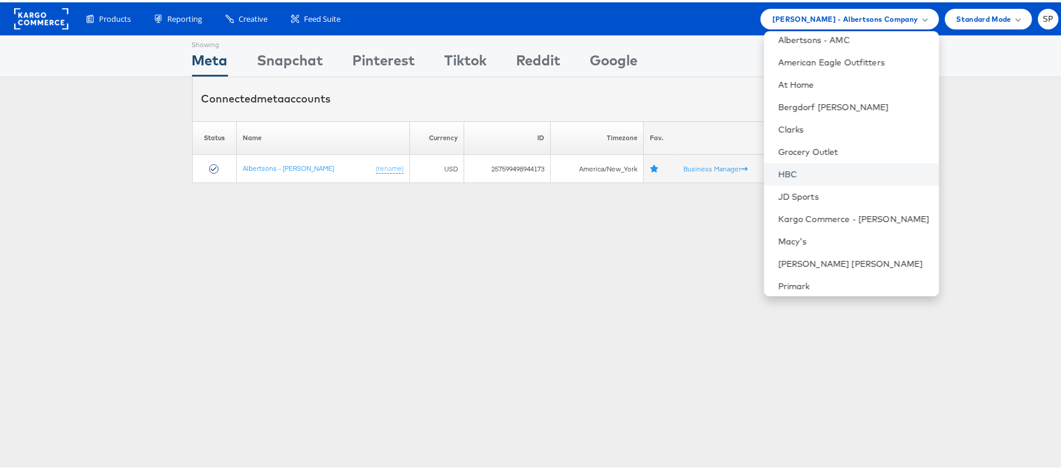
scroll to position [78, 0]
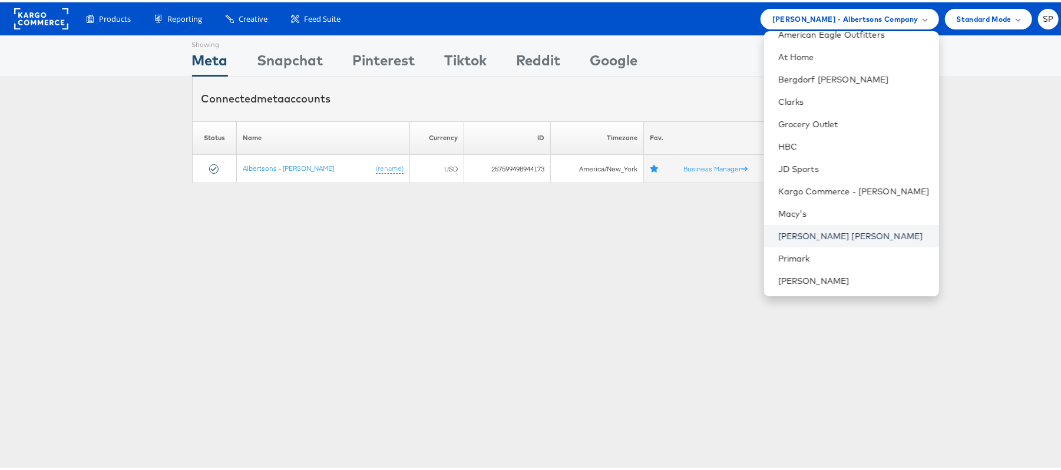
click at [802, 234] on link "[PERSON_NAME] [PERSON_NAME]" at bounding box center [853, 234] width 151 height 12
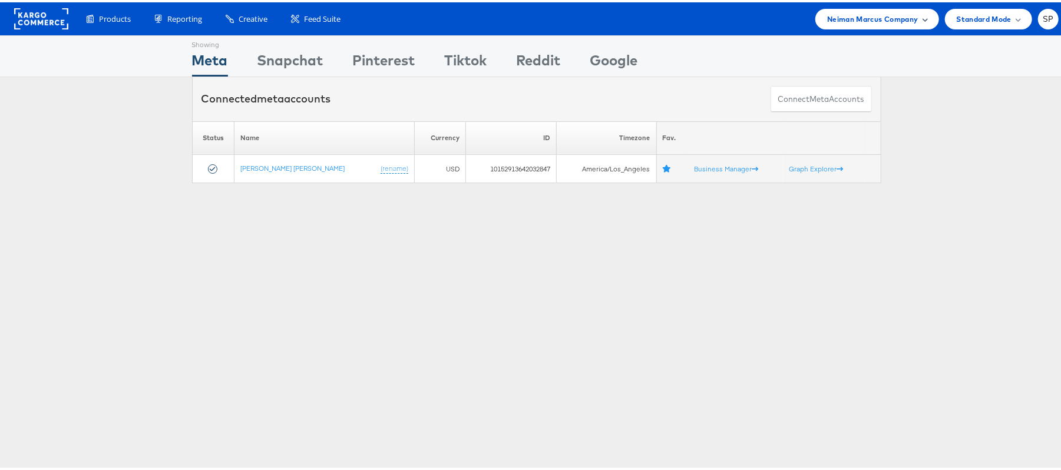
click at [831, 21] on span "Neiman Marcus Company" at bounding box center [872, 17] width 91 height 12
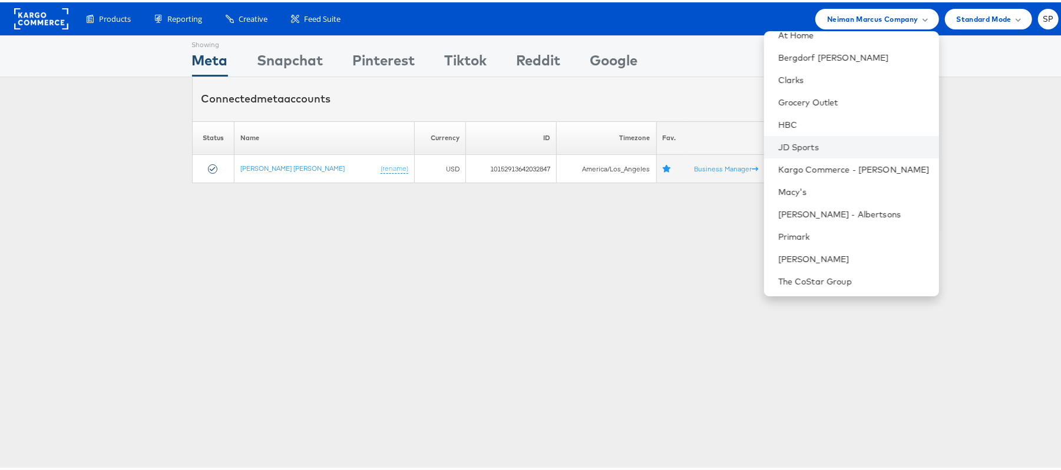
scroll to position [101, 0]
click at [832, 227] on link "Primark" at bounding box center [853, 233] width 151 height 12
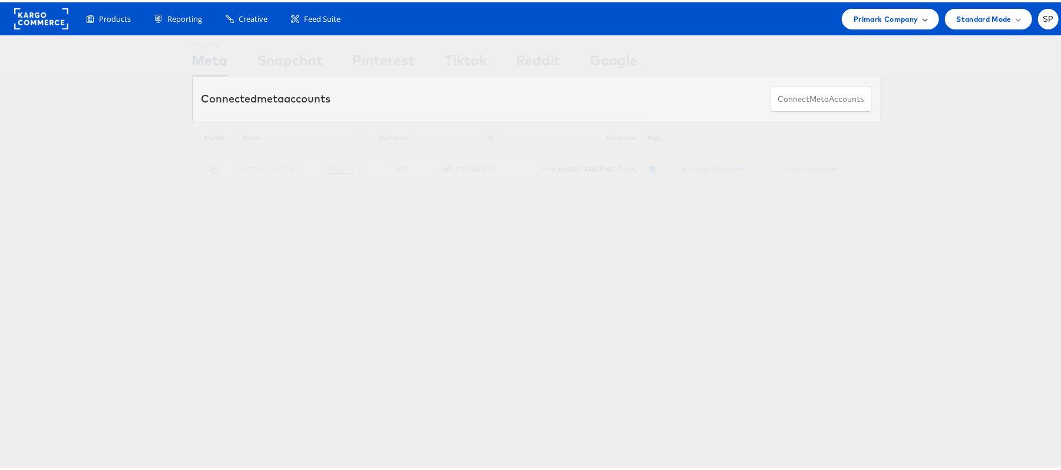
click at [888, 15] on span "Primark Company" at bounding box center [885, 17] width 64 height 12
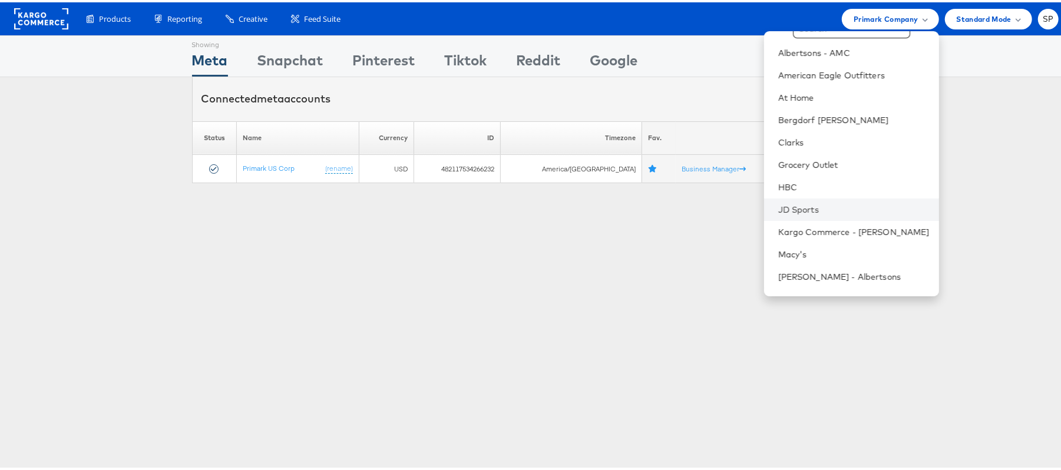
scroll to position [101, 0]
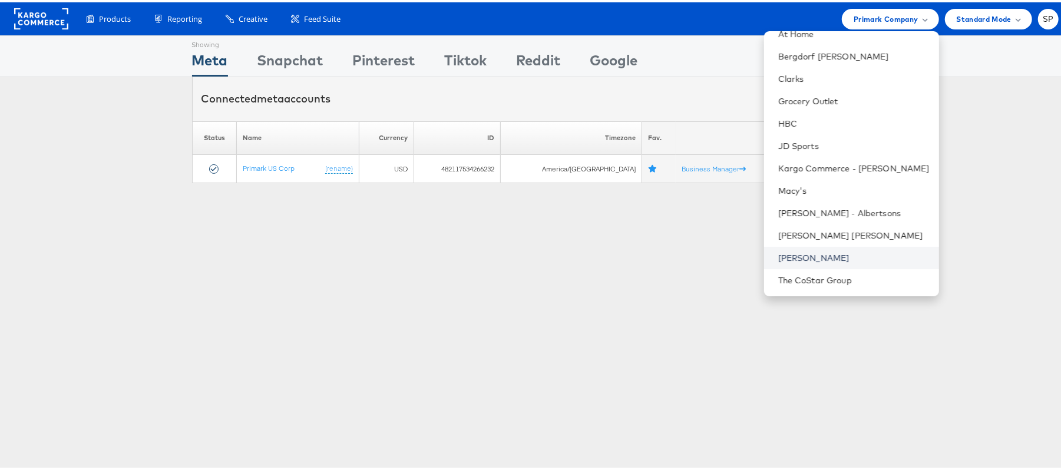
click at [806, 250] on link "[PERSON_NAME]" at bounding box center [853, 256] width 151 height 12
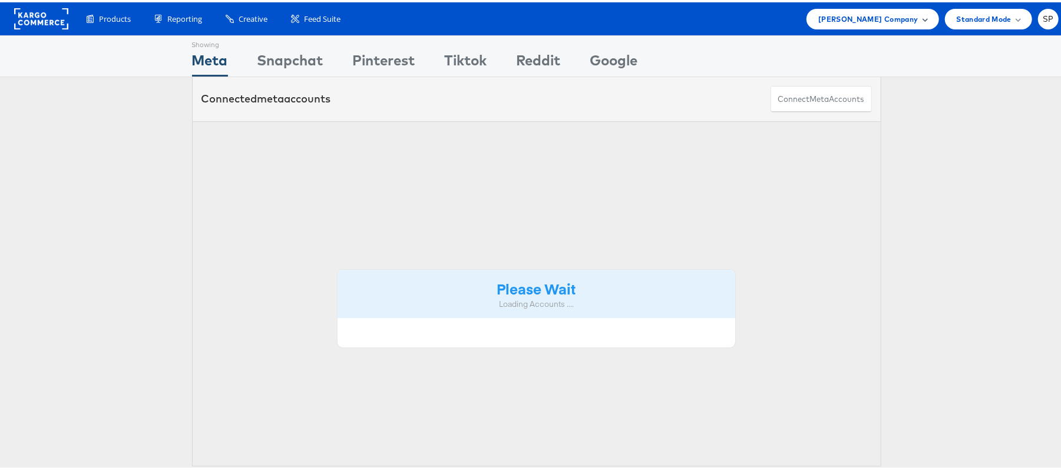
click at [855, 11] on span "Steve Madden Company" at bounding box center [868, 17] width 100 height 12
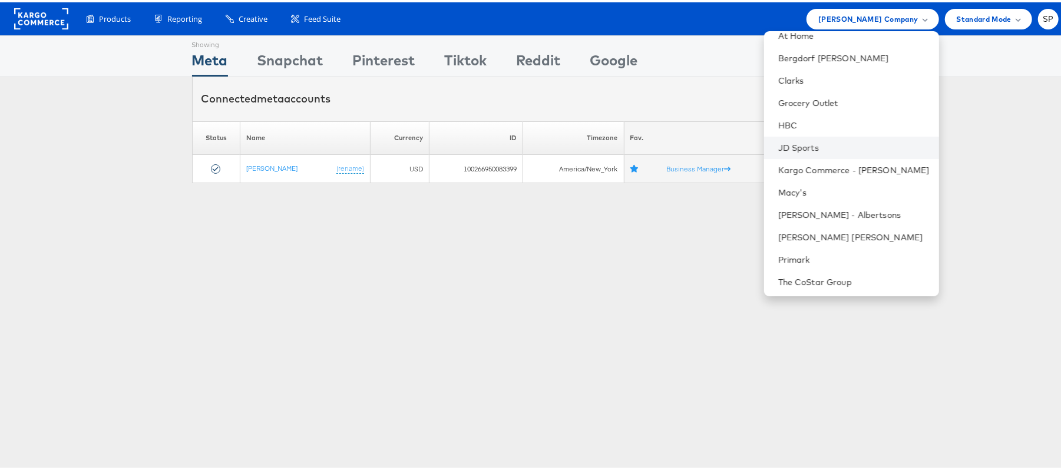
scroll to position [101, 0]
click at [795, 278] on link "The CoStar Group" at bounding box center [853, 278] width 151 height 12
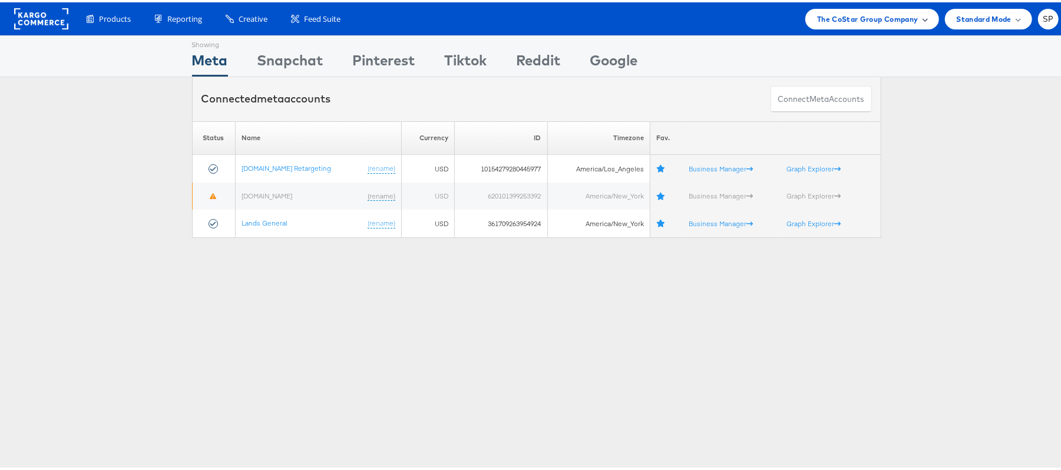
click at [842, 22] on span "The CoStar Group Company" at bounding box center [867, 17] width 101 height 12
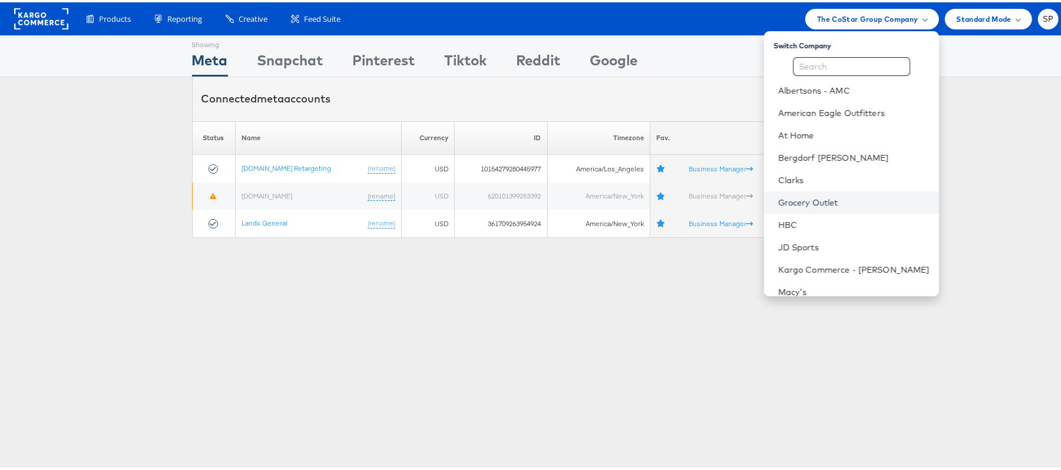
click at [797, 196] on link "Grocery Outlet" at bounding box center [853, 200] width 151 height 12
